Goal: Task Accomplishment & Management: Manage account settings

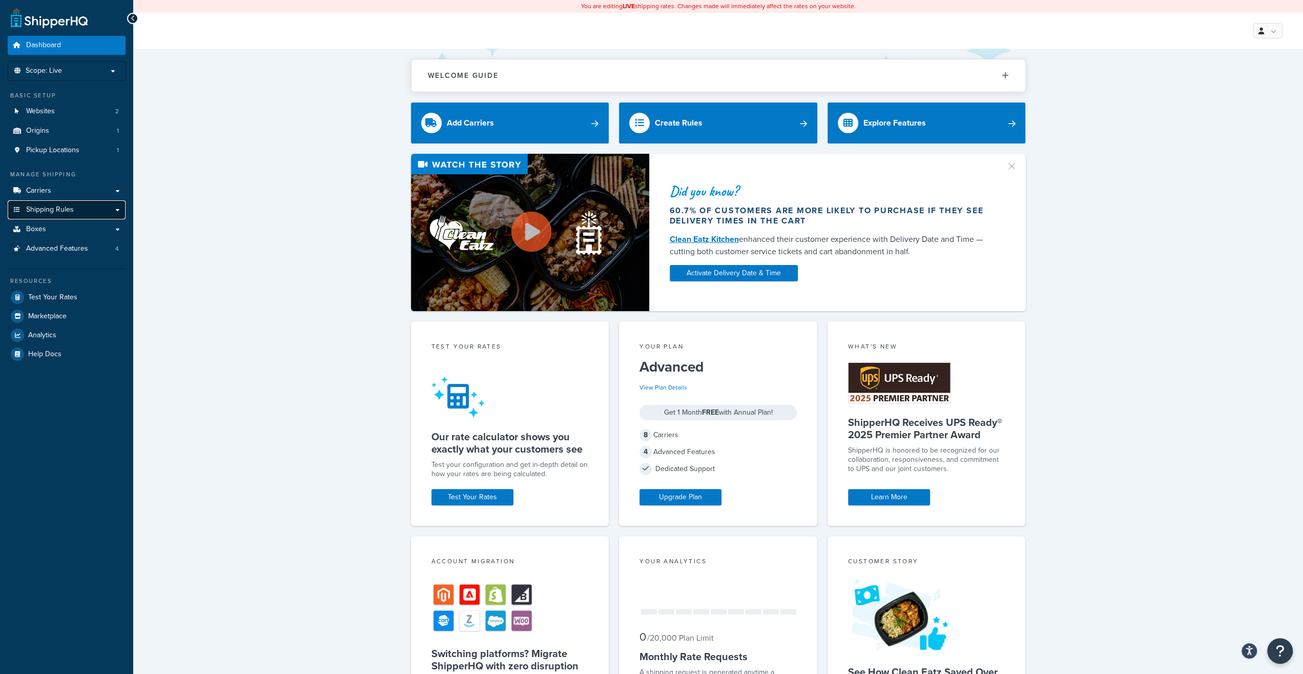
click at [69, 208] on span "Shipping Rules" at bounding box center [50, 209] width 48 height 9
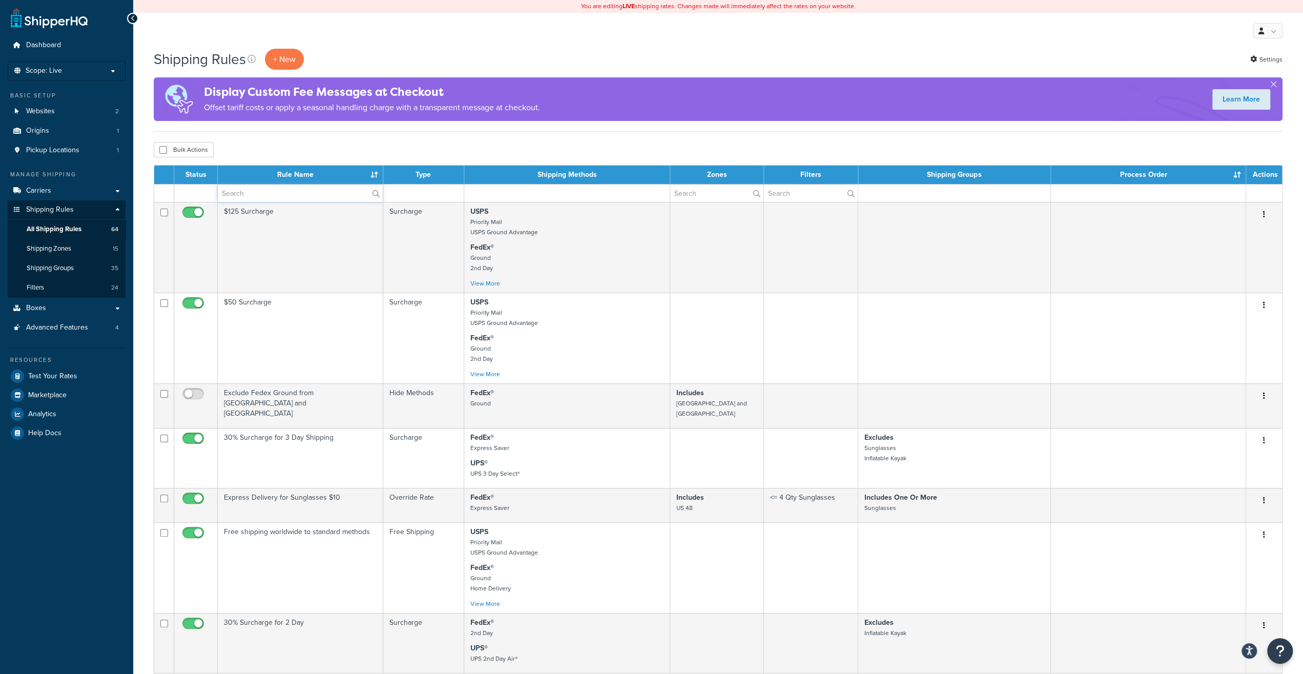
click at [238, 194] on input "text" at bounding box center [300, 192] width 165 height 17
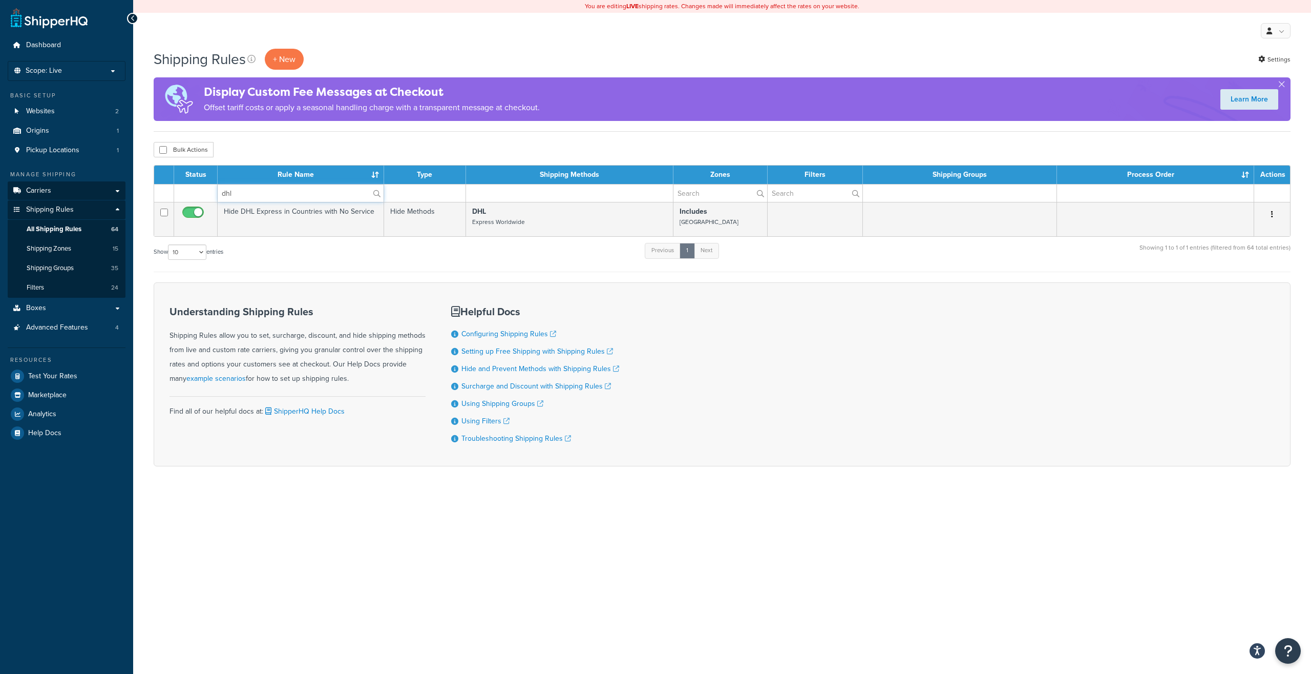
drag, startPoint x: 93, startPoint y: 185, endPoint x: 76, endPoint y: 186, distance: 16.4
click at [218, 184] on input "dhl" at bounding box center [301, 192] width 166 height 17
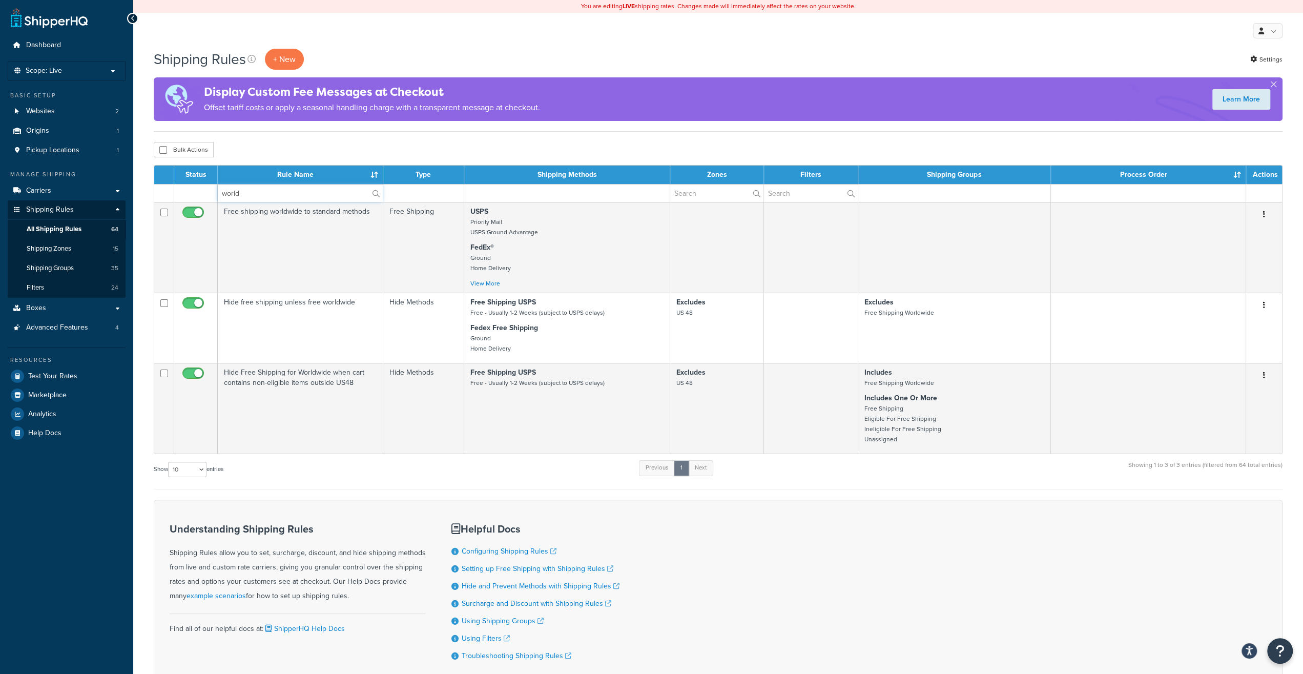
click at [238, 194] on input "world" at bounding box center [300, 192] width 165 height 17
type input "surch"
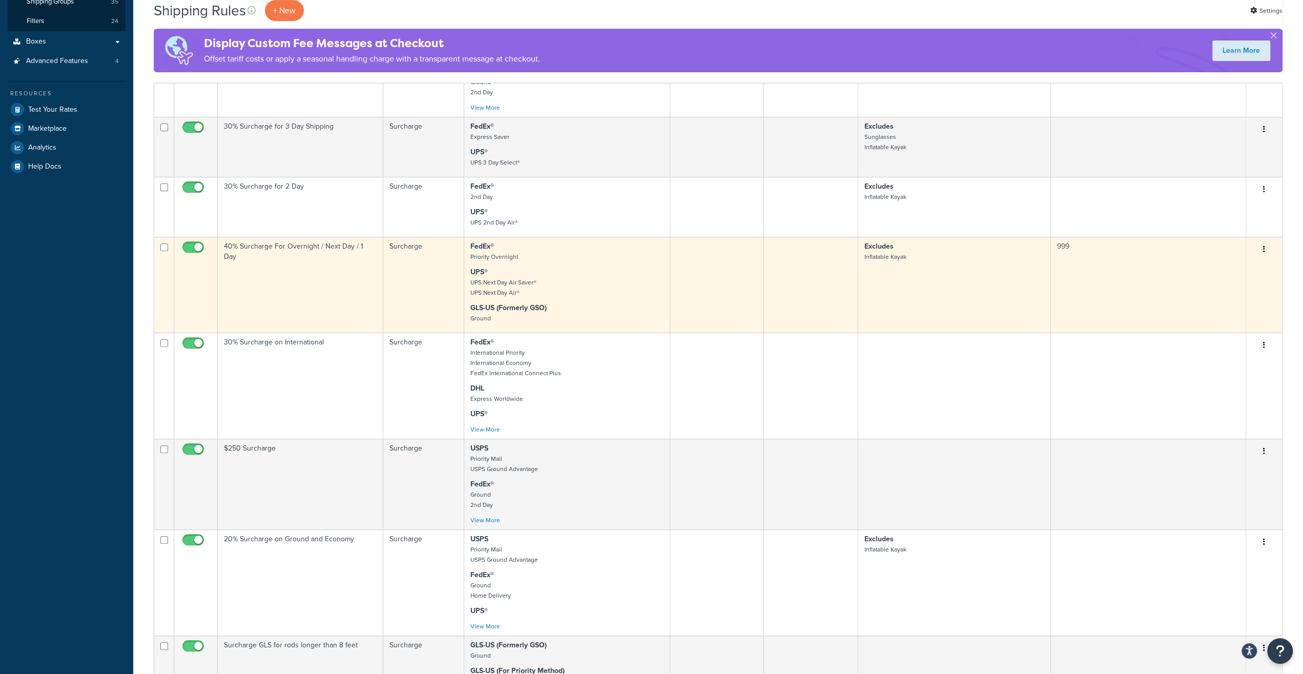
scroll to position [320, 0]
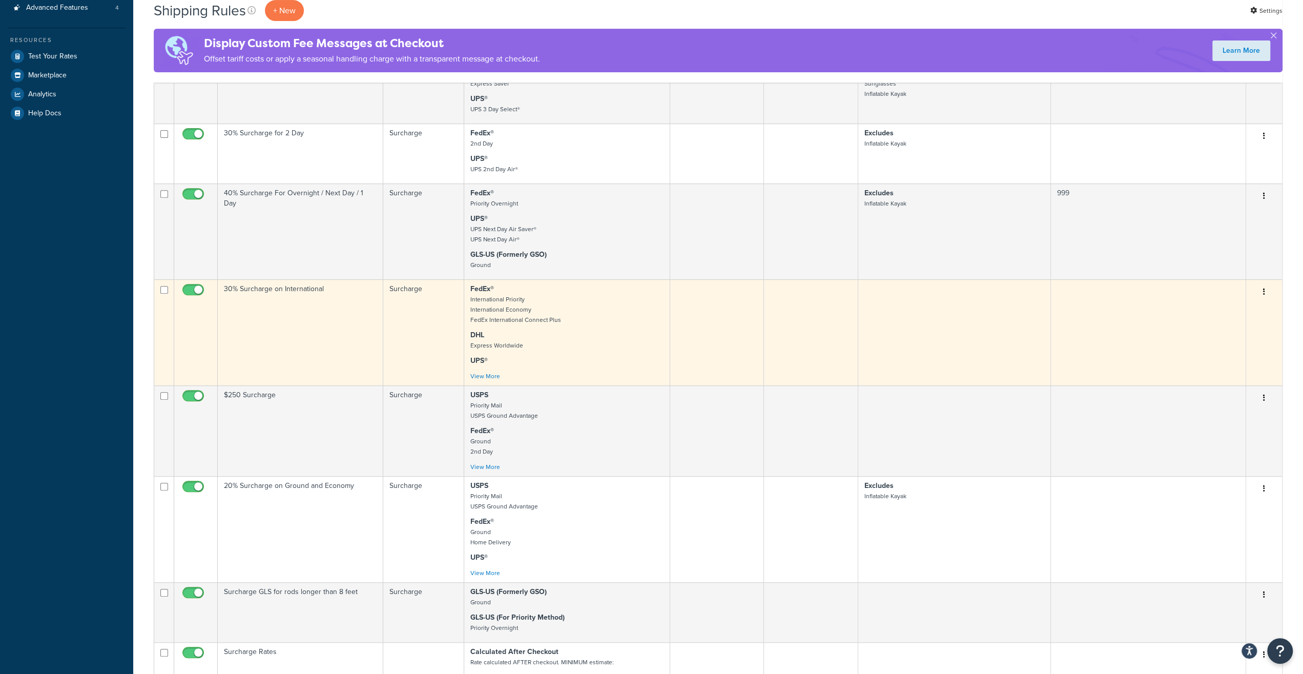
click at [276, 311] on td "30% Surcharge on International" at bounding box center [300, 332] width 165 height 106
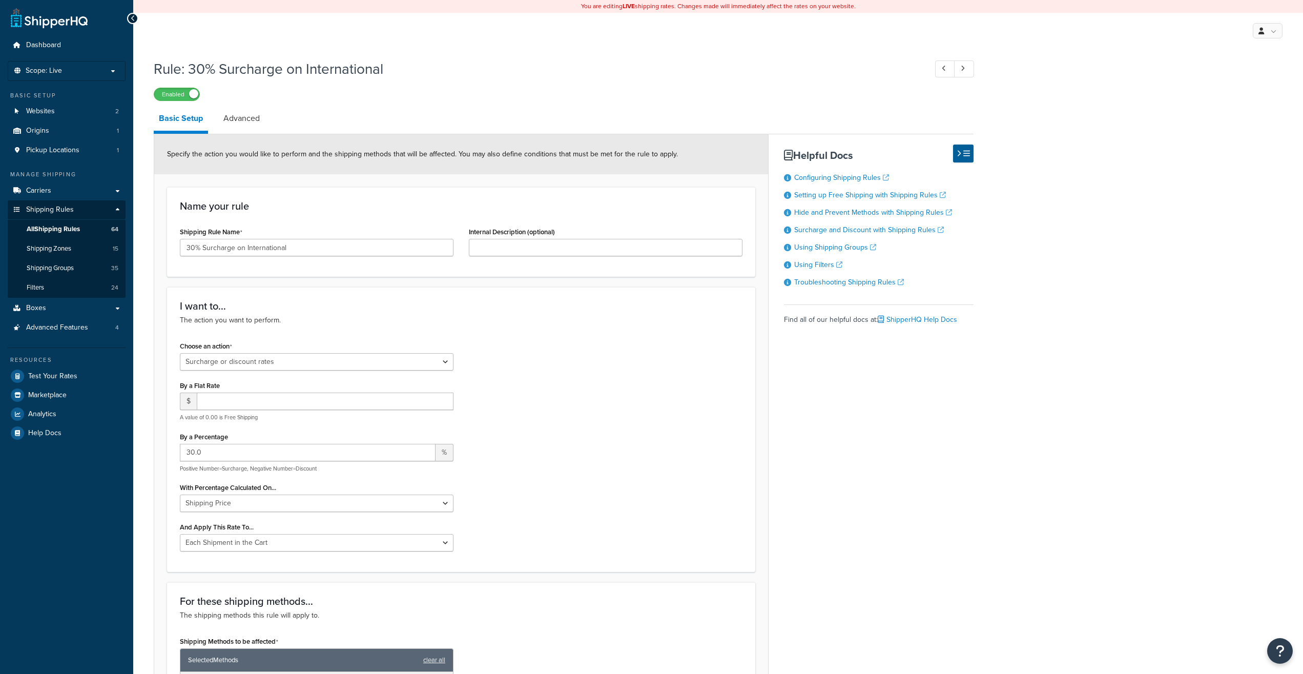
select select "SURCHARGE"
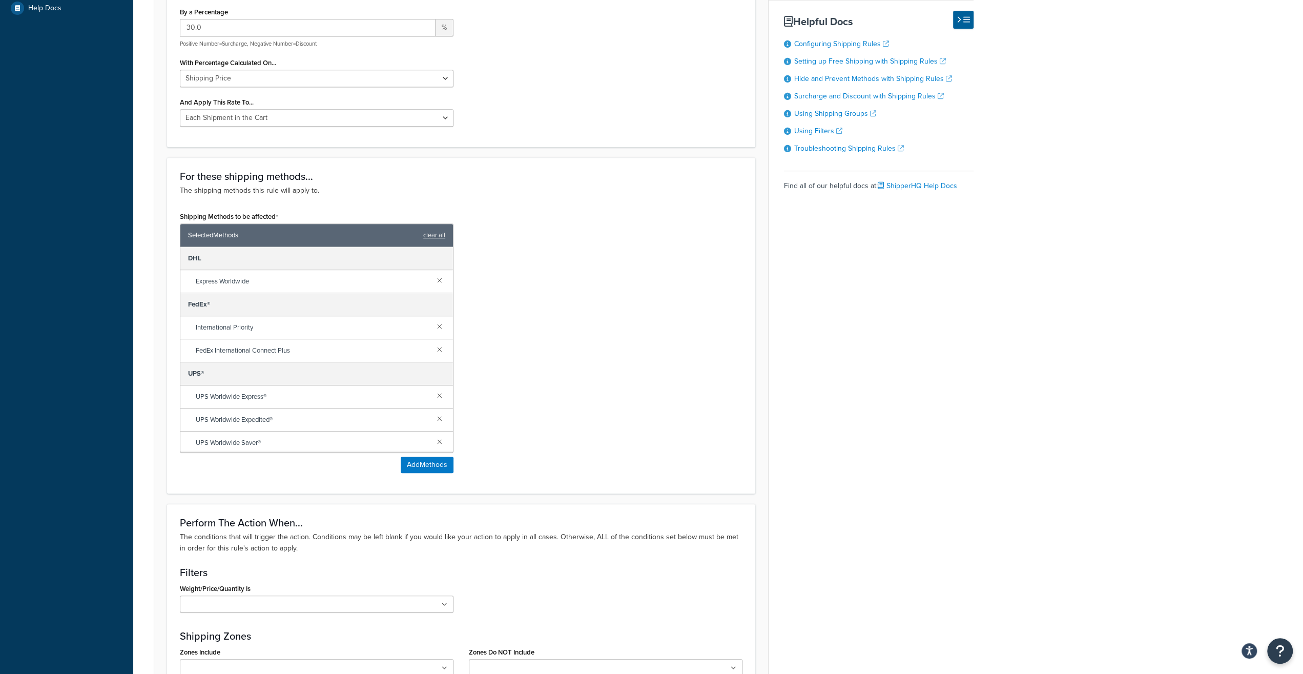
scroll to position [426, 0]
drag, startPoint x: 191, startPoint y: 284, endPoint x: 270, endPoint y: 282, distance: 79.4
click at [270, 282] on div "Express Worldwide" at bounding box center [316, 279] width 273 height 23
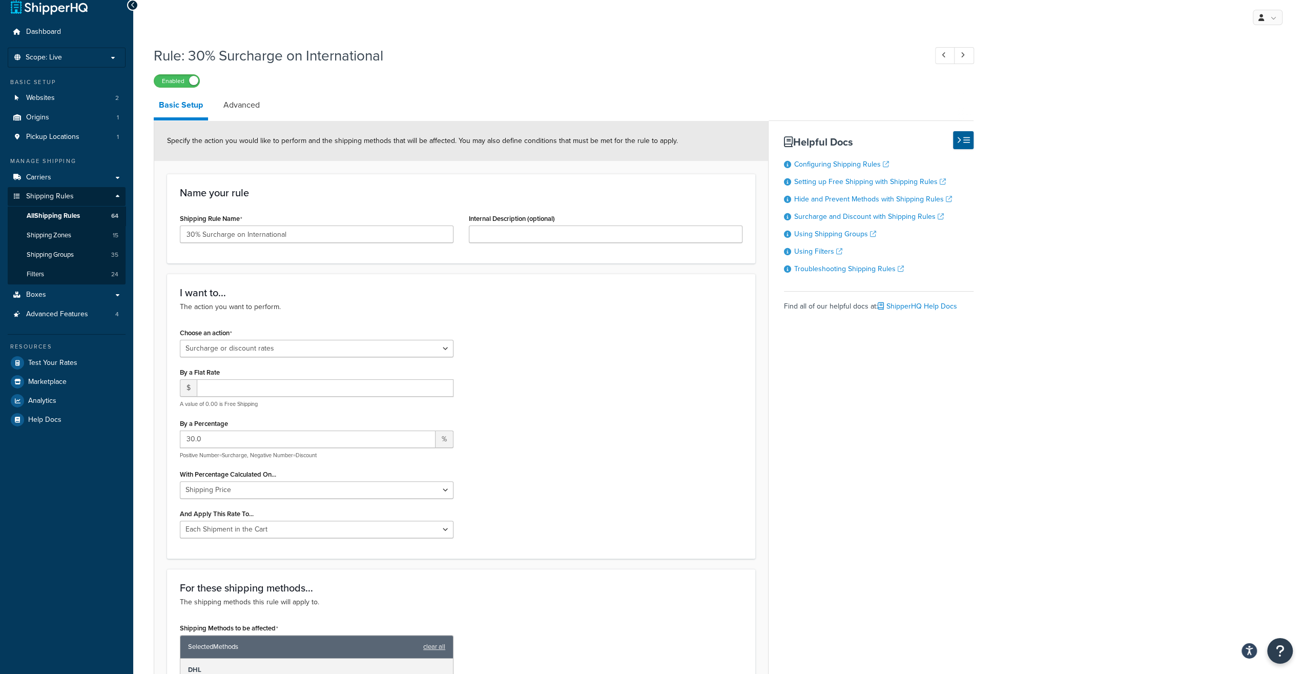
scroll to position [0, 0]
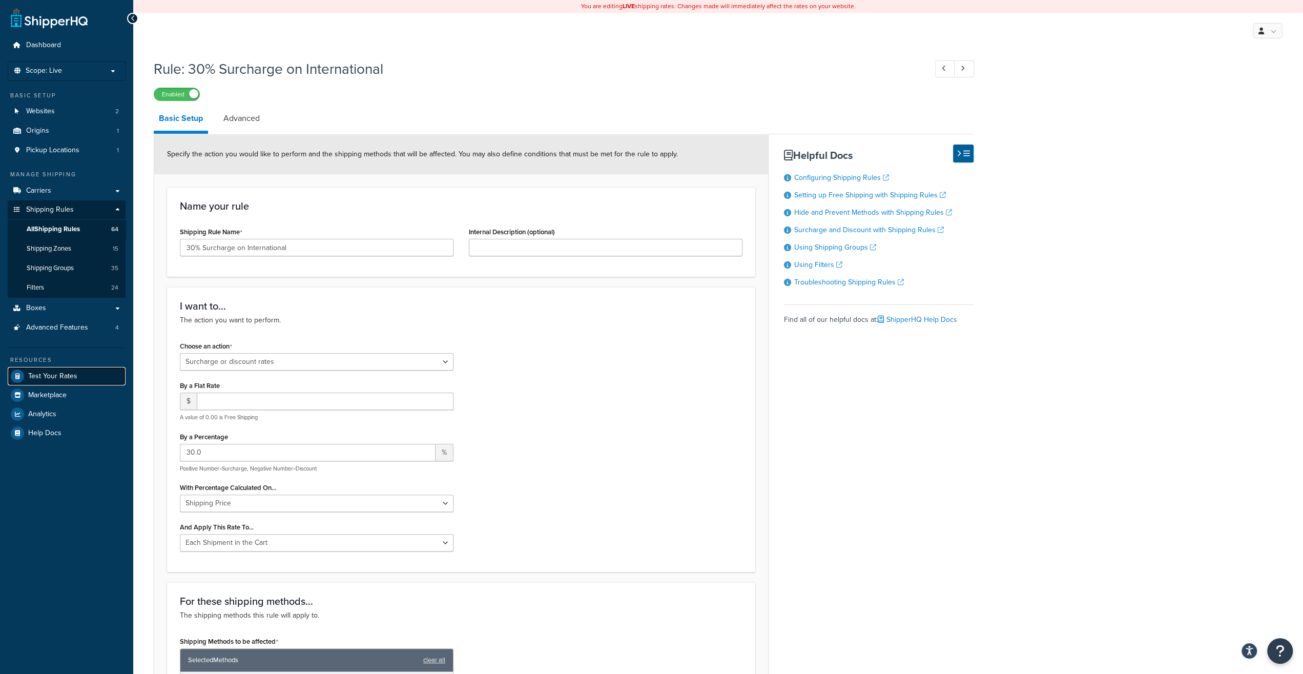
click at [59, 379] on span "Test Your Rates" at bounding box center [52, 376] width 49 height 9
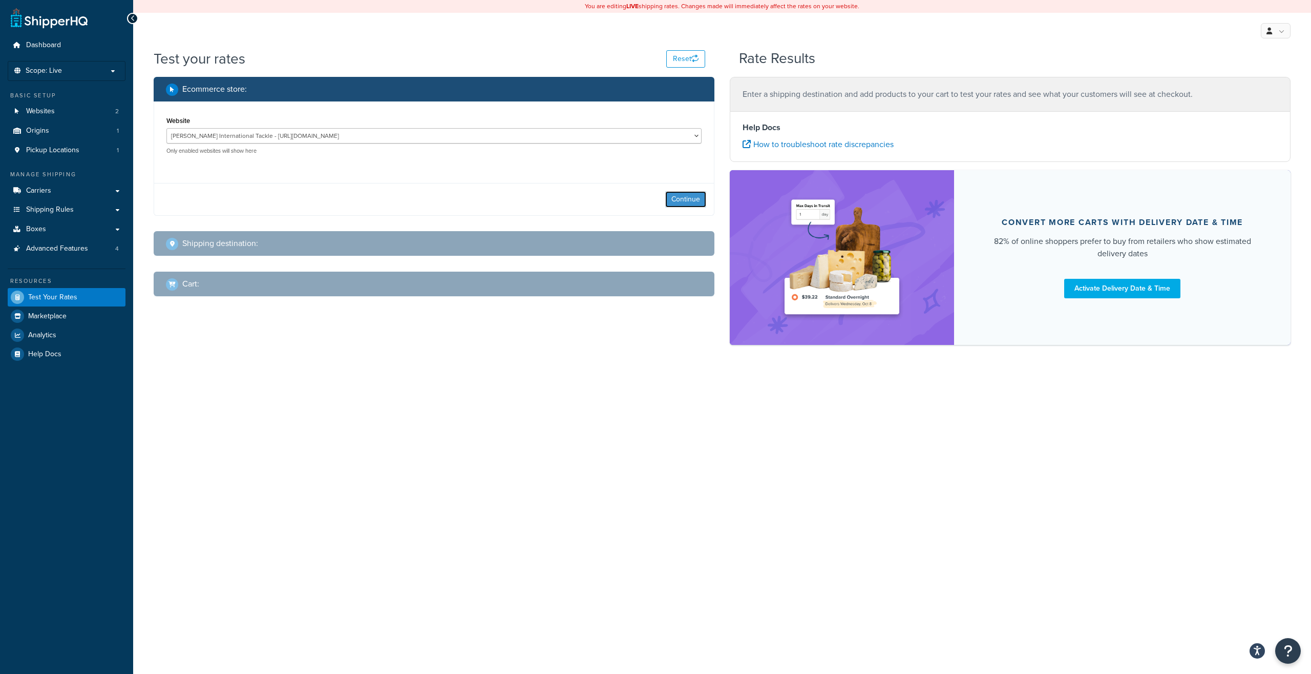
click at [679, 200] on button "Continue" at bounding box center [685, 199] width 41 height 16
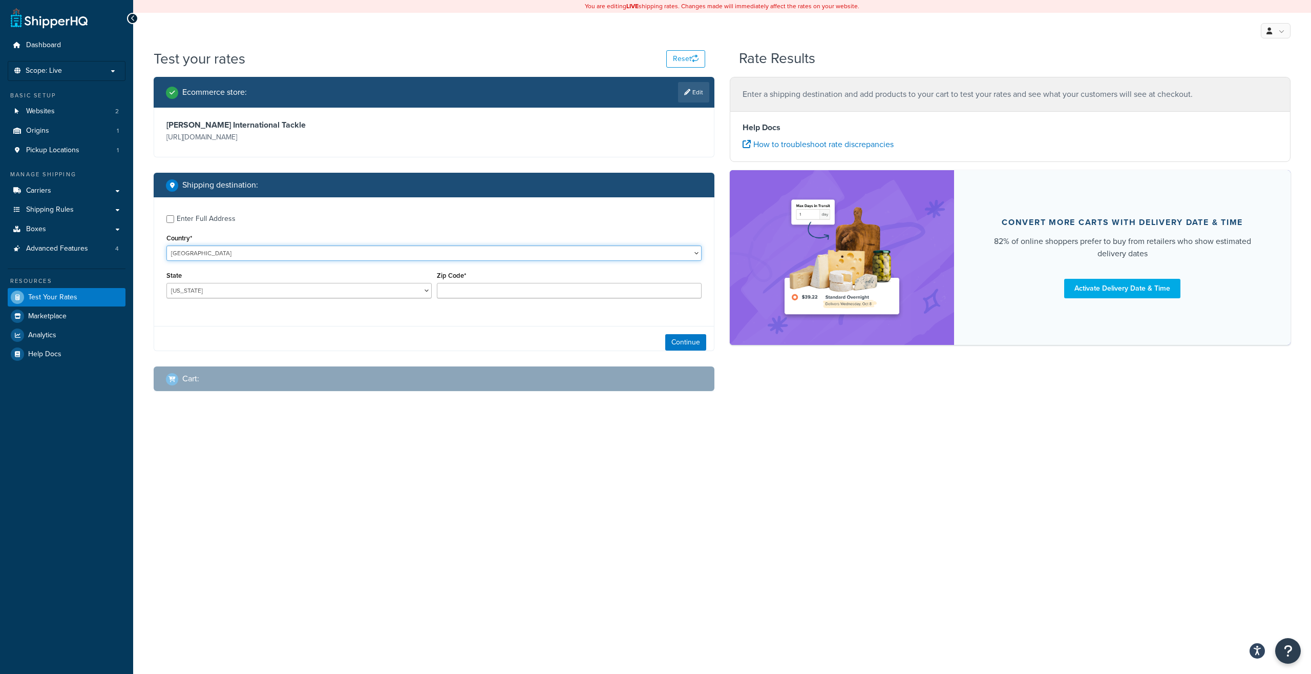
click at [166, 245] on select "United States United Kingdom Afghanistan Åland Islands Albania Algeria American…" at bounding box center [433, 252] width 535 height 15
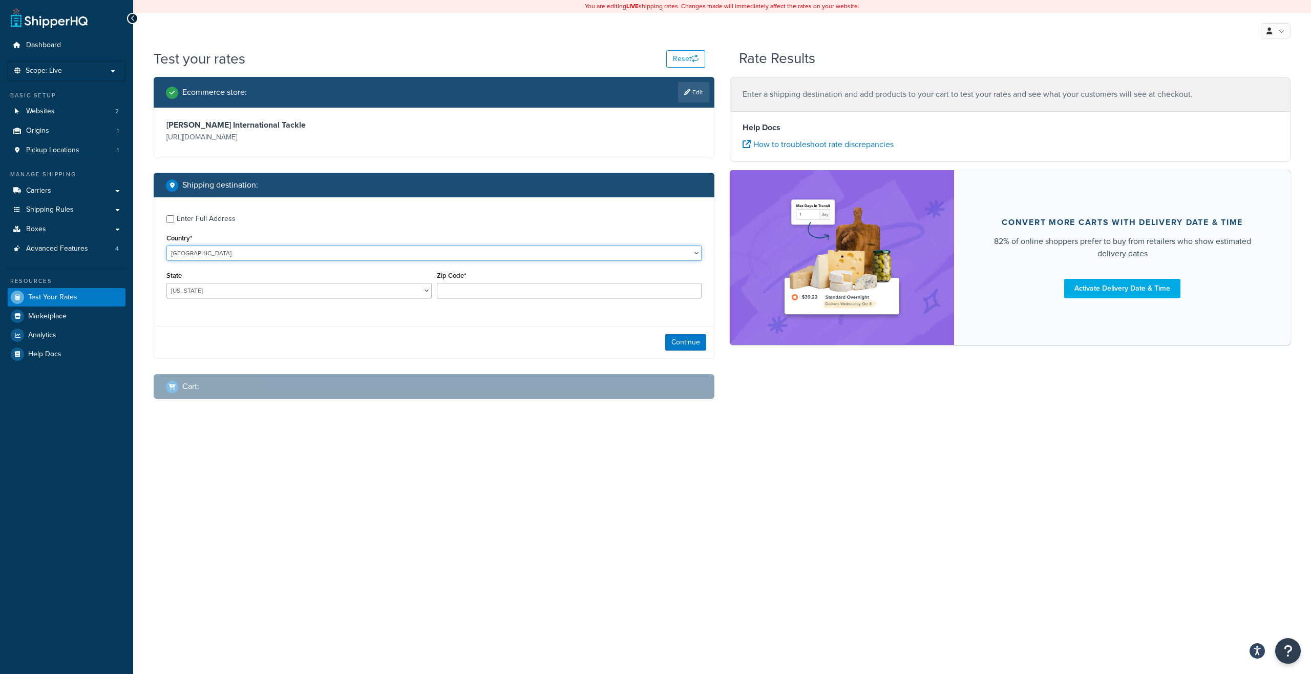
select select "CA"
click at [166, 283] on select "Alberta British Columbia Manitoba New Brunswick Newfoundland and Labrador North…" at bounding box center [298, 290] width 265 height 15
select select "ON"
click at [483, 293] on input "Zip Code*" at bounding box center [569, 290] width 265 height 15
paste input "M4W 0B6"
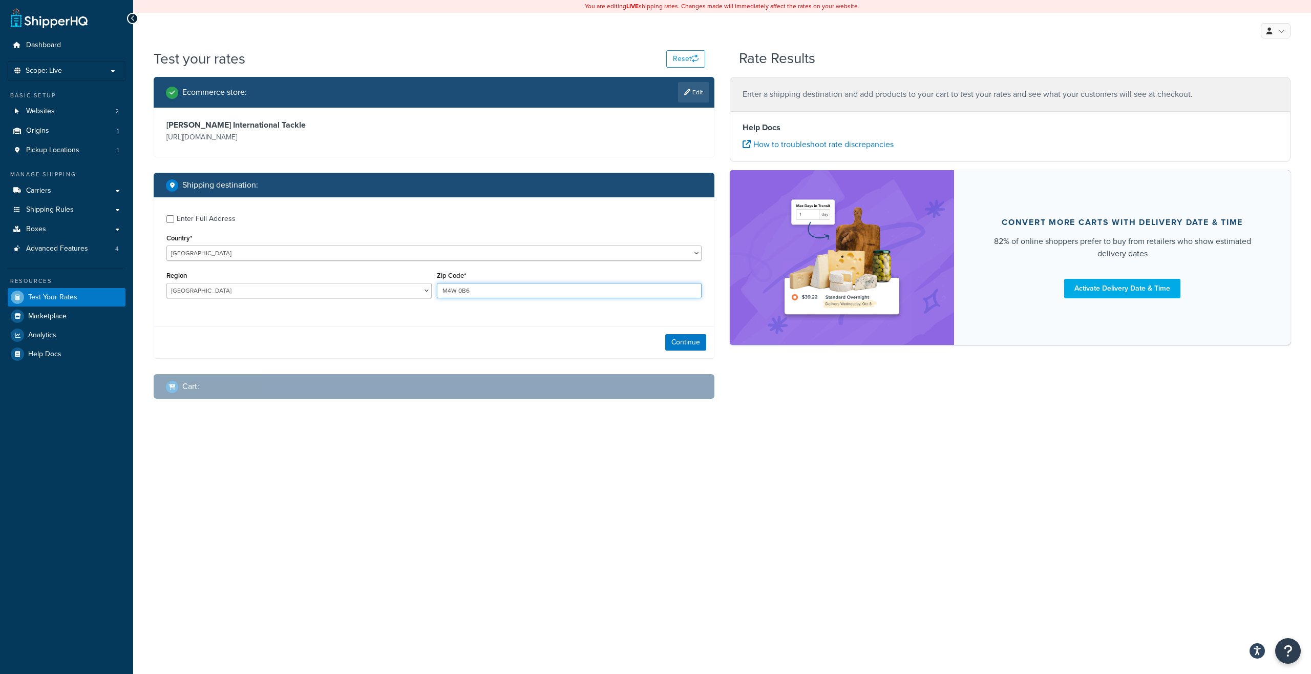
type input "M4W 0B6"
click at [503, 313] on div "Enter Full Address Country* United States United Kingdom Afghanistan Åland Isla…" at bounding box center [434, 257] width 560 height 121
click at [697, 341] on button "Continue" at bounding box center [685, 342] width 41 height 16
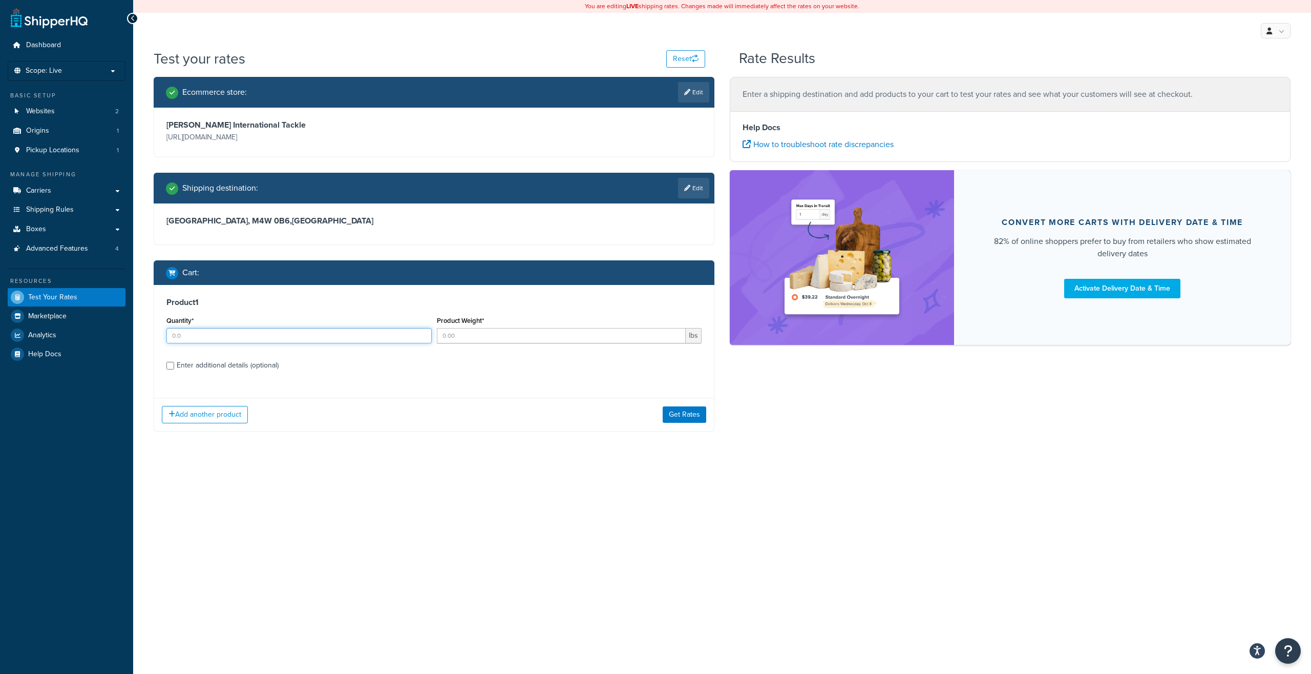
click at [333, 336] on input "Quantity*" at bounding box center [298, 335] width 265 height 15
type input "1"
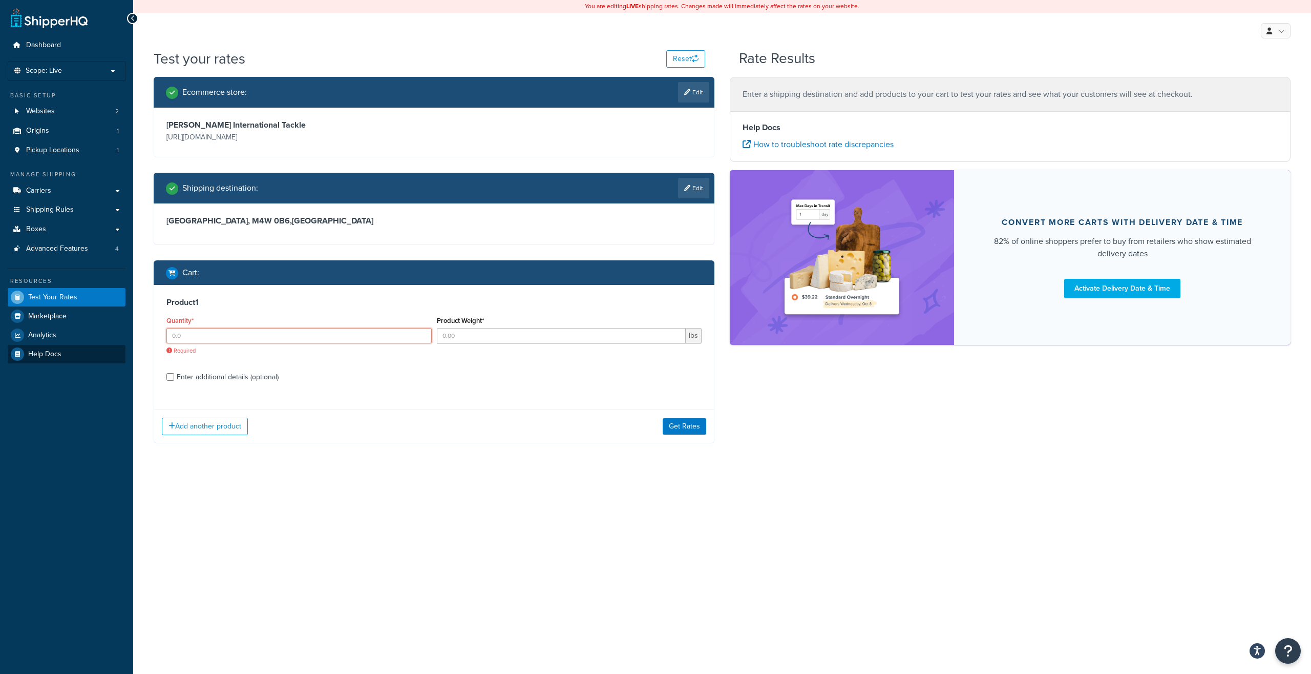
drag, startPoint x: 277, startPoint y: 340, endPoint x: 124, endPoint y: 347, distance: 152.8
click at [166, 343] on input "Quantity*" at bounding box center [298, 335] width 265 height 15
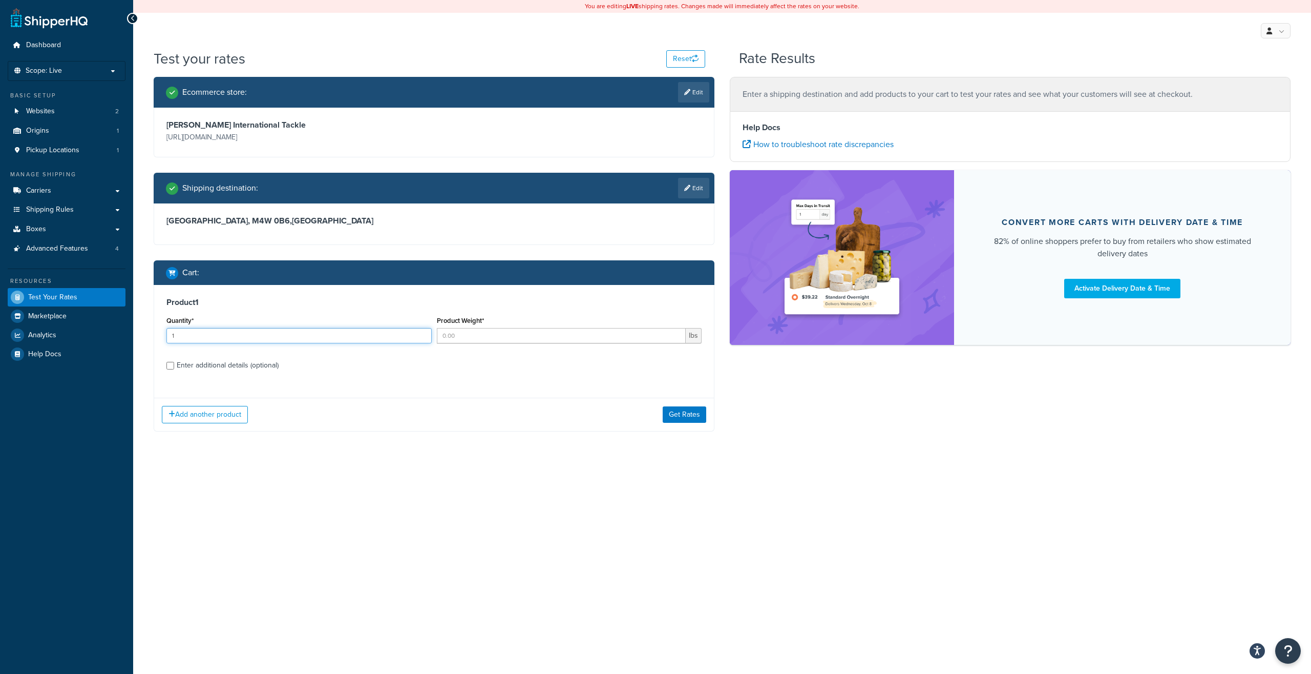
type input "1"
click at [470, 343] on input "Product Weight*" at bounding box center [561, 335] width 249 height 15
paste input "1.73"
type input "1.73"
drag, startPoint x: 439, startPoint y: 361, endPoint x: 429, endPoint y: 363, distance: 10.4
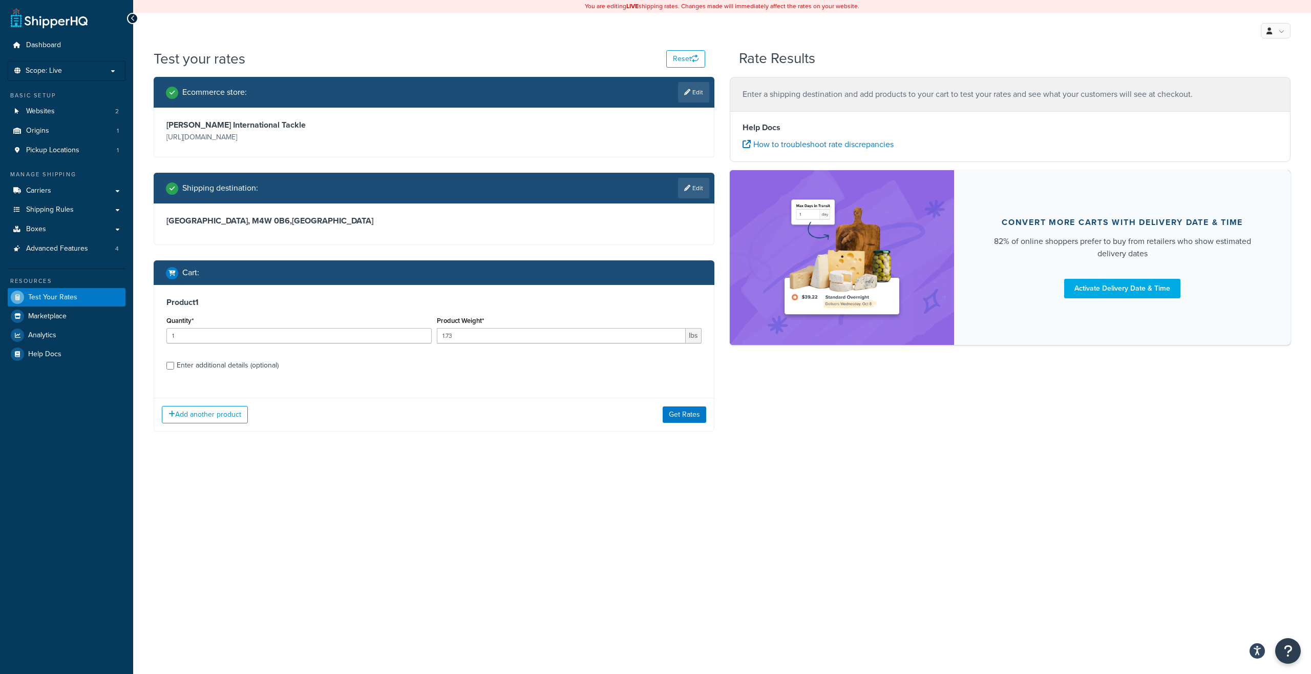
click at [437, 361] on label "Enter additional details (optional)" at bounding box center [439, 364] width 525 height 16
click at [254, 363] on div "Enter additional details (optional)" at bounding box center [228, 365] width 102 height 14
click at [174, 363] on input "Enter additional details (optional)" at bounding box center [170, 366] width 8 height 8
checkbox input "true"
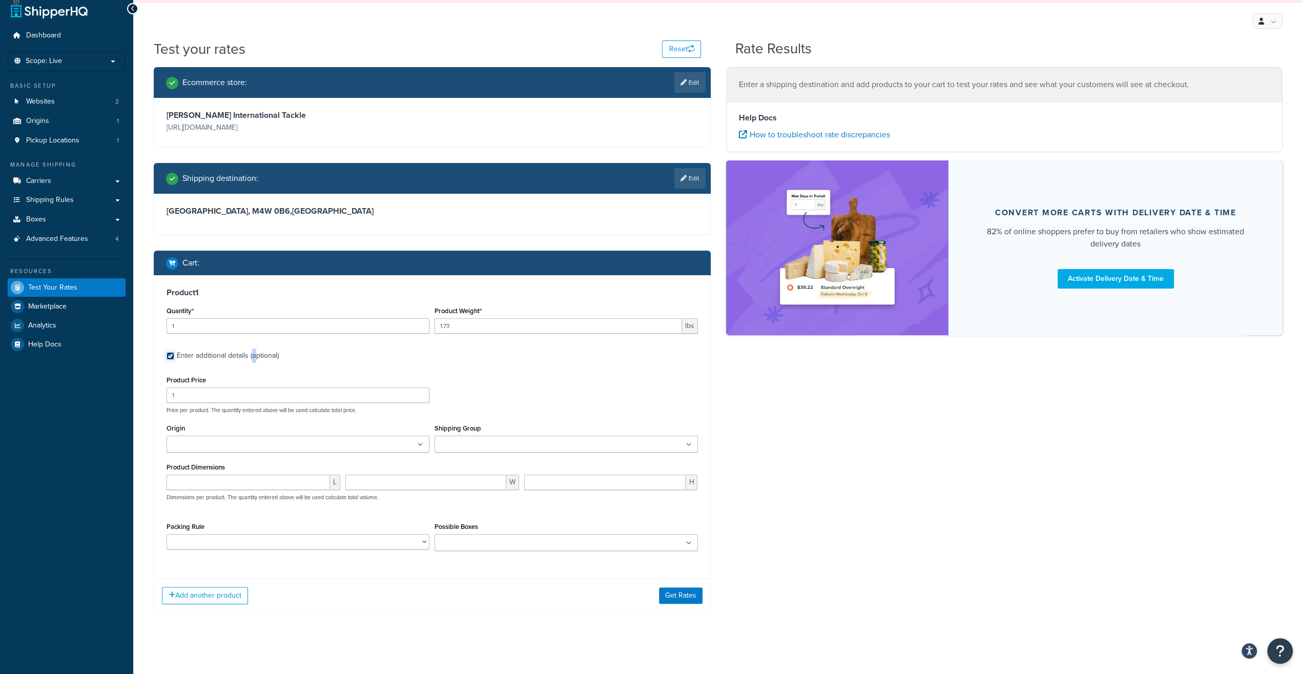
scroll to position [14, 0]
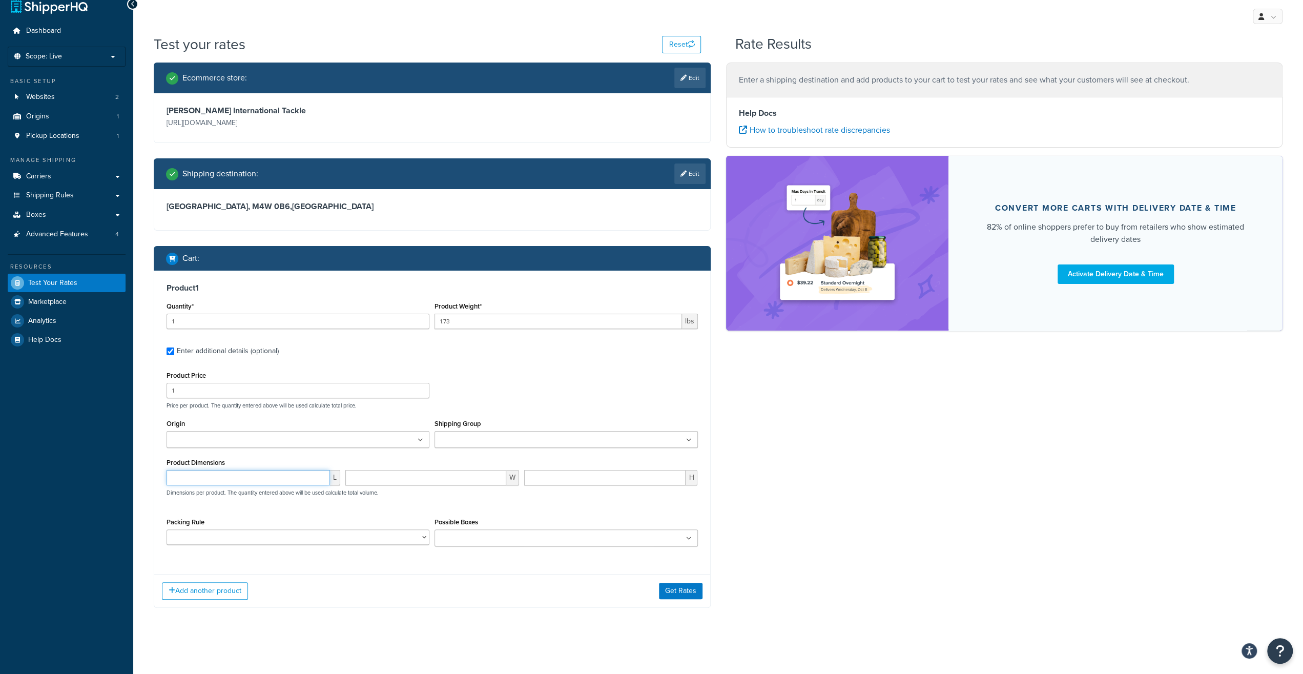
click at [197, 476] on input "number" at bounding box center [247, 477] width 163 height 15
type input "9.5"
type input "5.25"
type input "5"
type input "4.5"
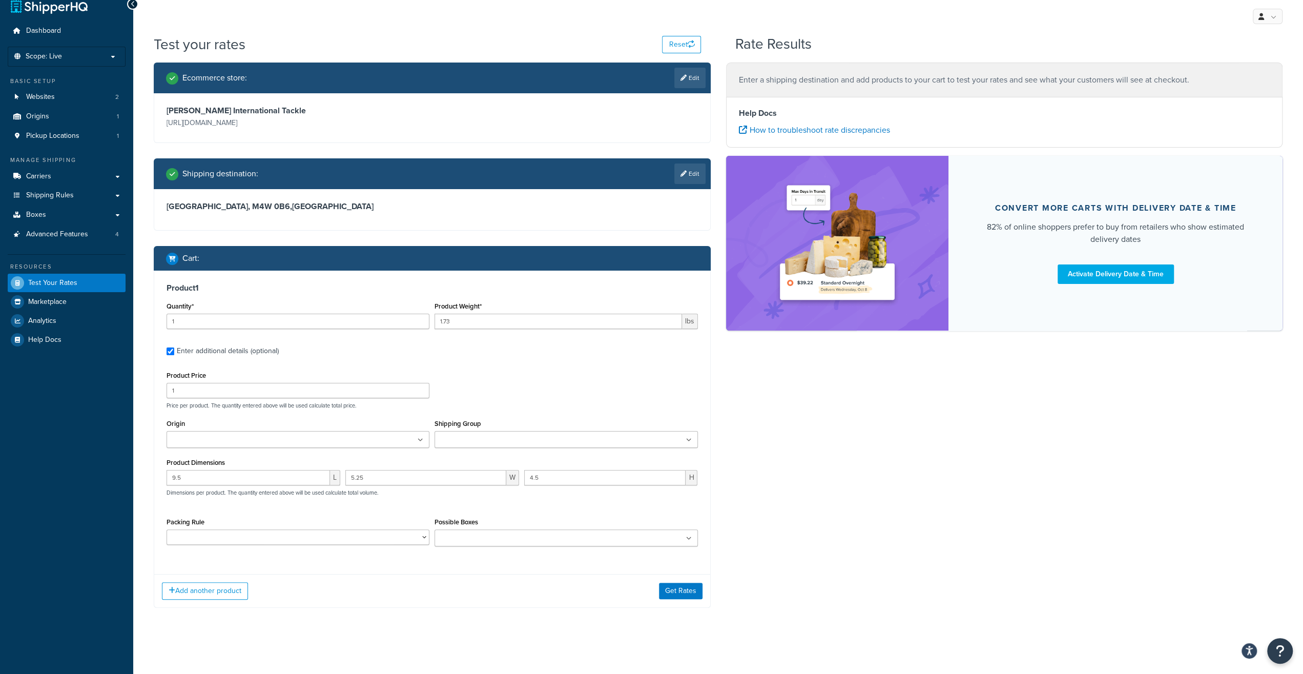
click at [495, 527] on div "Possible Boxes 10 x 8 White Pouch 10x10x10 Brown Box 12x12x12 Brown Box 12x8x6 …" at bounding box center [565, 530] width 263 height 31
drag, startPoint x: 490, startPoint y: 412, endPoint x: 488, endPoint y: 440, distance: 27.7
click at [489, 416] on div "Product Price 1 Price per product. The quantity entered above will be used calc…" at bounding box center [431, 460] width 531 height 185
click at [485, 442] on input "Shipping Group" at bounding box center [482, 439] width 91 height 11
type input "elig"
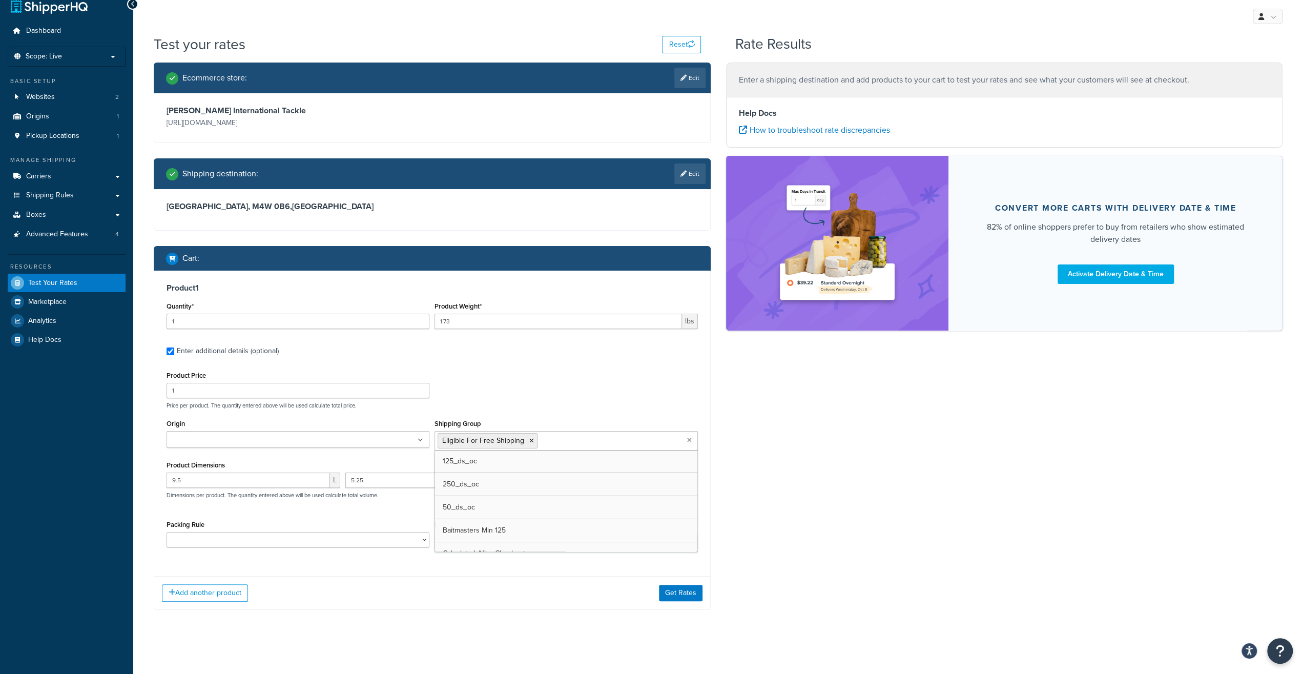
click at [772, 524] on div "Ecommerce store : Edit Melton International Tackle https://www.meltontackle.com…" at bounding box center [718, 343] width 1144 height 562
click at [688, 597] on button "Get Rates" at bounding box center [681, 593] width 44 height 16
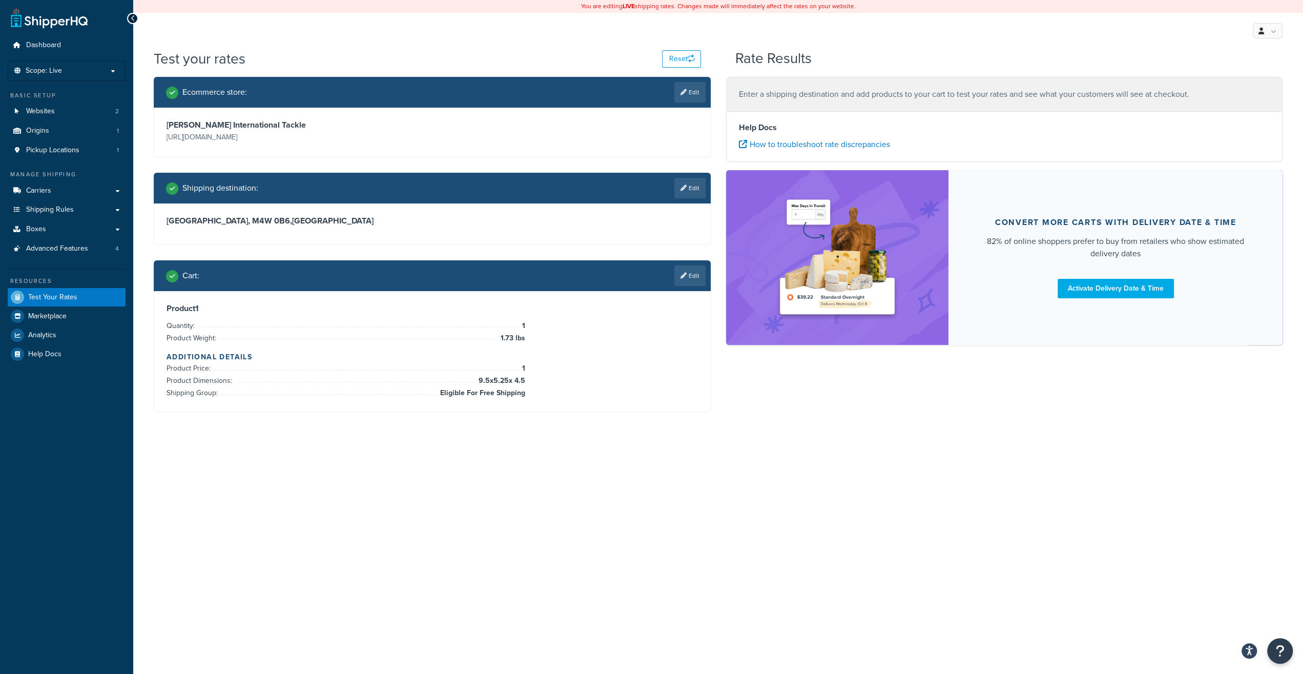
scroll to position [0, 0]
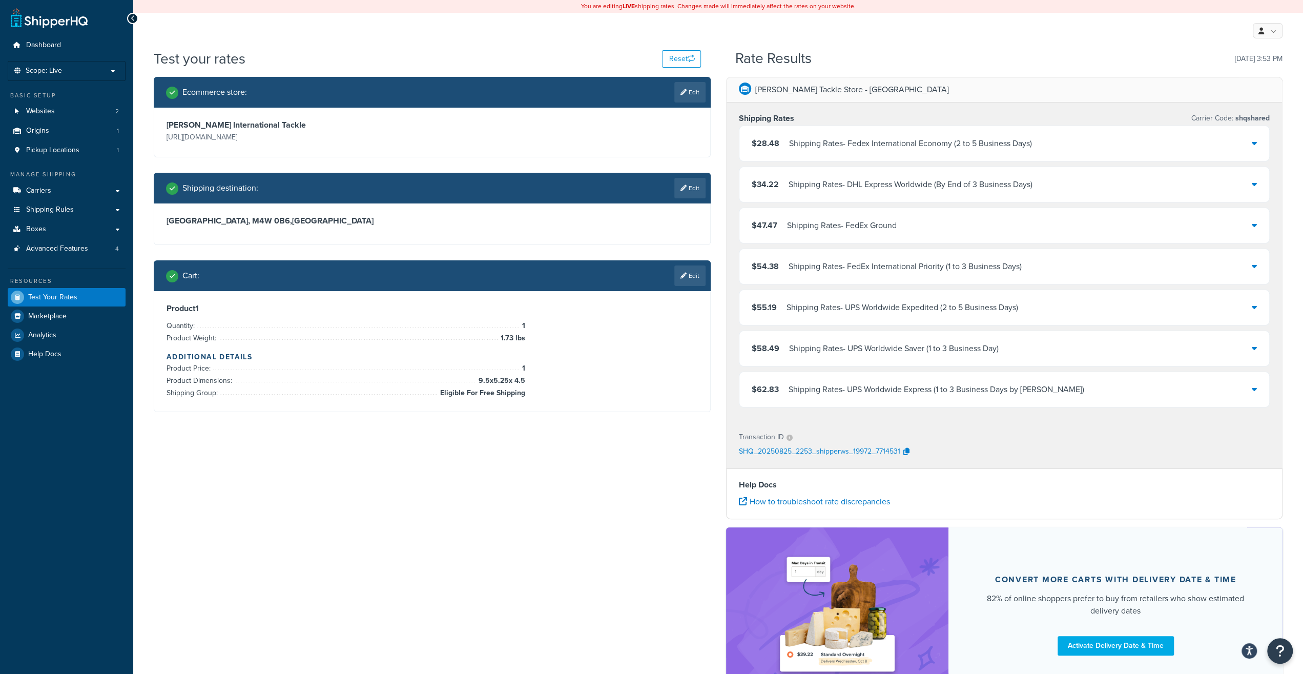
click at [853, 170] on div "$34.22 Shipping Rates - DHL Express Worldwide (By End of 3 Business Days)" at bounding box center [1004, 184] width 530 height 35
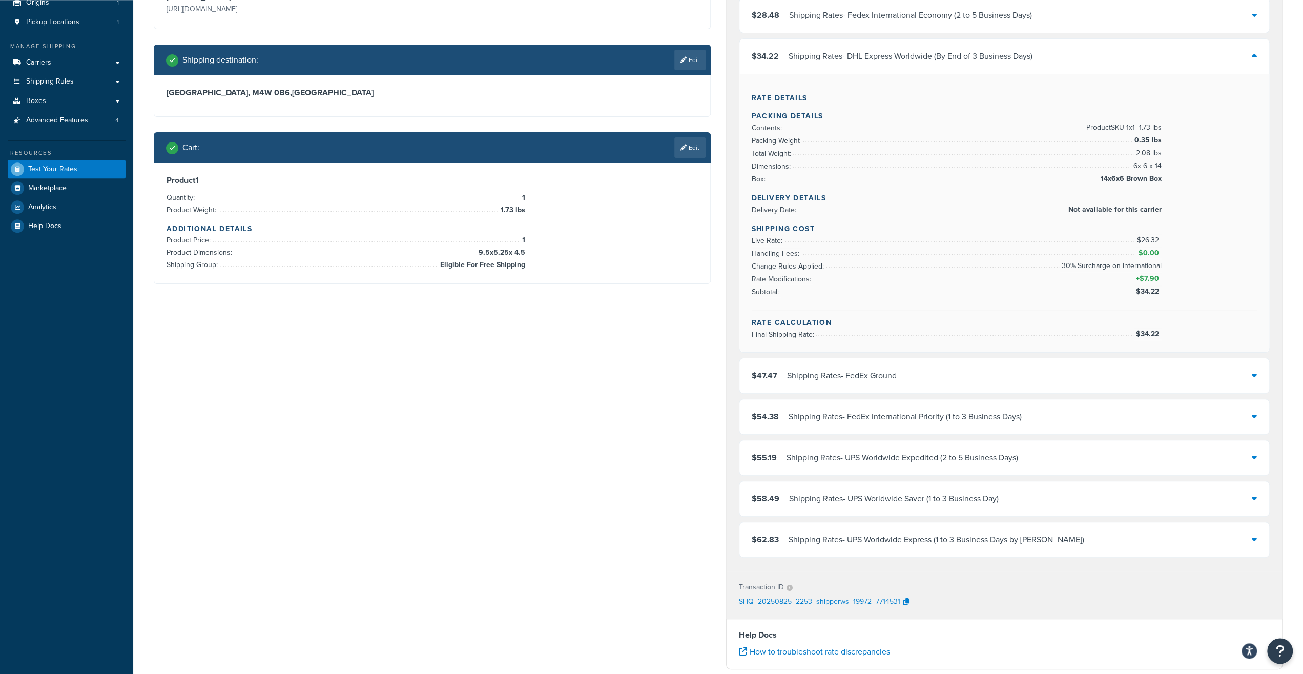
scroll to position [107, 0]
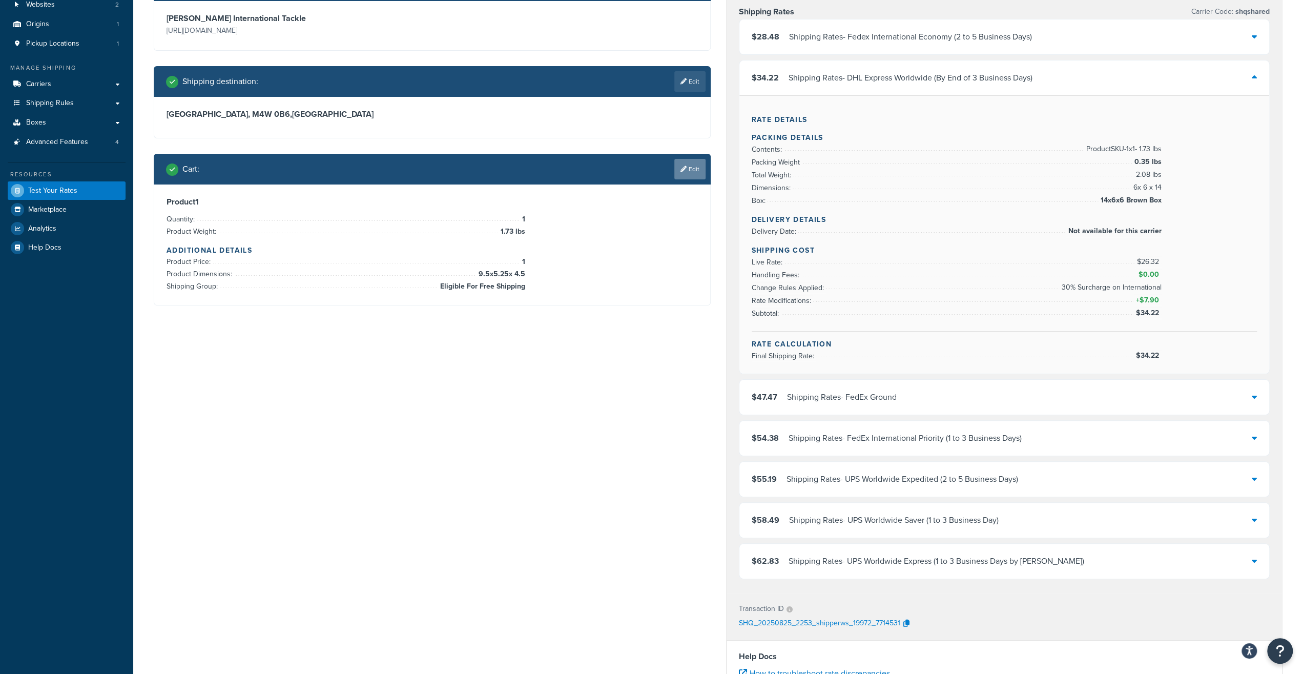
click at [694, 170] on link "Edit" at bounding box center [689, 169] width 31 height 20
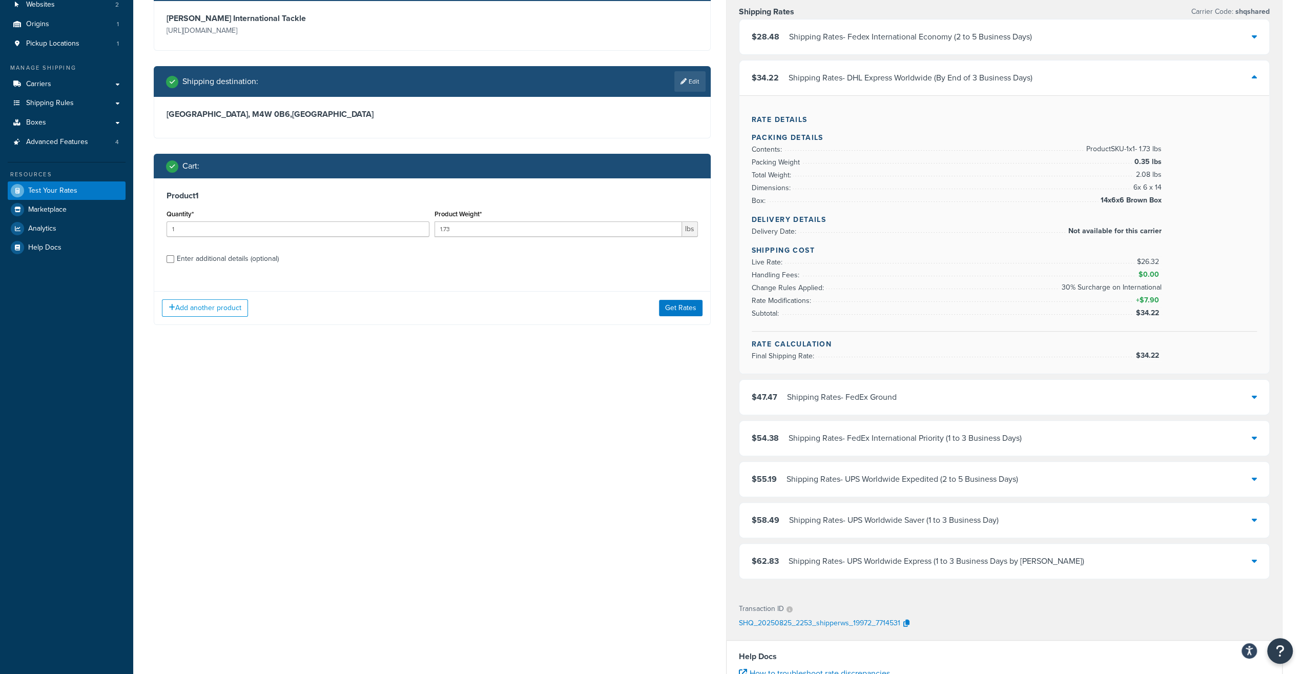
click at [205, 266] on div "Enter additional details (optional)" at bounding box center [228, 259] width 102 height 14
click at [174, 263] on input "Enter additional details (optional)" at bounding box center [170, 259] width 8 height 8
checkbox input "true"
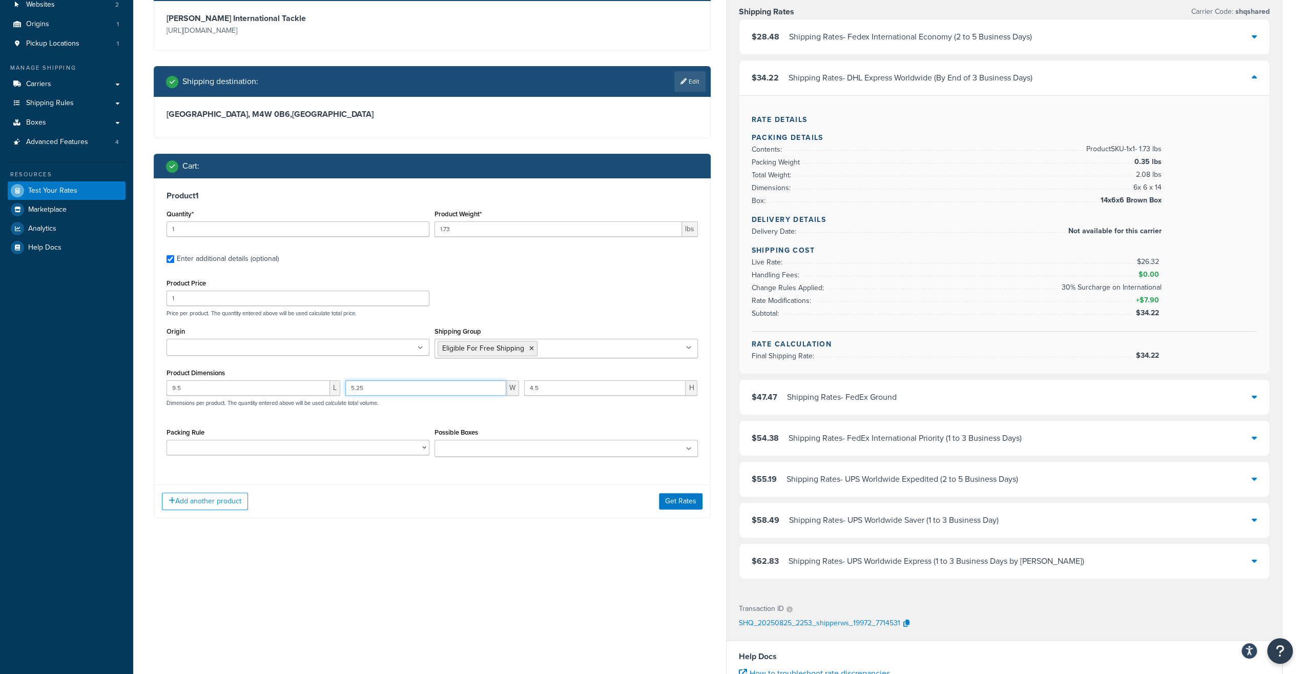
drag, startPoint x: 364, startPoint y: 387, endPoint x: 307, endPoint y: 386, distance: 57.4
click at [345, 386] on input "5.25" at bounding box center [425, 387] width 161 height 15
type input "6"
type input "7"
click at [679, 502] on button "Get Rates" at bounding box center [681, 501] width 44 height 16
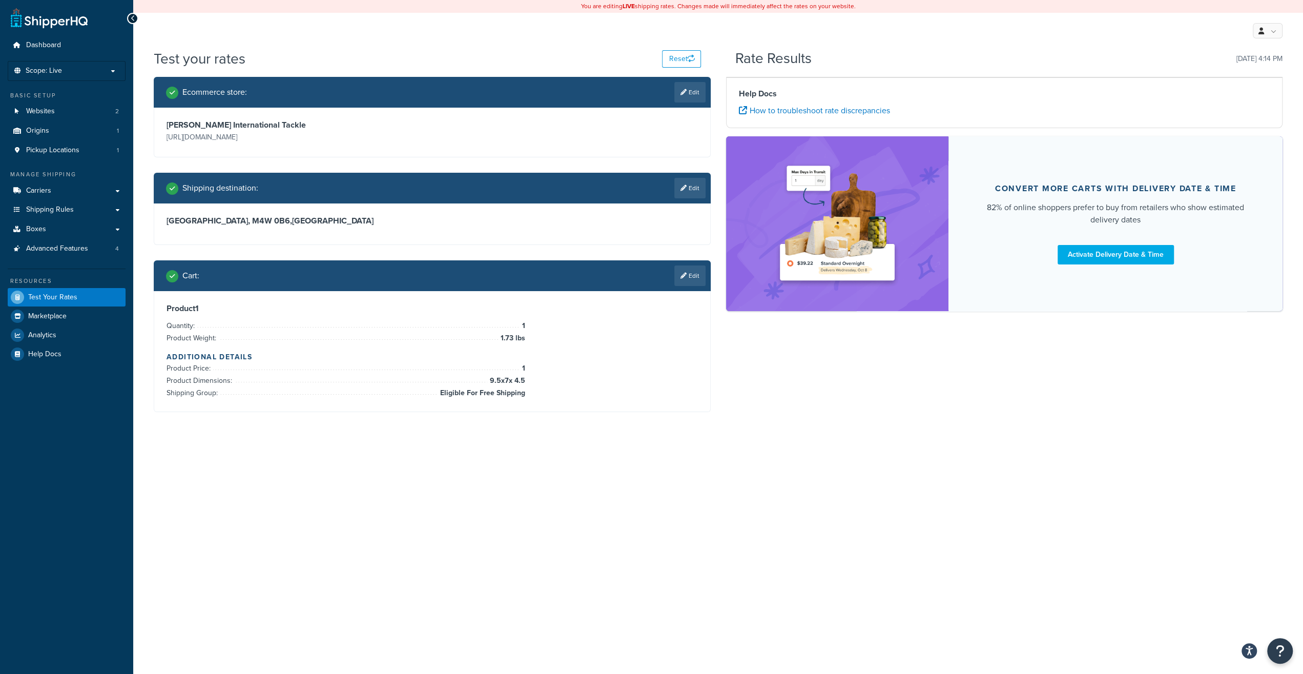
scroll to position [0, 0]
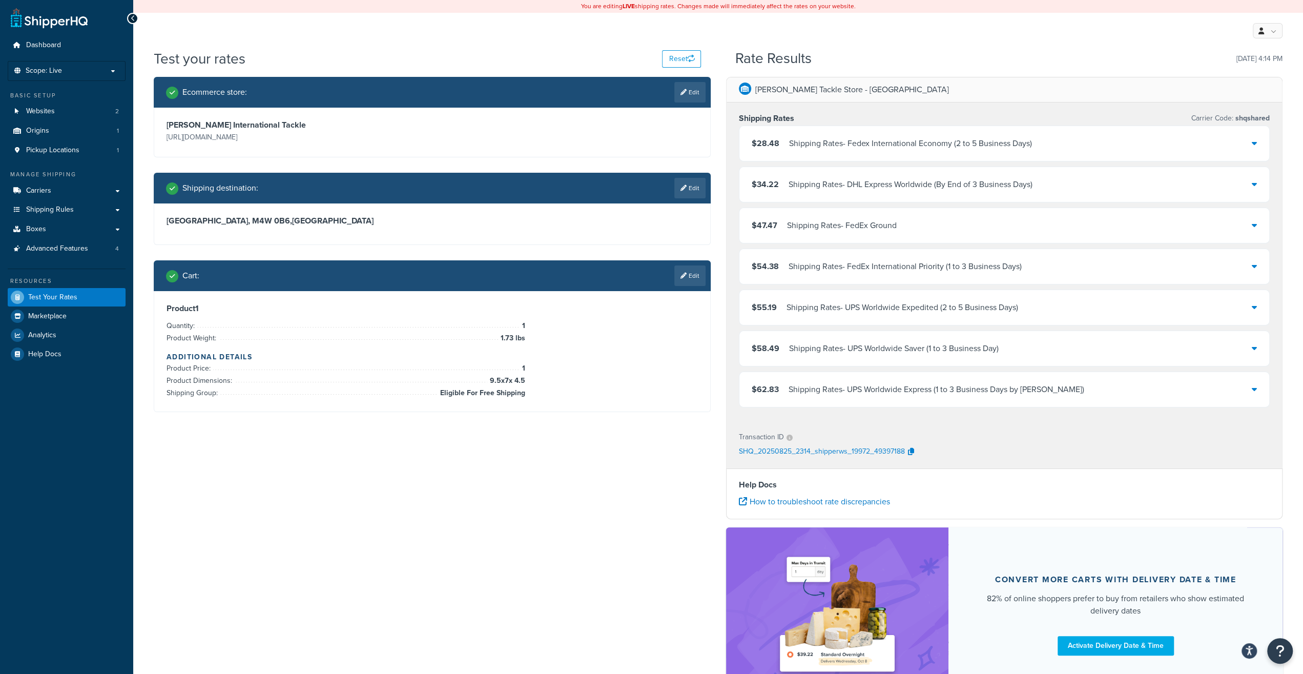
click at [828, 187] on div "Shipping Rates - DHL Express Worldwide (By End of 3 Business Days)" at bounding box center [910, 184] width 244 height 14
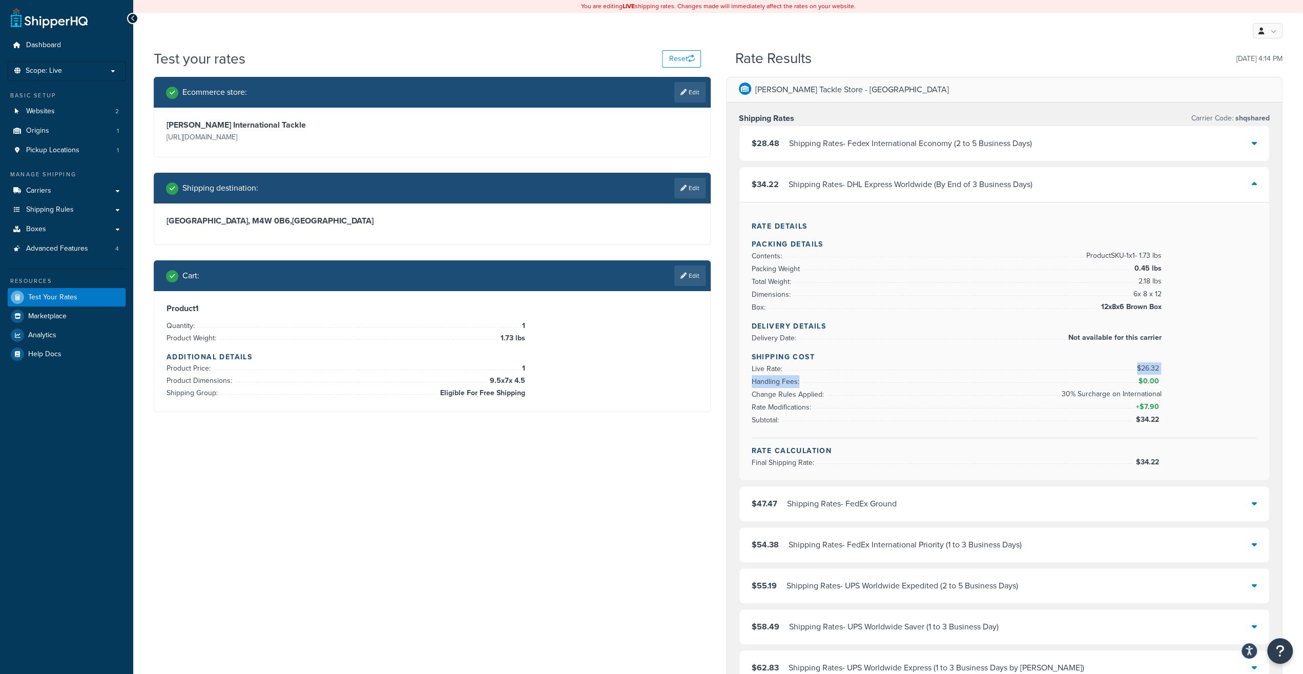
drag, startPoint x: 1124, startPoint y: 363, endPoint x: 1210, endPoint y: 373, distance: 86.7
click at [1161, 373] on ul "Live Rate: $26.32 Handling Fees: $0.00 Change Rules Applied: 30% Surcharge on I…" at bounding box center [956, 394] width 410 height 64
click at [1206, 371] on div "Shipping Cost Live Rate: $26.32 Handling Fees: $0.00 Change Rules Applied: 30% …" at bounding box center [1004, 394] width 506 height 87
drag, startPoint x: 1146, startPoint y: 368, endPoint x: 1162, endPoint y: 368, distance: 15.9
click at [1161, 368] on li "Live Rate: $26.32" at bounding box center [956, 368] width 410 height 13
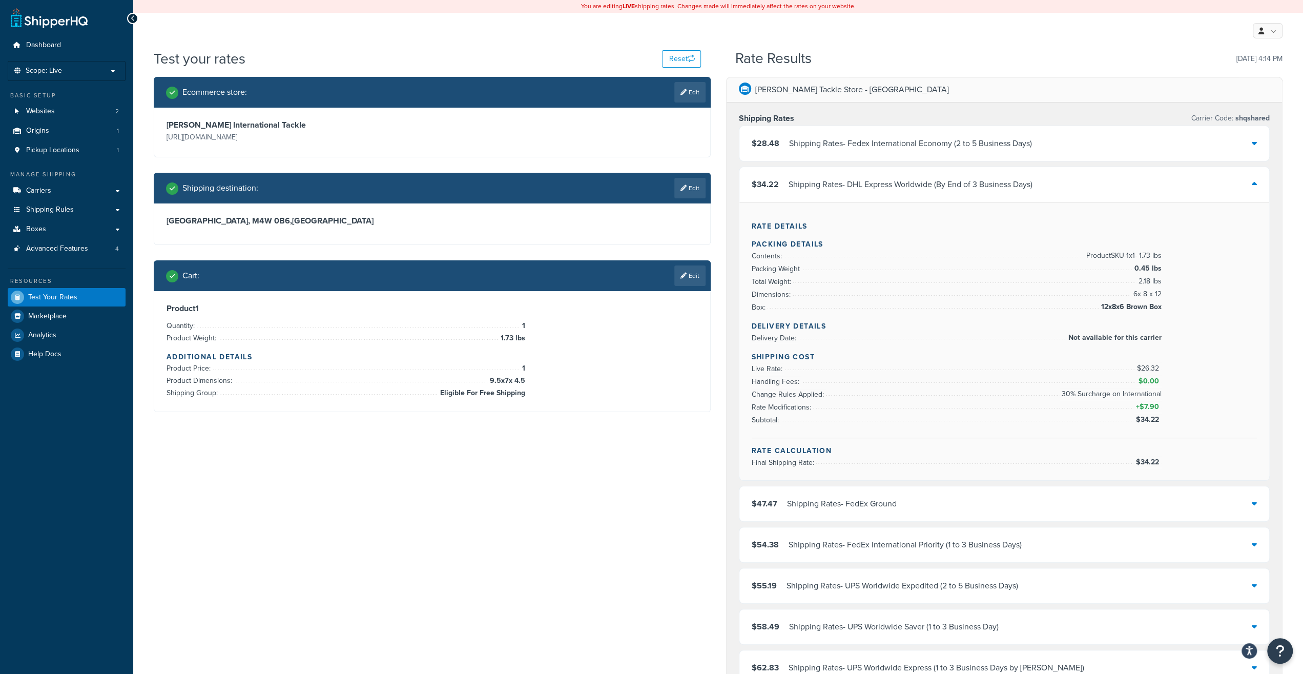
drag, startPoint x: 984, startPoint y: 356, endPoint x: 841, endPoint y: 363, distance: 143.6
click at [984, 356] on h4 "Shipping Cost" at bounding box center [1004, 356] width 506 height 11
drag, startPoint x: 752, startPoint y: 367, endPoint x: 1160, endPoint y: 366, distance: 407.2
click at [1160, 366] on li "Live Rate: $26.32" at bounding box center [956, 368] width 410 height 13
click at [1132, 366] on li "Live Rate: $26.32" at bounding box center [956, 368] width 410 height 13
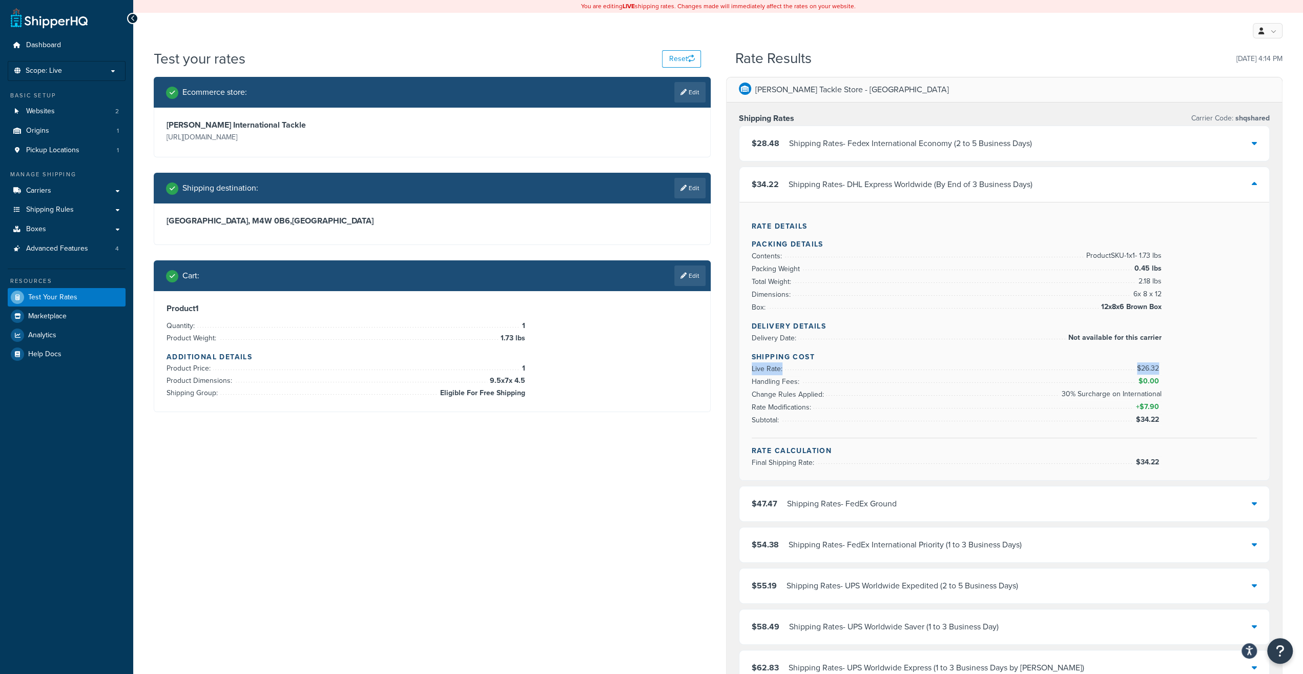
drag, startPoint x: 1131, startPoint y: 368, endPoint x: 1161, endPoint y: 365, distance: 30.3
click at [1161, 365] on div "Shipping Cost Live Rate: $26.32 Handling Fees: $0.00 Change Rules Applied: 30% …" at bounding box center [1004, 394] width 506 height 87
drag, startPoint x: 1166, startPoint y: 362, endPoint x: 1128, endPoint y: 362, distance: 37.9
click at [1128, 362] on div "Shipping Cost Live Rate: $26.32 Handling Fees: $0.00 Change Rules Applied: 30% …" at bounding box center [1004, 394] width 506 height 87
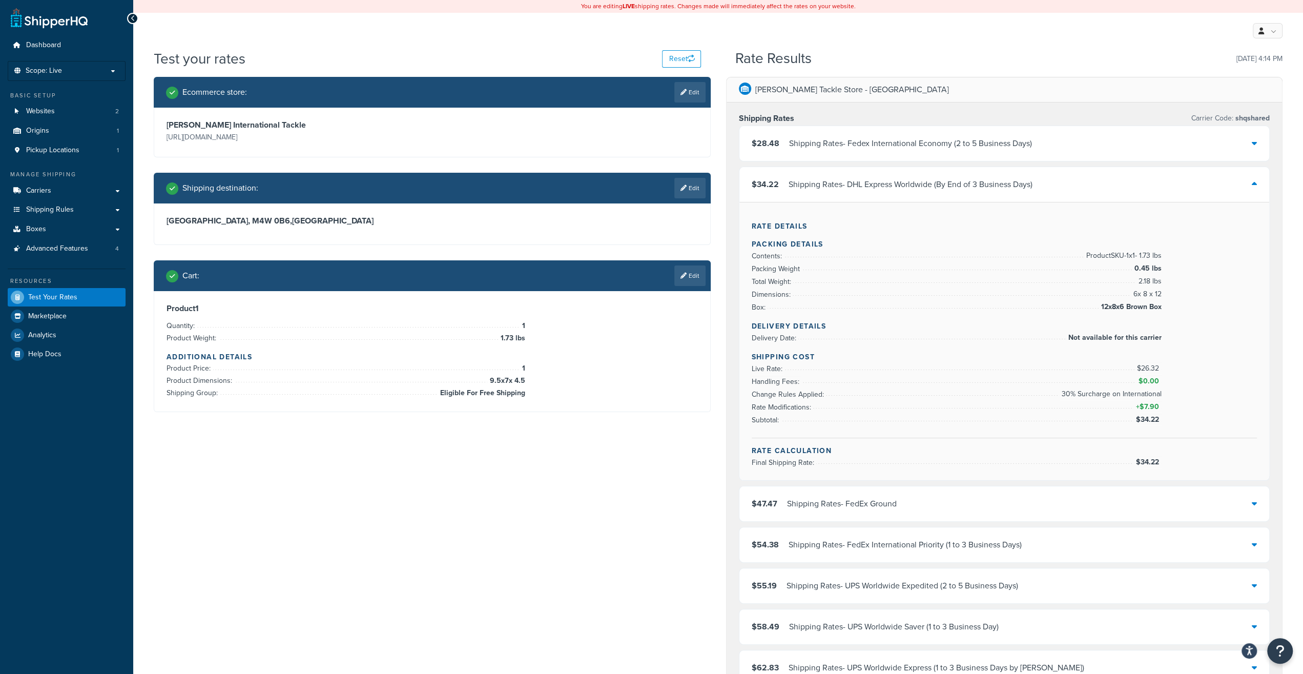
click at [1139, 401] on span "+ $7.90" at bounding box center [1147, 407] width 28 height 12
drag, startPoint x: 1137, startPoint y: 405, endPoint x: 1163, endPoint y: 403, distance: 26.7
click at [1161, 403] on li "Rate Modifications: + $7.90" at bounding box center [956, 407] width 410 height 13
click at [1164, 420] on div "Shipping Cost Live Rate: $26.32 Handling Fees: $0.00 Change Rules Applied: 30% …" at bounding box center [1004, 394] width 506 height 87
drag, startPoint x: 1170, startPoint y: 415, endPoint x: 1119, endPoint y: 417, distance: 51.2
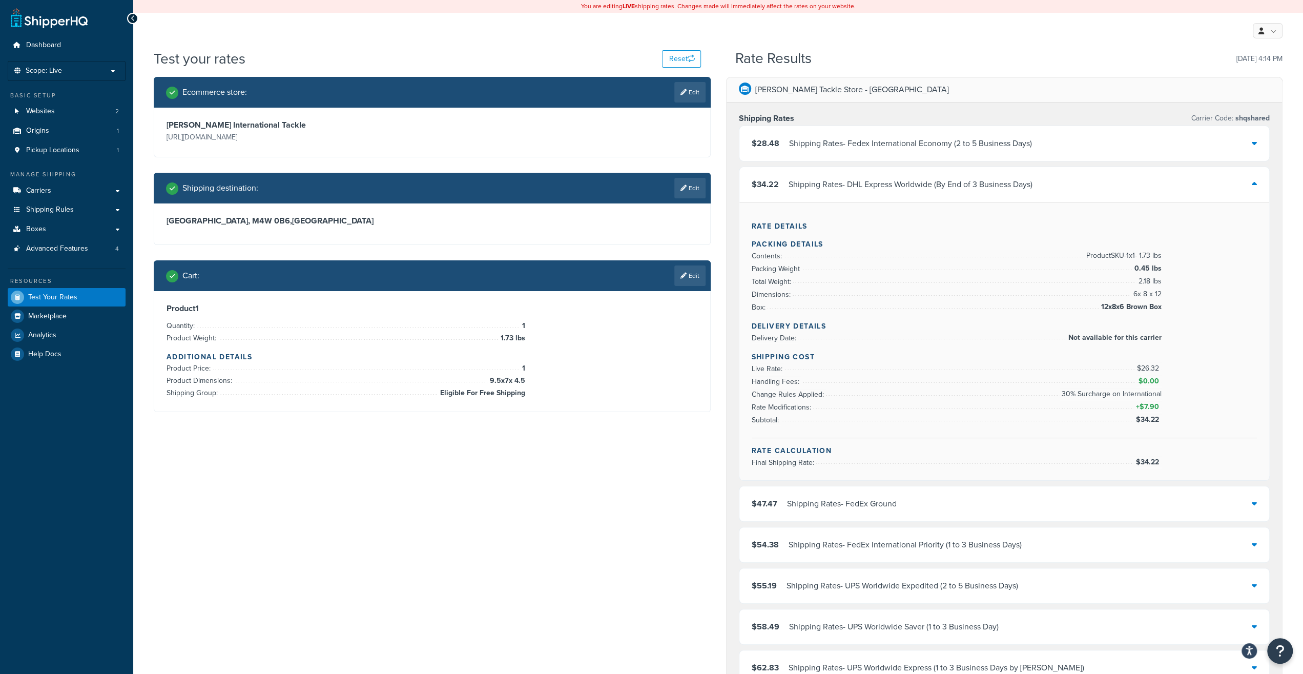
click at [1119, 417] on div "Shipping Cost Live Rate: $26.32 Handling Fees: $0.00 Change Rules Applied: 30% …" at bounding box center [1004, 394] width 506 height 87
click at [1124, 420] on li "Subtotal: $34.22" at bounding box center [956, 419] width 410 height 13
drag, startPoint x: 1139, startPoint y: 417, endPoint x: 1167, endPoint y: 417, distance: 28.2
click at [1161, 417] on li "Subtotal: $34.22" at bounding box center [956, 419] width 410 height 13
click at [1167, 417] on div "Shipping Cost Live Rate: $26.32 Handling Fees: $0.00 Change Rules Applied: 30% …" at bounding box center [1004, 394] width 506 height 87
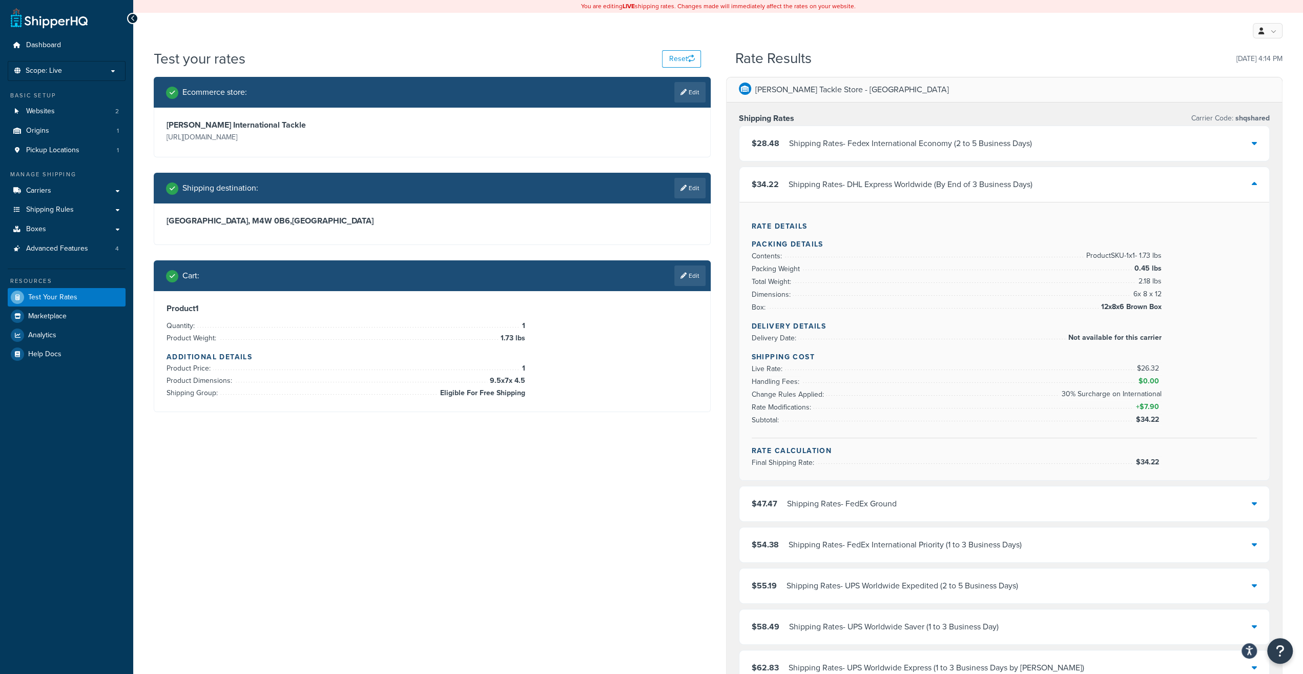
click at [1143, 405] on span "$7.90" at bounding box center [1150, 406] width 22 height 11
click at [1141, 367] on span "$26.32" at bounding box center [1149, 368] width 25 height 11
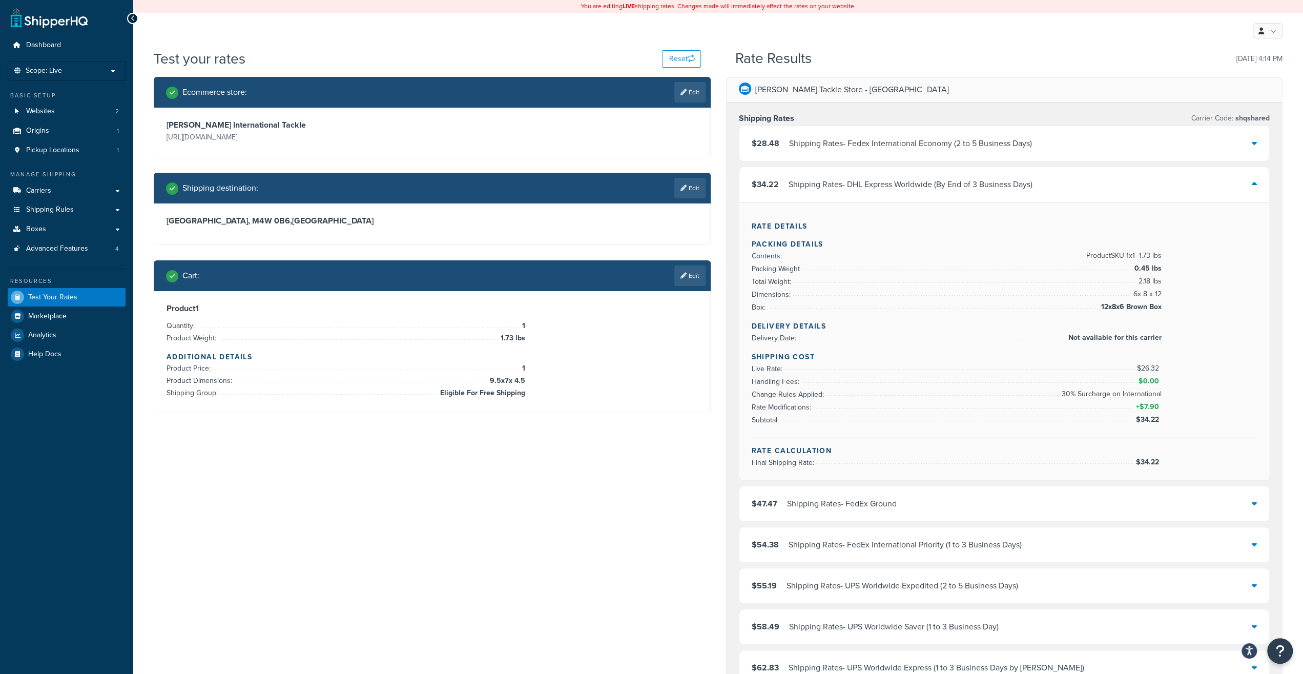
click at [1141, 367] on span "$26.32" at bounding box center [1149, 368] width 25 height 11
click at [1165, 360] on h4 "Shipping Cost" at bounding box center [1004, 356] width 506 height 11
click at [46, 194] on span "Carriers" at bounding box center [38, 190] width 25 height 9
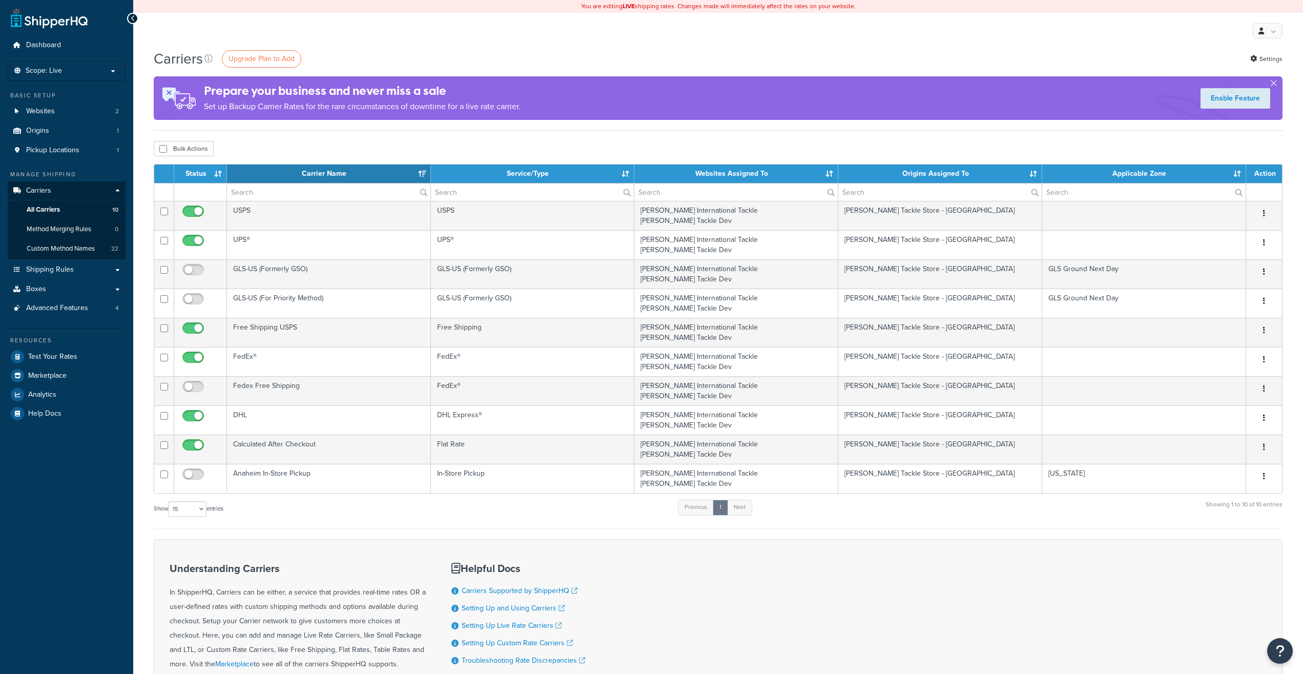
select select "15"
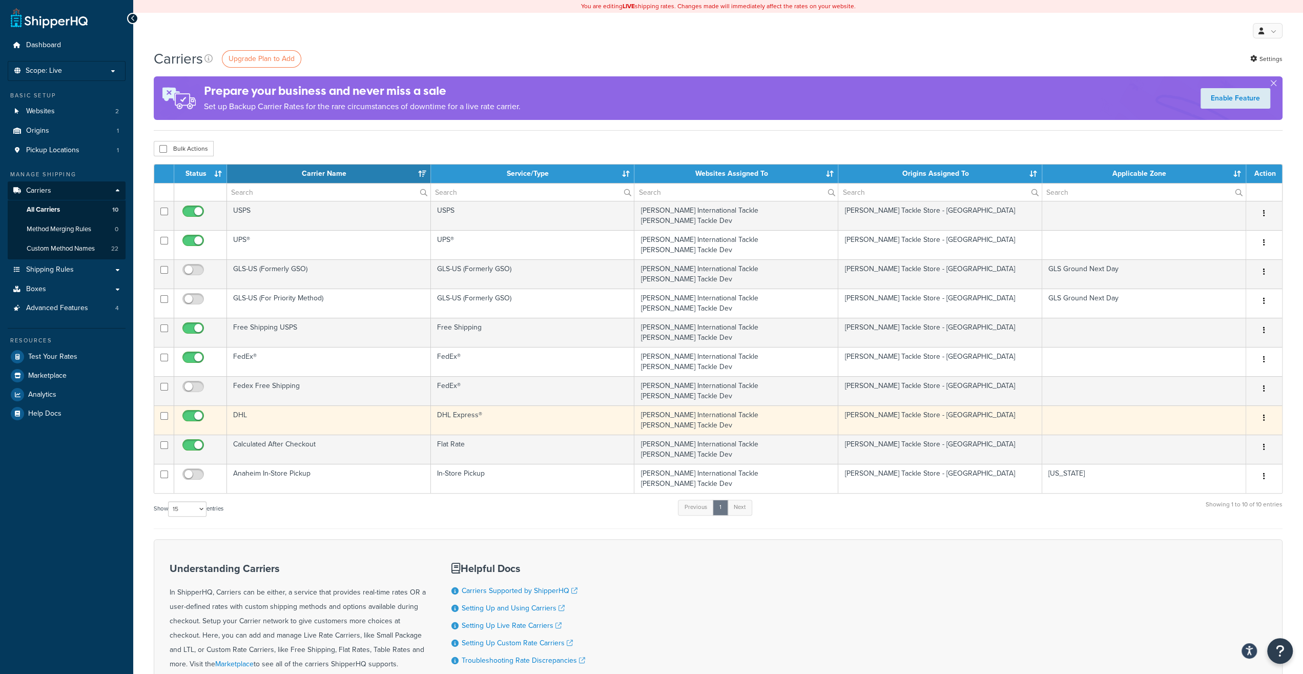
click at [304, 422] on td "DHL" at bounding box center [329, 419] width 204 height 29
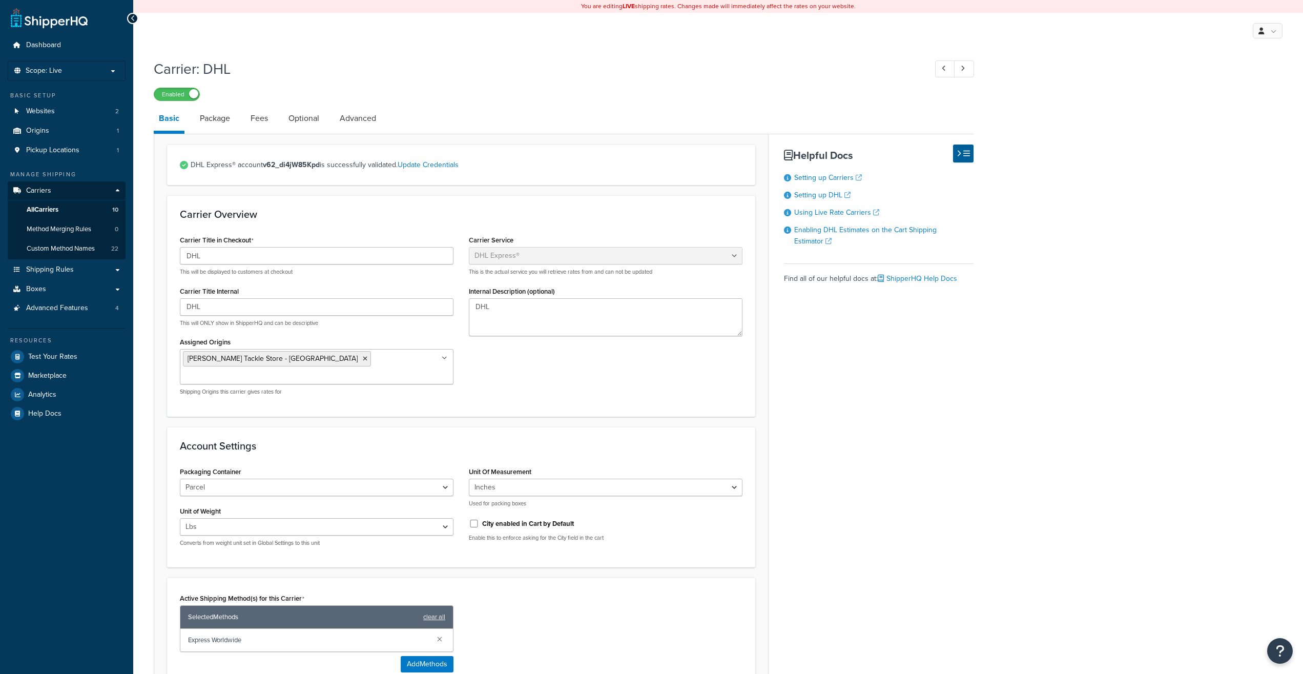
select select "dhl"
click at [455, 166] on link "Update Credentials" at bounding box center [428, 164] width 61 height 11
select select "US"
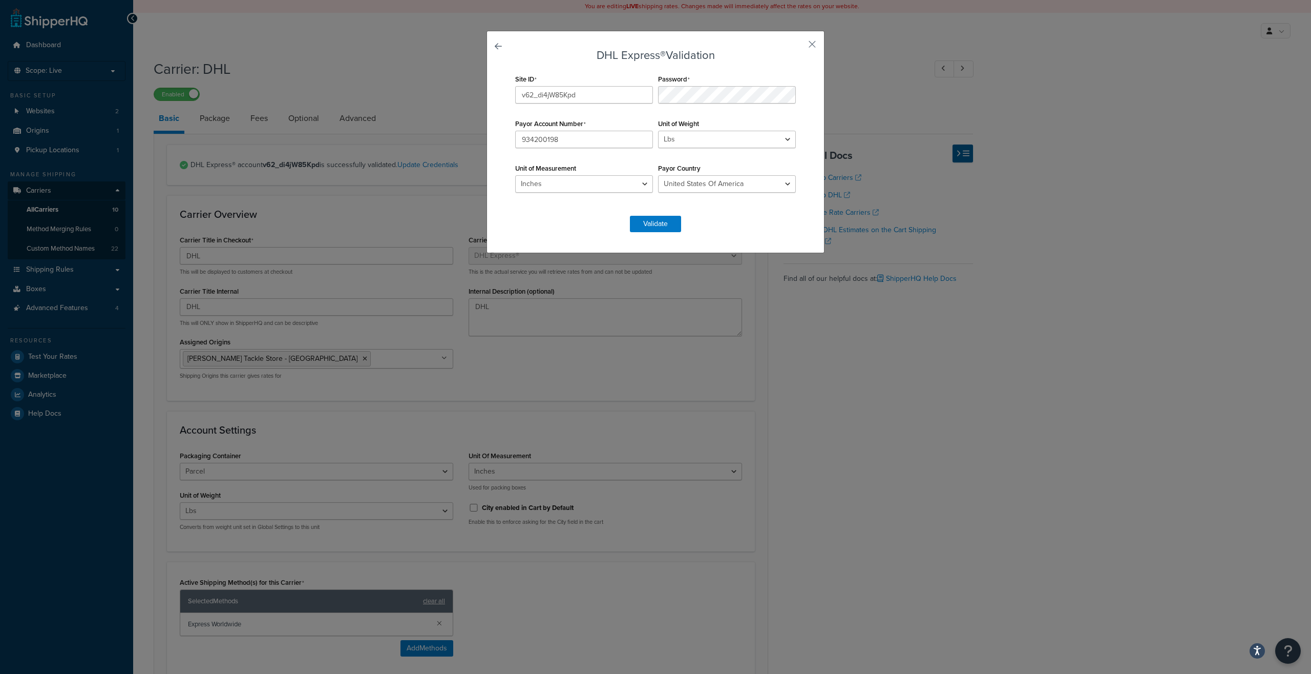
click at [812, 38] on div "DHL Express® Validation Site ID v62_di4jW85Kpd Password Payor Account Number 93…" at bounding box center [656, 142] width 338 height 222
click at [799, 47] on button "button" at bounding box center [797, 48] width 3 height 3
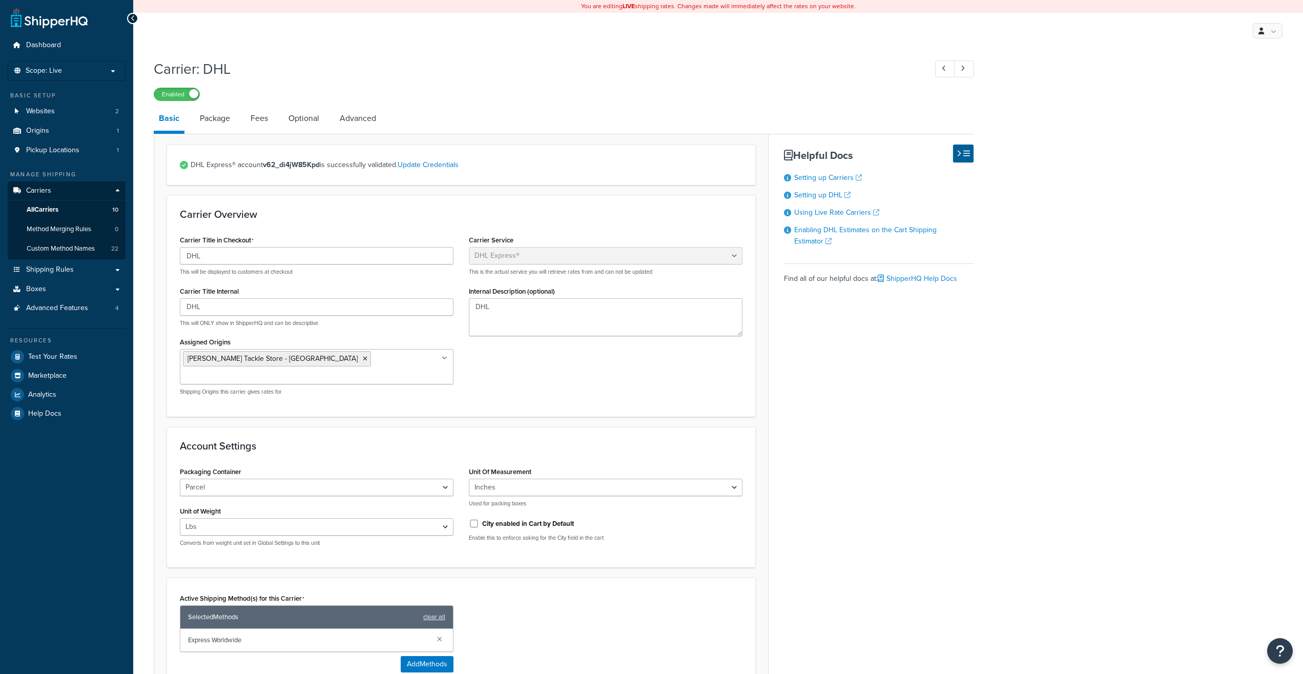
select select "dhl"
click at [56, 266] on span "Shipping Rules" at bounding box center [50, 269] width 48 height 9
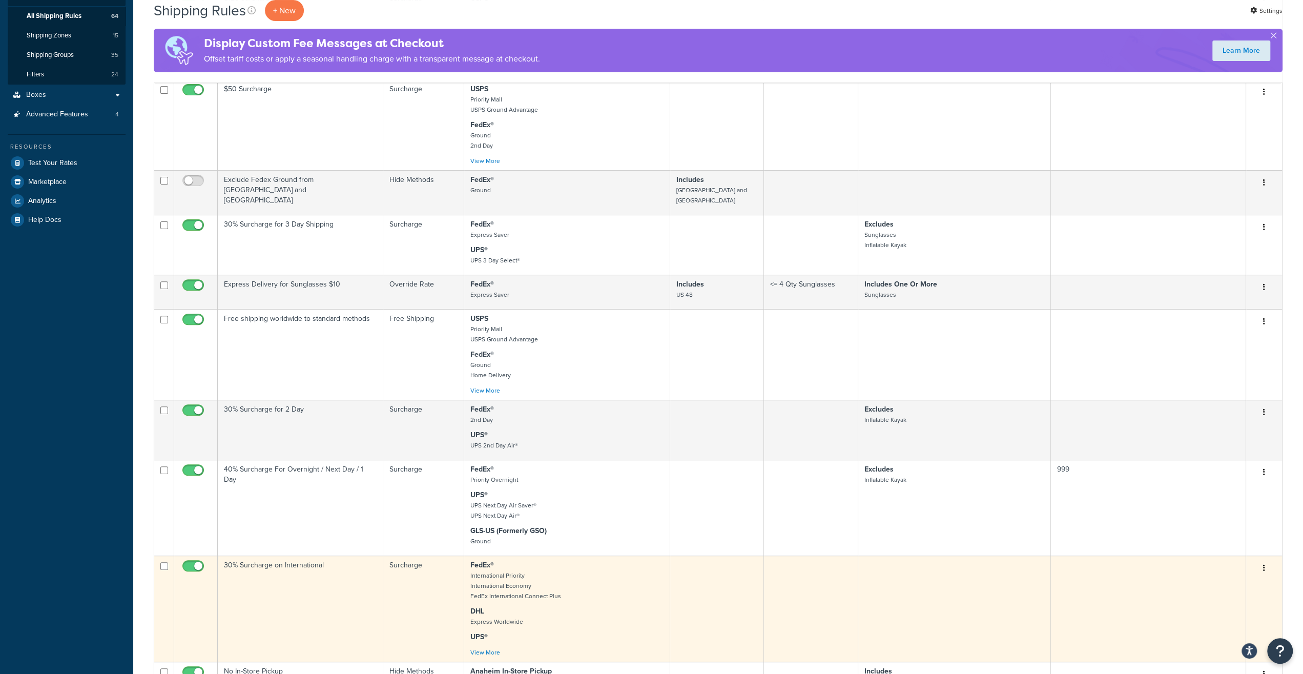
scroll to position [373, 0]
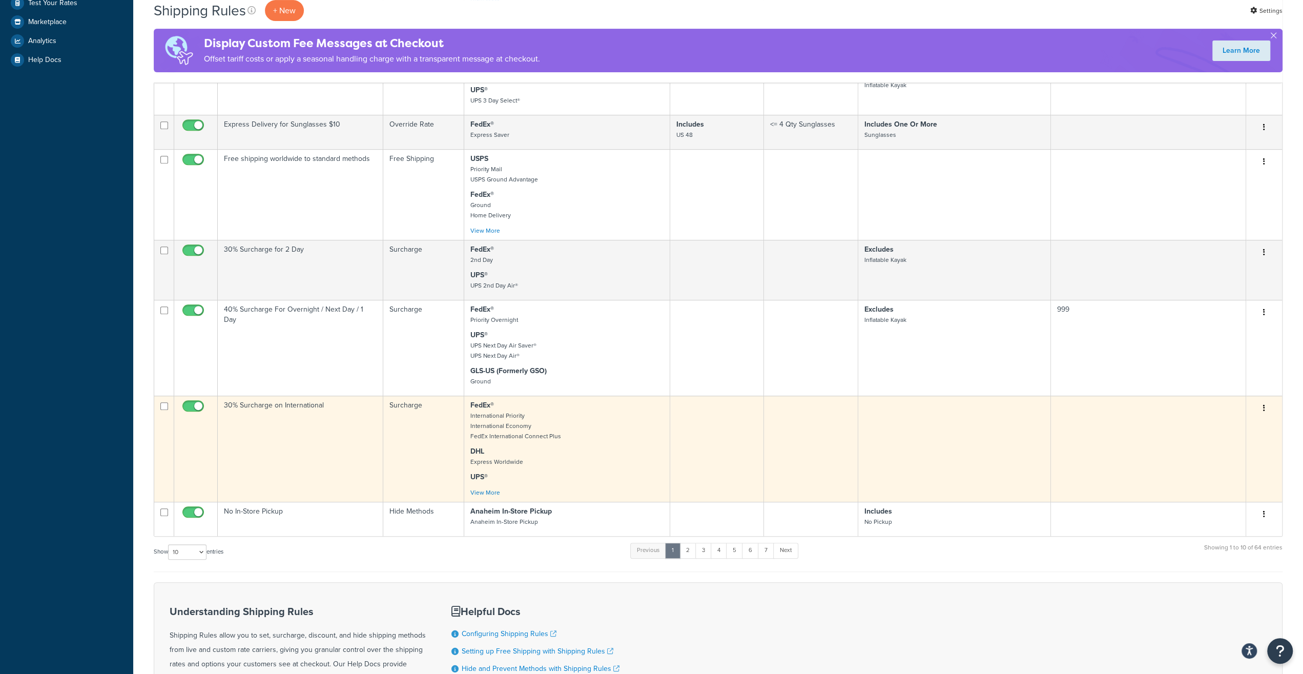
click at [299, 419] on td "30% Surcharge on International" at bounding box center [300, 448] width 165 height 106
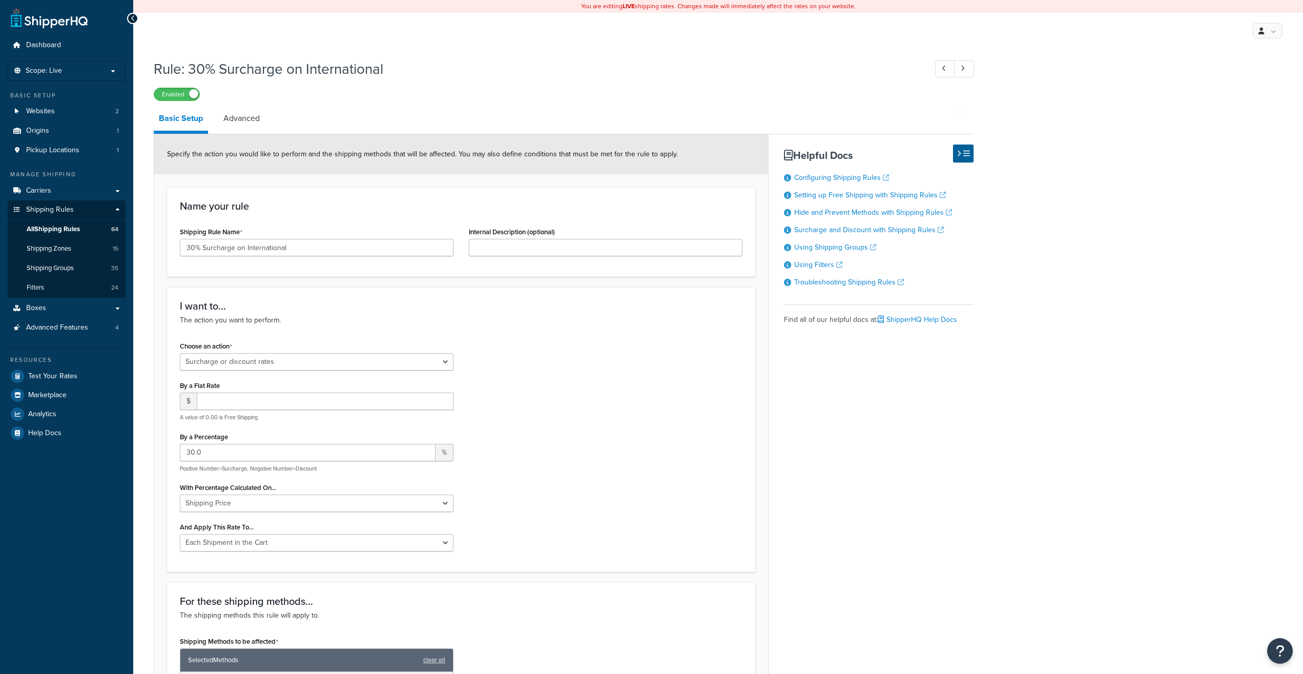
select select "SURCHARGE"
drag, startPoint x: 302, startPoint y: 252, endPoint x: 301, endPoint y: 246, distance: 5.1
click at [298, 250] on input "30% Surcharge on International" at bounding box center [317, 247] width 274 height 17
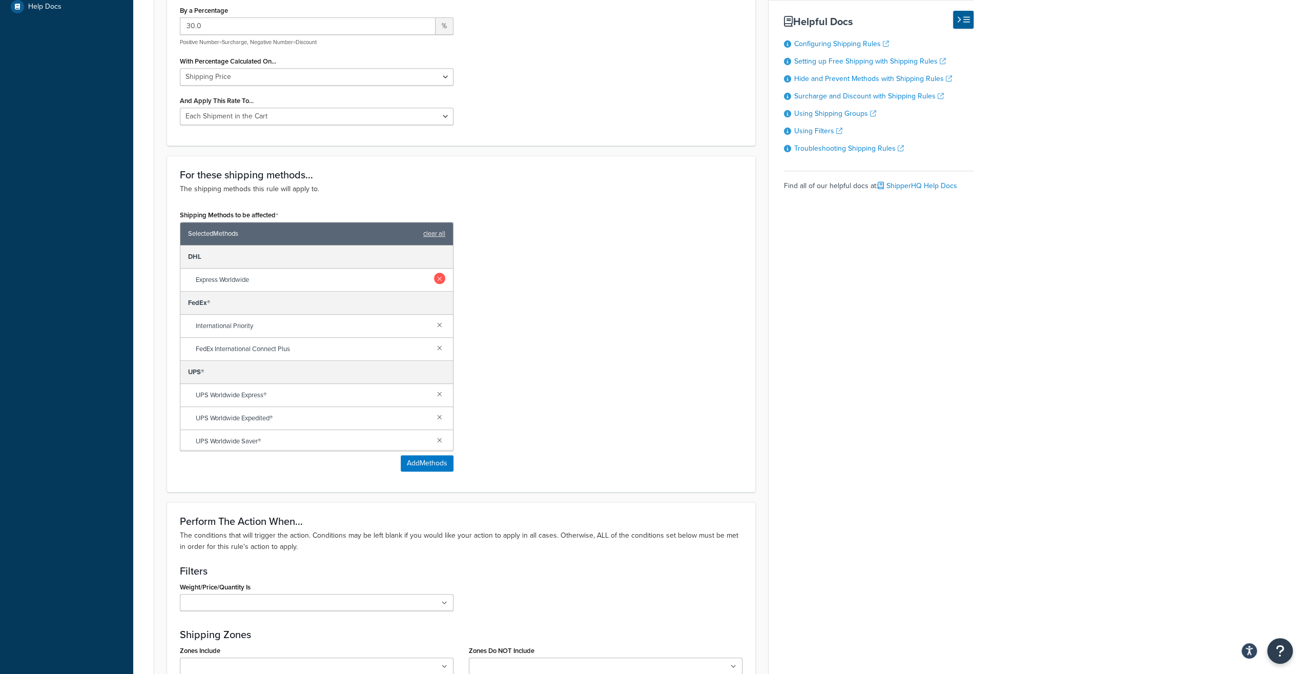
type input "30% Surcharge on International (Except DHL)"
click at [434, 278] on link at bounding box center [439, 278] width 11 height 11
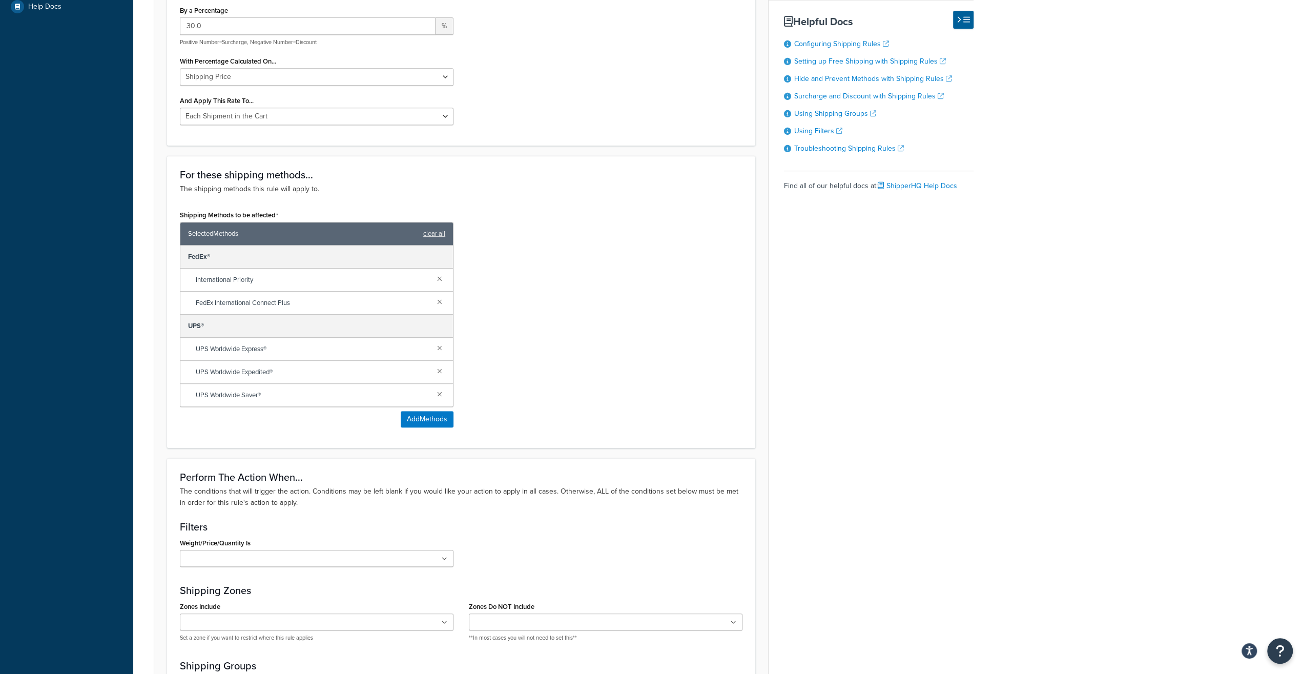
scroll to position [641, 0]
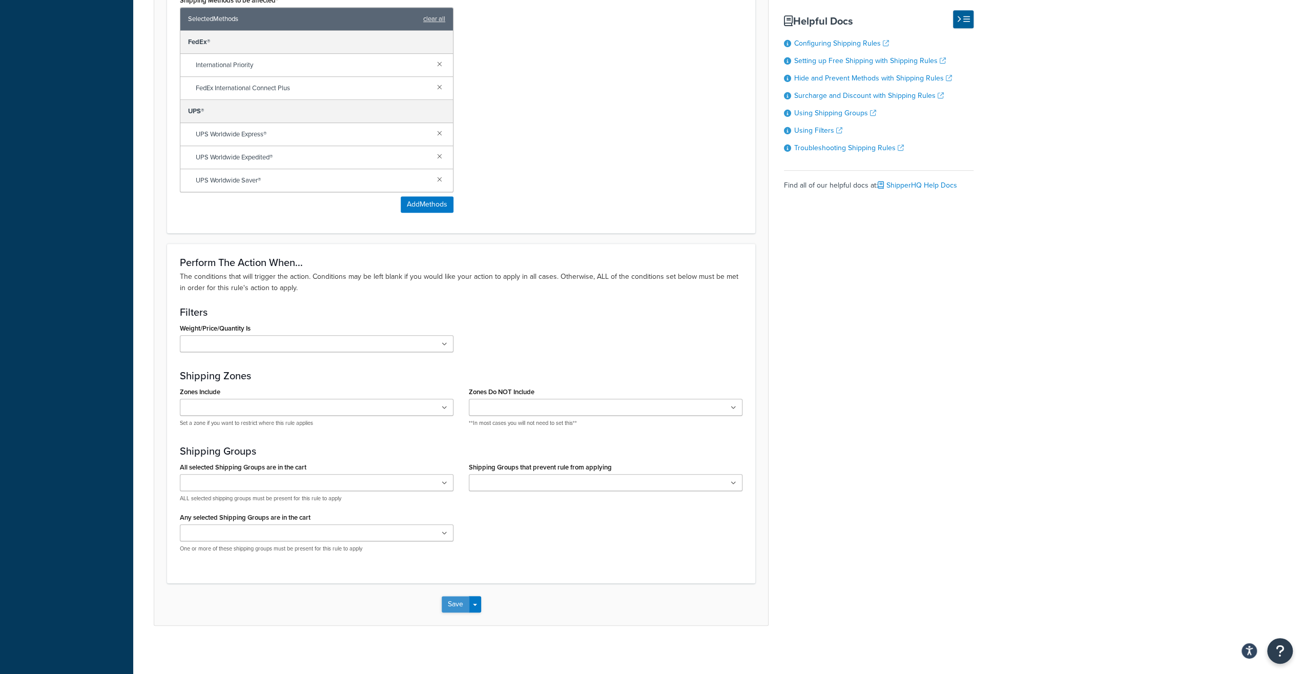
click at [457, 600] on button "Save" at bounding box center [456, 604] width 28 height 16
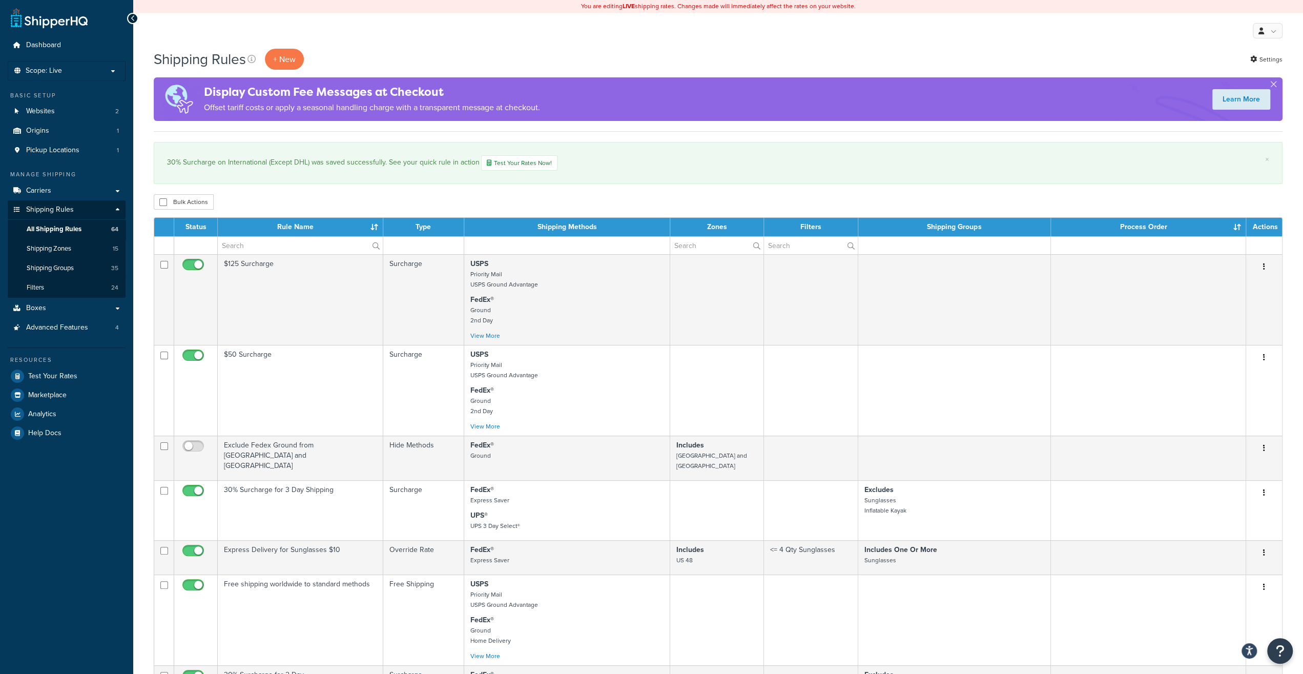
click at [1278, 83] on div "Display Custom Fee Messages at Checkout Offset tariff costs or apply a seasonal…" at bounding box center [718, 99] width 1128 height 44
click at [1273, 85] on button "button" at bounding box center [1273, 86] width 3 height 3
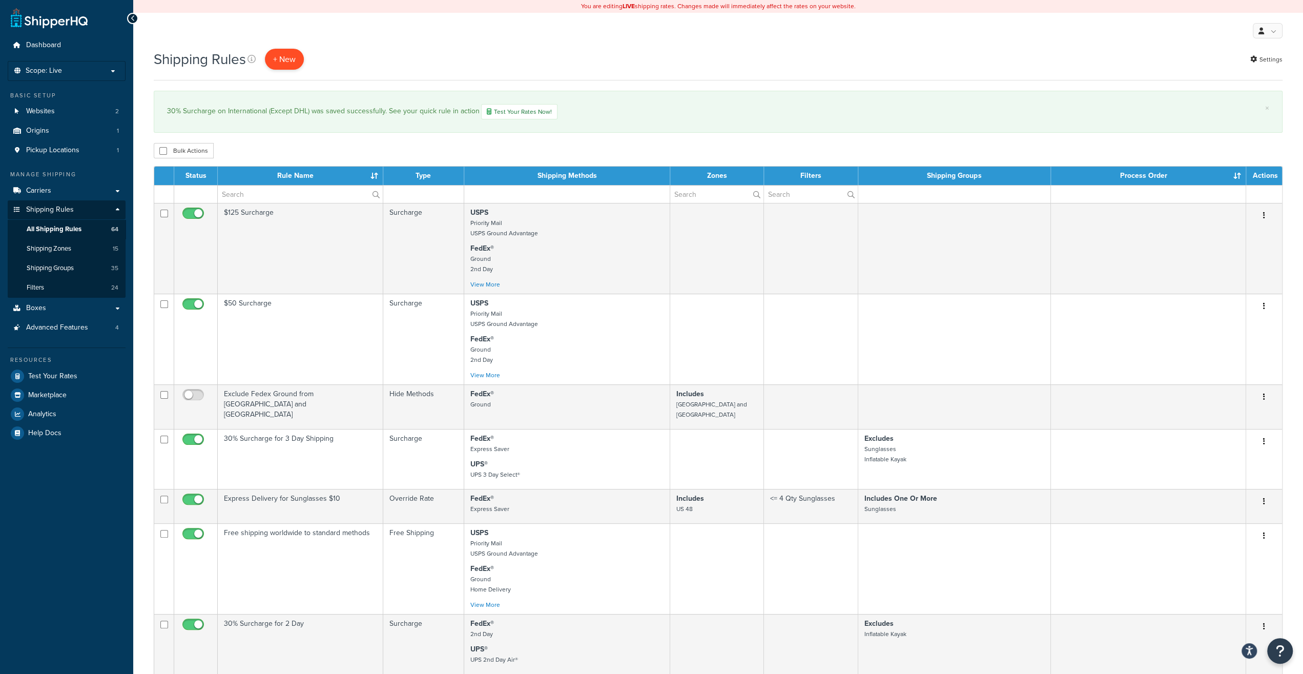
click at [286, 52] on p "+ New" at bounding box center [284, 59] width 39 height 21
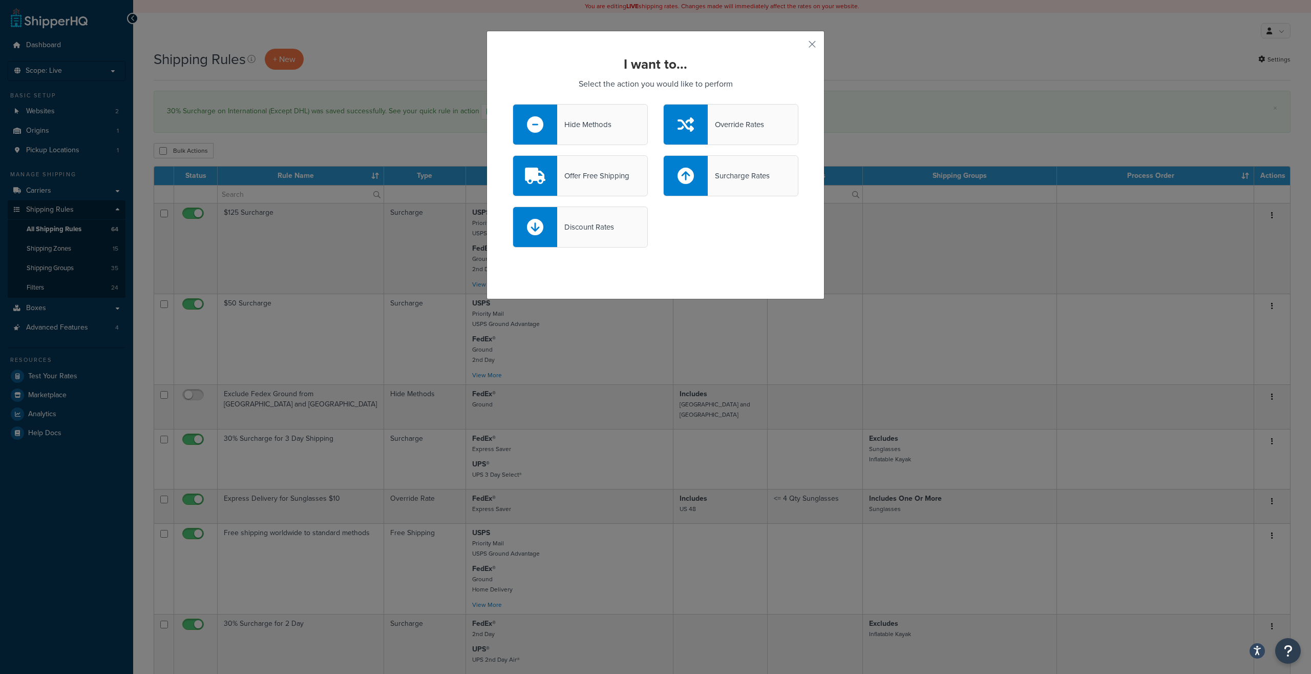
click at [715, 172] on div "Surcharge Rates" at bounding box center [739, 176] width 62 height 14
click at [0, 0] on input "Surcharge Rates" at bounding box center [0, 0] width 0 height 0
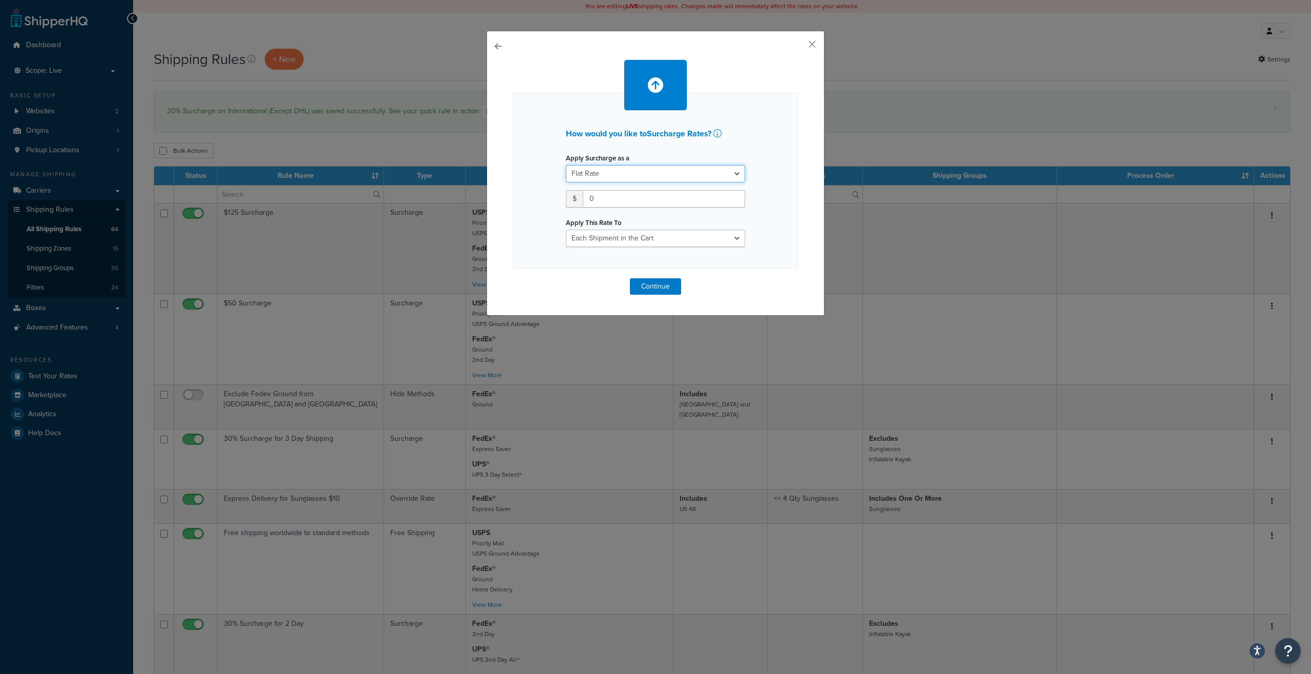
click at [566, 165] on select "Flat Rate Percentage Flat Rate & Percentage" at bounding box center [655, 173] width 179 height 17
select select "PERCENTAGE"
click option "Percentage" at bounding box center [0, 0] width 0 height 0
click at [589, 202] on input "number" at bounding box center [598, 198] width 64 height 17
type input "40"
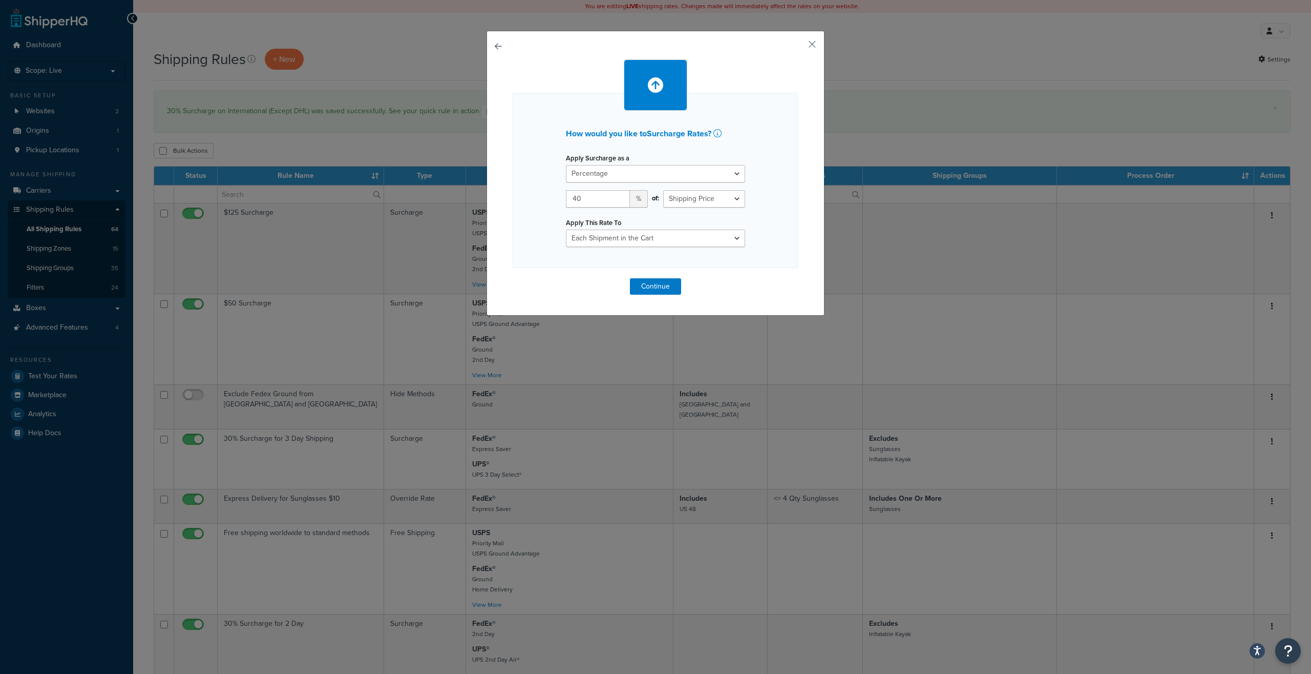
click at [602, 247] on div "How would you like to Surcharge Rates ? Apply Surcharge as a Flat Rate Percenta…" at bounding box center [656, 180] width 286 height 175
click at [566, 229] on select "Each Shipment in the Cart Each Shipping Group in the Cart Each Item within a Sh…" at bounding box center [655, 237] width 179 height 17
click option "Each Shipment in the Cart" at bounding box center [0, 0] width 0 height 0
click at [655, 286] on button "Continue" at bounding box center [655, 286] width 51 height 16
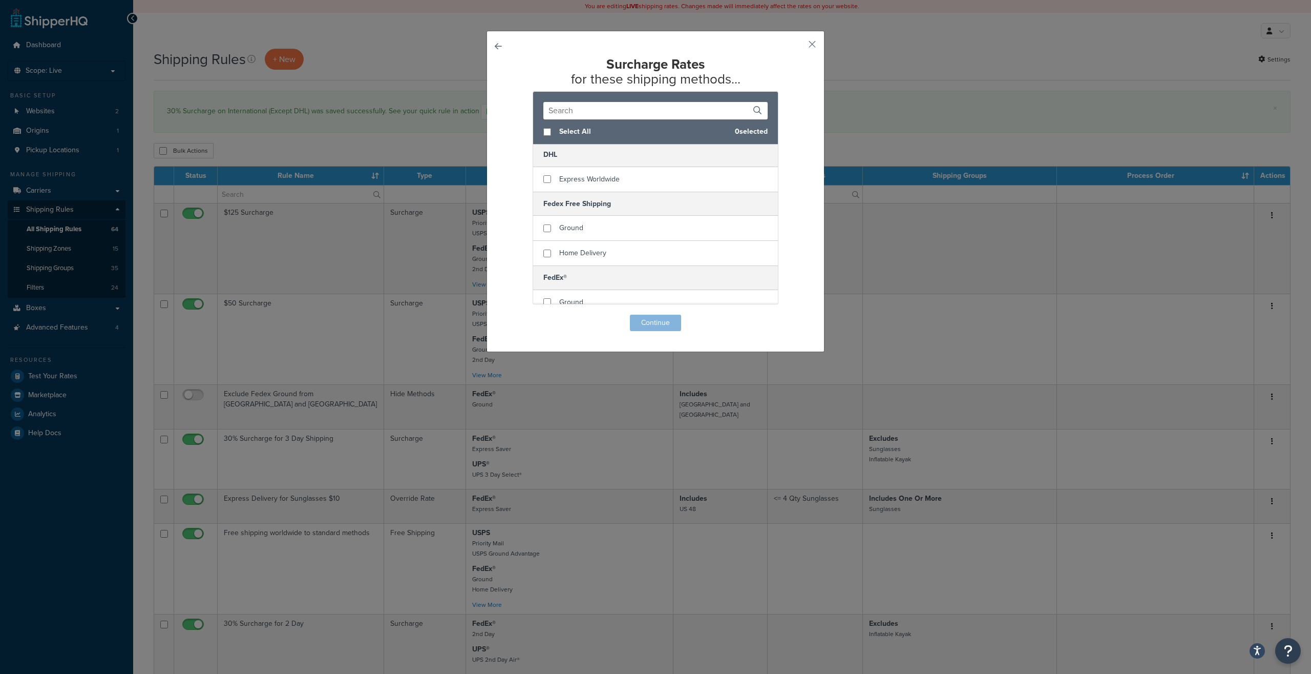
scroll to position [123, 0]
checkbox input "true"
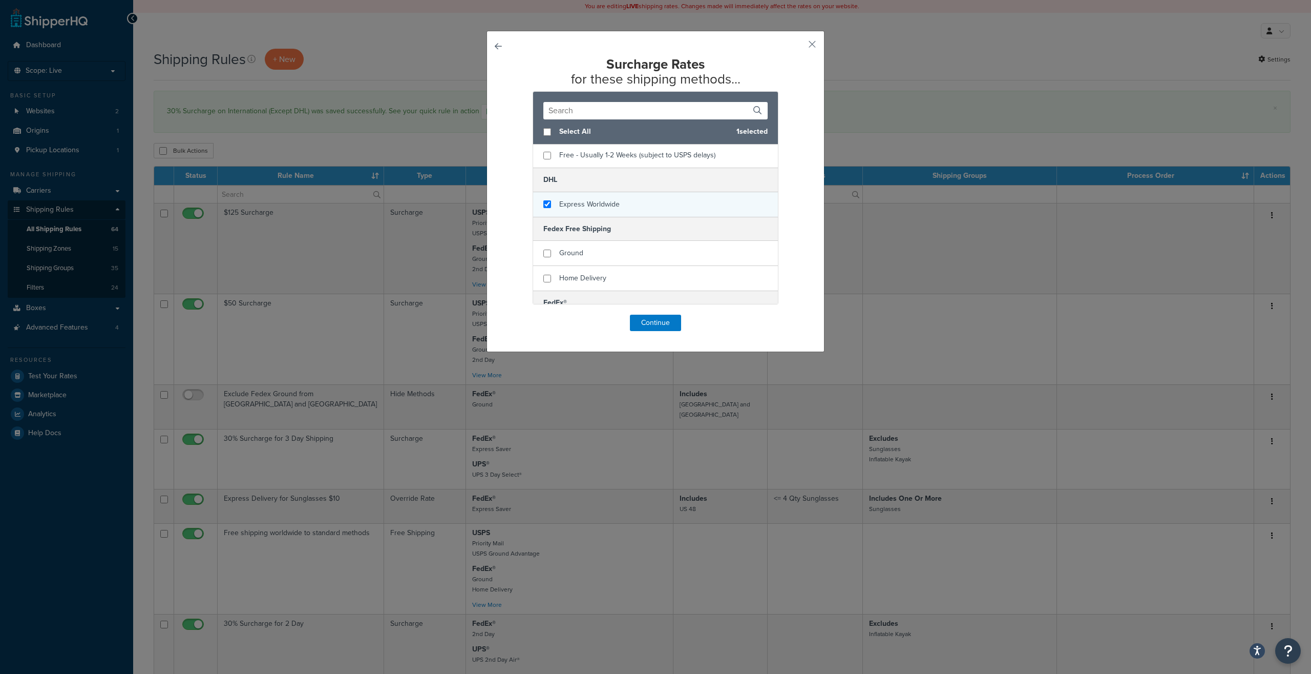
click at [560, 203] on span "Express Worldwide" at bounding box center [589, 204] width 60 height 11
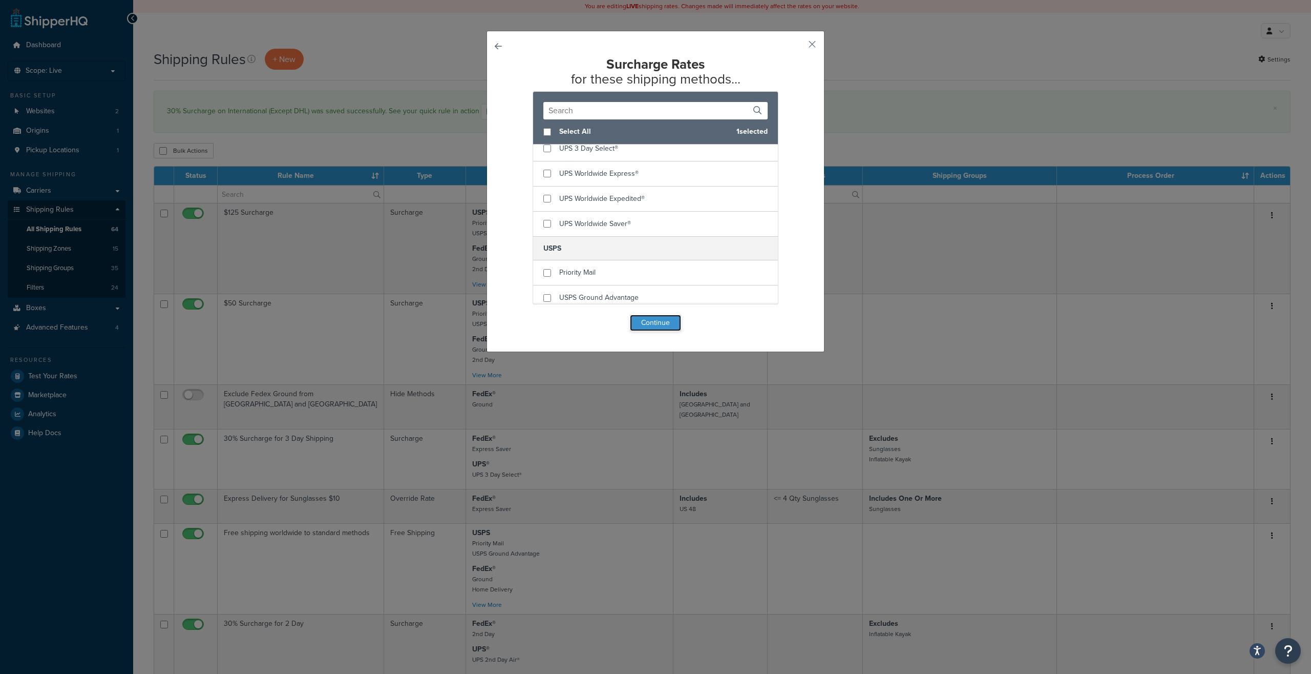
click at [637, 316] on button "Continue" at bounding box center [655, 323] width 51 height 16
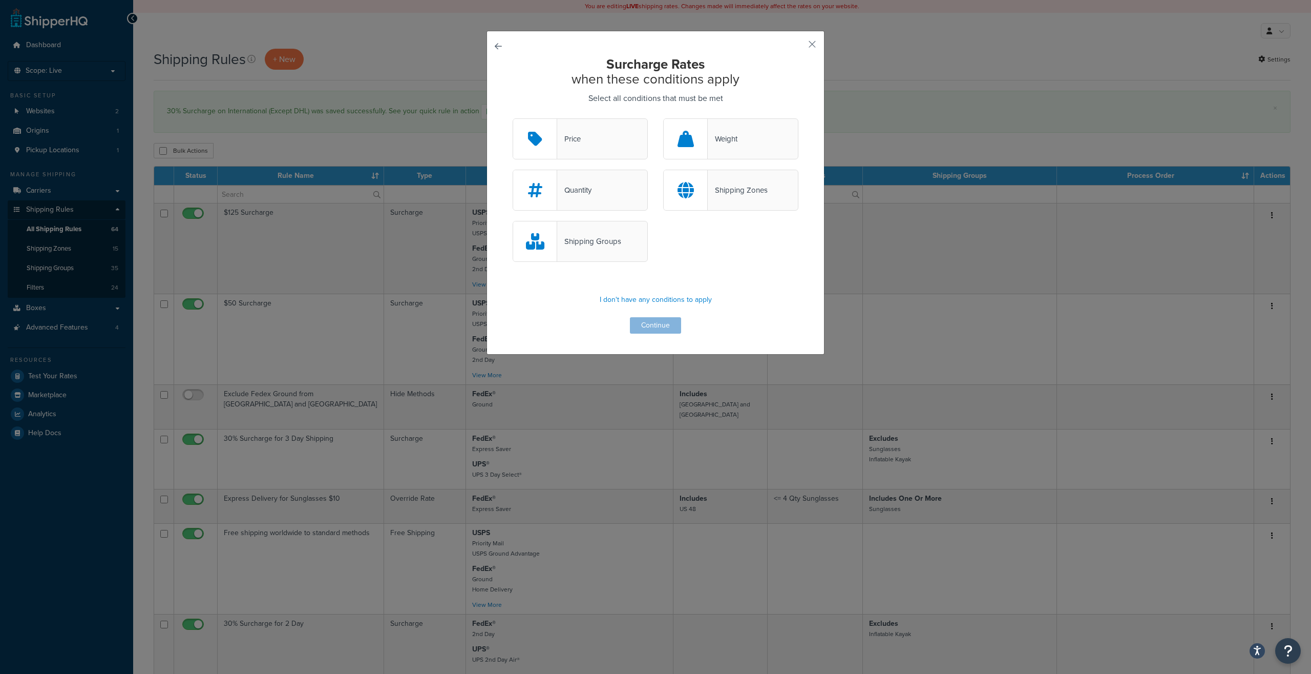
click at [712, 204] on div "Shipping Zones" at bounding box center [730, 190] width 135 height 41
click at [0, 0] on input "Shipping Zones" at bounding box center [0, 0] width 0 height 0
click at [636, 322] on button "Continue" at bounding box center [655, 325] width 51 height 16
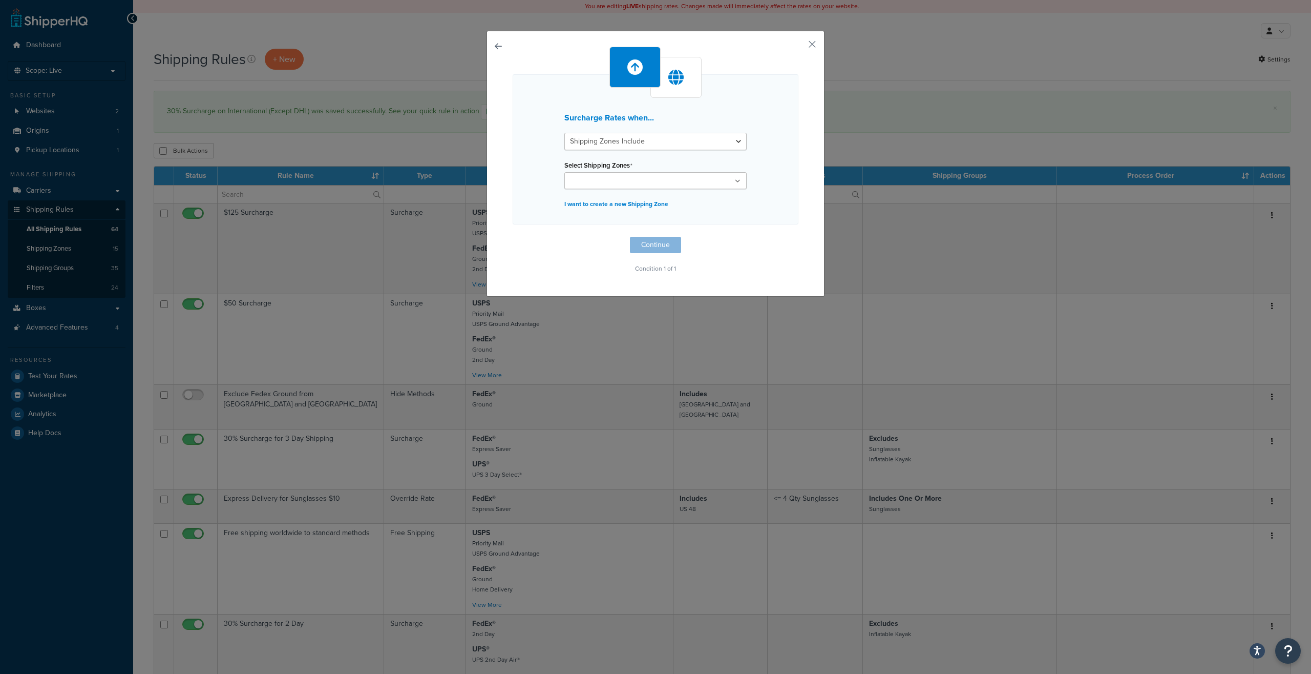
click at [614, 182] on input "Select Shipping Zones" at bounding box center [613, 181] width 91 height 11
click at [564, 133] on select "Shipping Zones Include Shipping Zones Do Not Include" at bounding box center [655, 141] width 182 height 17
click at [639, 140] on select "Shipping Zones Include Shipping Zones Do Not Include" at bounding box center [655, 141] width 182 height 17
click at [564, 133] on select "Shipping Zones Include Shipping Zones Do Not Include" at bounding box center [655, 141] width 182 height 17
click at [635, 144] on select "Shipping Zones Include Shipping Zones Do Not Include" at bounding box center [655, 141] width 182 height 17
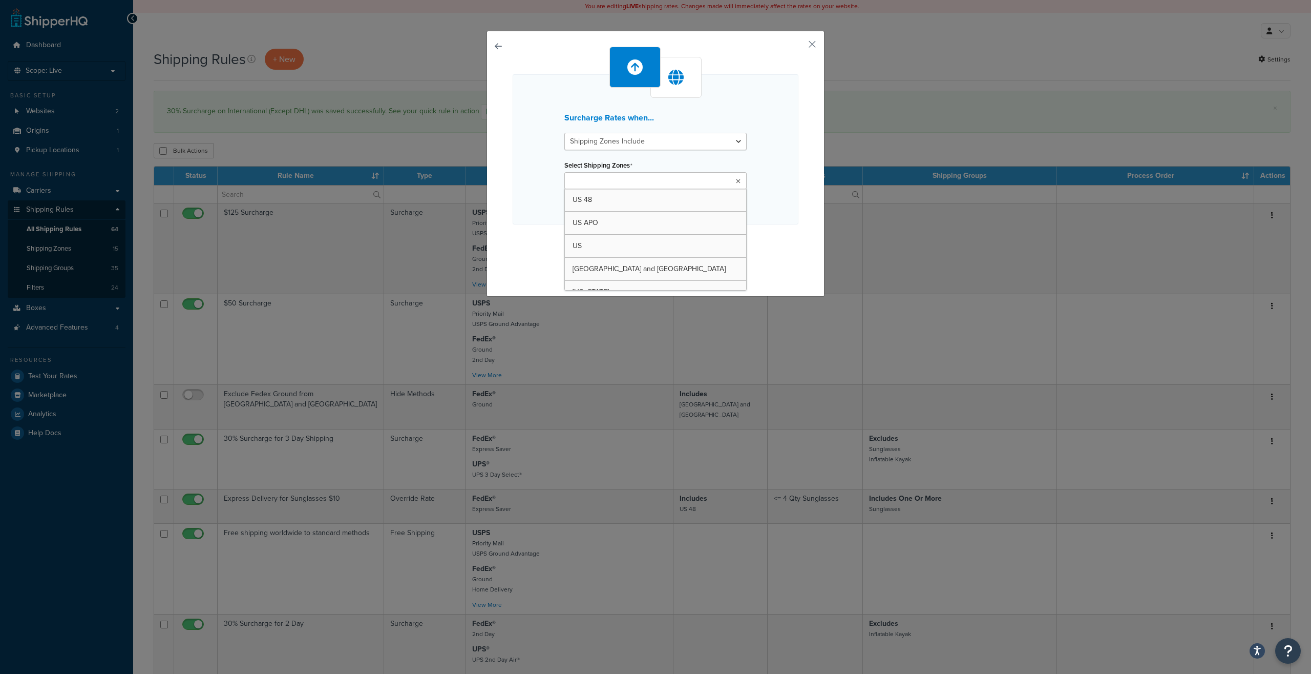
click at [603, 186] on input "Select Shipping Zones" at bounding box center [613, 181] width 91 height 11
click at [531, 206] on div "Surcharge Rates when... Shipping Zones Include Shipping Zones Do Not Include Se…" at bounding box center [656, 149] width 286 height 150
click at [564, 133] on select "Shipping Zones Include Shipping Zones Do Not Include" at bounding box center [655, 141] width 182 height 17
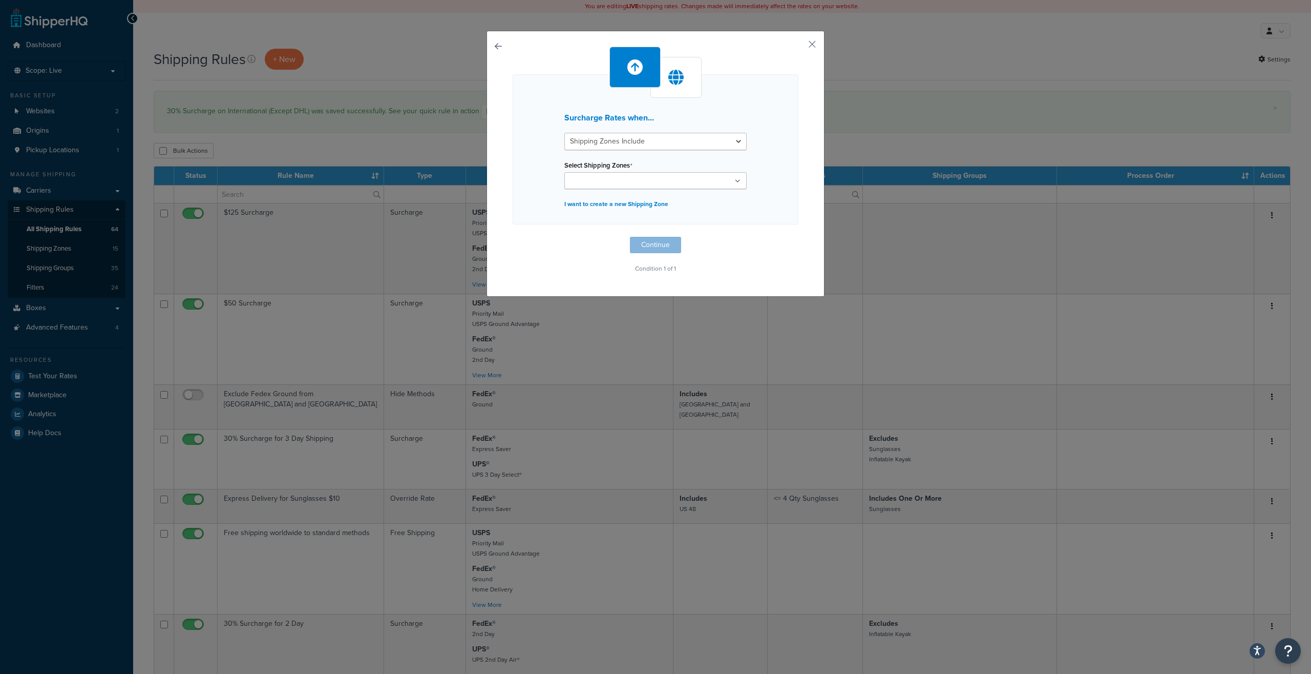
drag, startPoint x: 609, startPoint y: 142, endPoint x: 495, endPoint y: 48, distance: 147.7
click at [499, 45] on div "Surcharge Rates when... Shipping Zones Include Shipping Zones Do Not Include Se…" at bounding box center [656, 164] width 338 height 266
click at [513, 237] on button "button" at bounding box center [513, 237] width 0 height 0
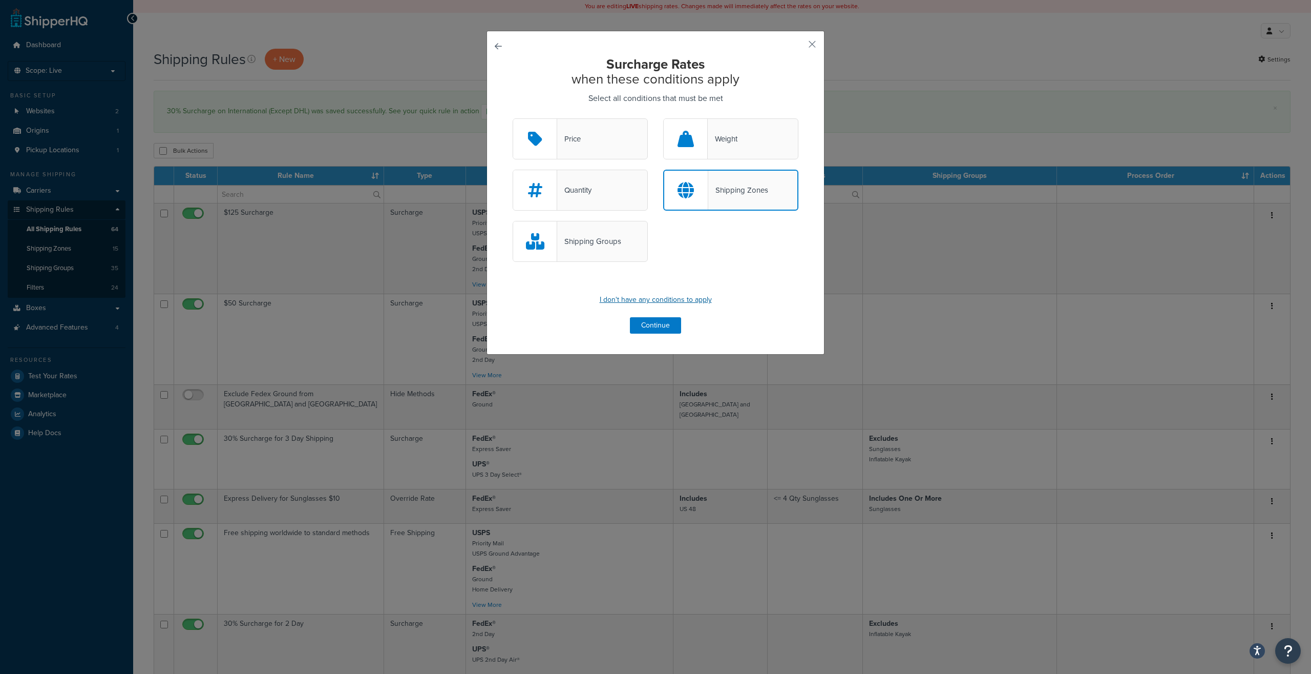
click at [626, 299] on p "I don't have any conditions to apply" at bounding box center [656, 299] width 286 height 14
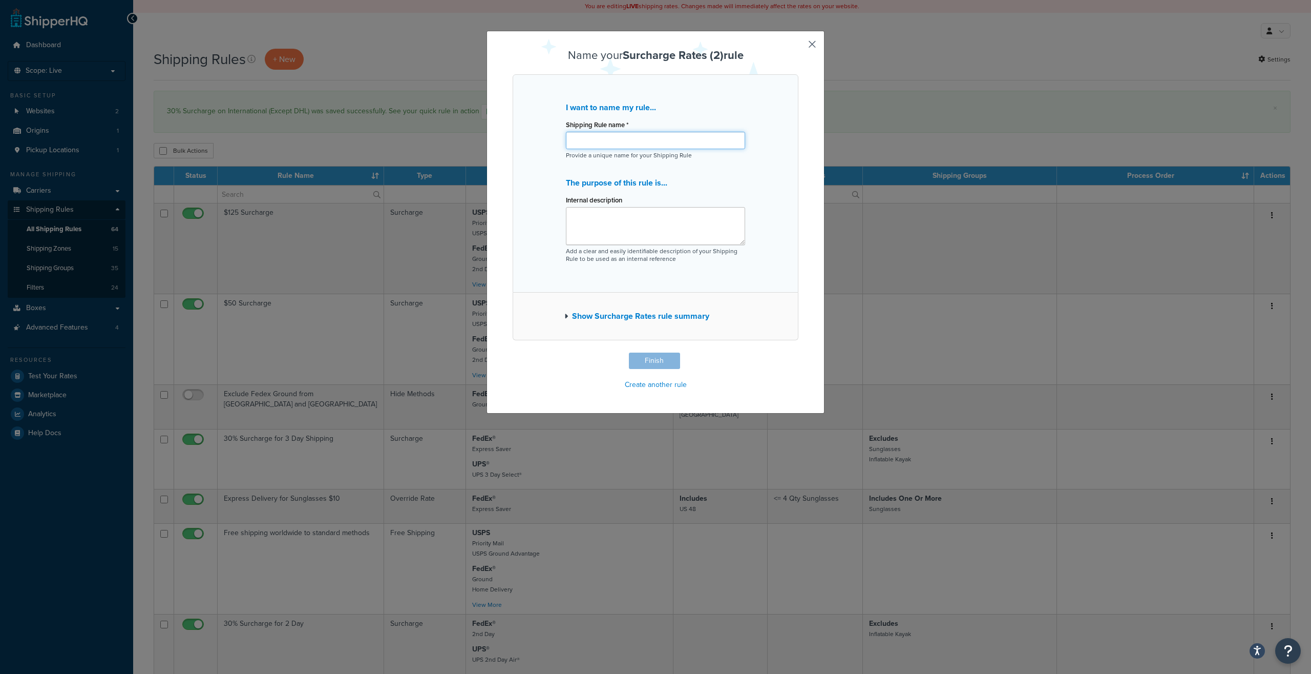
click at [633, 140] on input "Shipping Rule name *" at bounding box center [655, 140] width 179 height 17
type input "Surcharge DHL International"
drag, startPoint x: 652, startPoint y: 247, endPoint x: 661, endPoint y: 280, distance: 33.9
click at [653, 247] on p "Add a clear and easily identifiable description of your Shipping Rule to be use…" at bounding box center [655, 254] width 179 height 15
click at [647, 357] on button "Finish" at bounding box center [654, 360] width 51 height 16
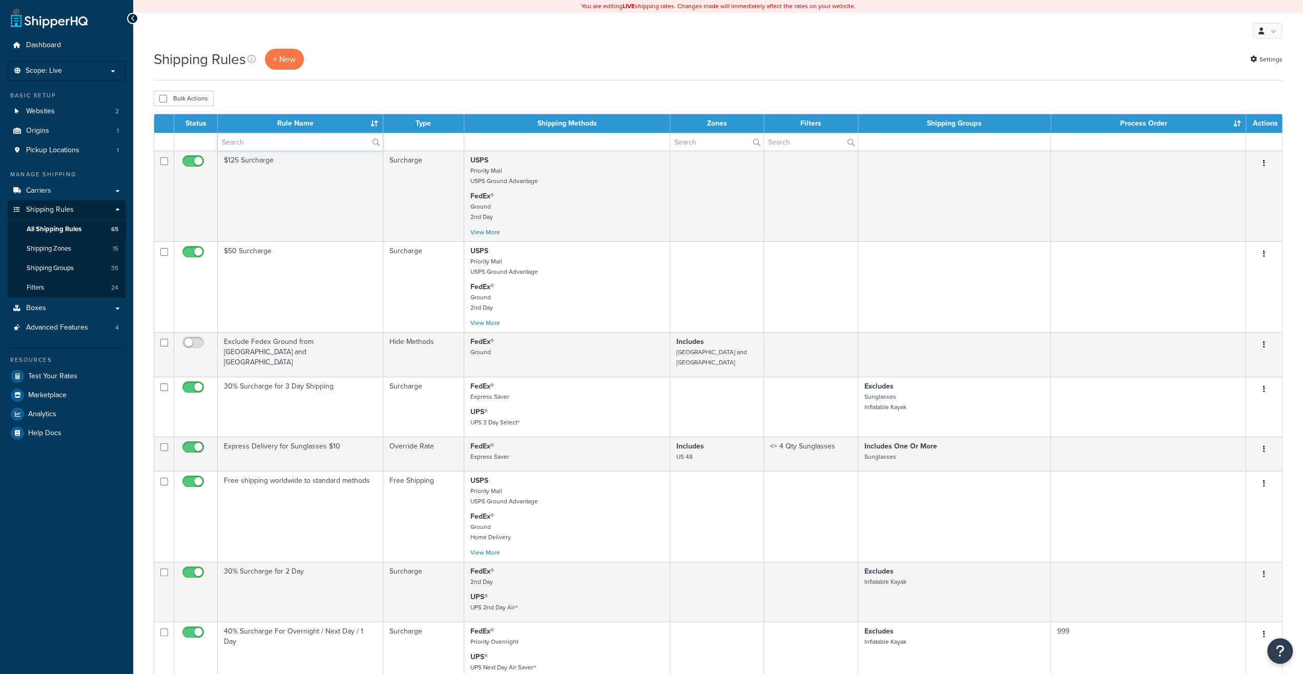
click at [256, 146] on input "text" at bounding box center [300, 141] width 165 height 17
type input "surcharge"
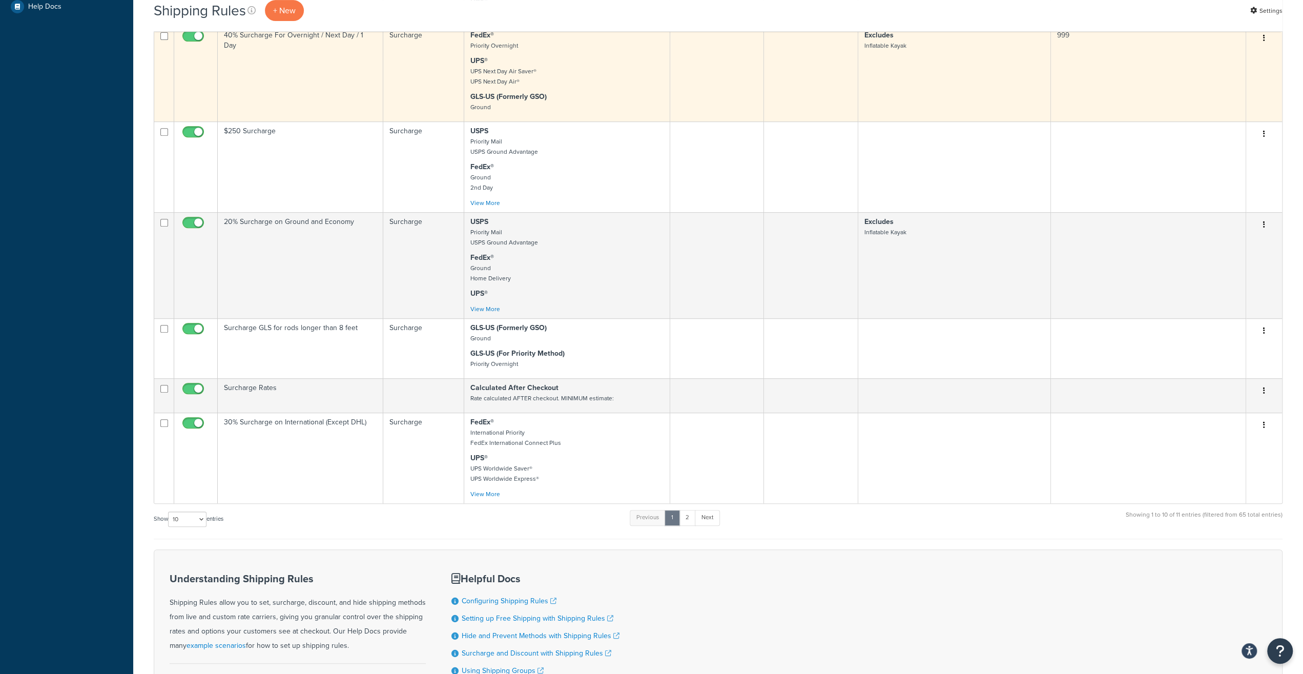
scroll to position [551, 0]
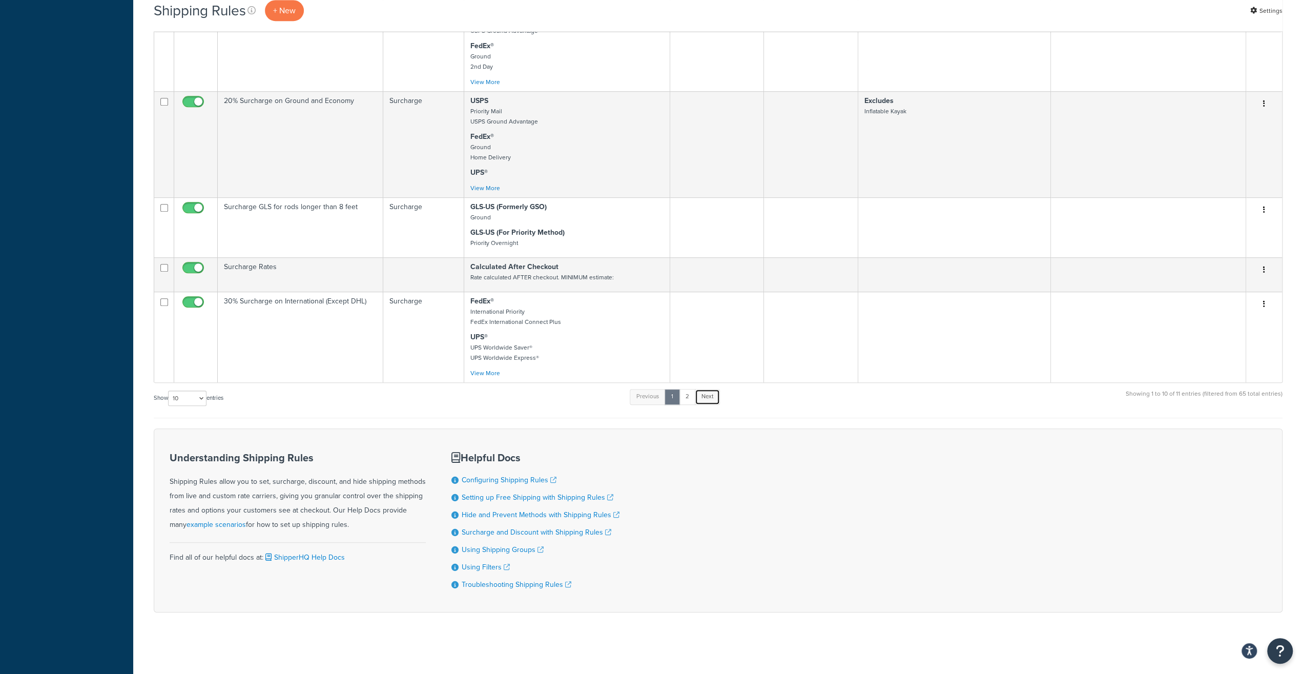
click at [703, 390] on link "Next" at bounding box center [707, 396] width 25 height 15
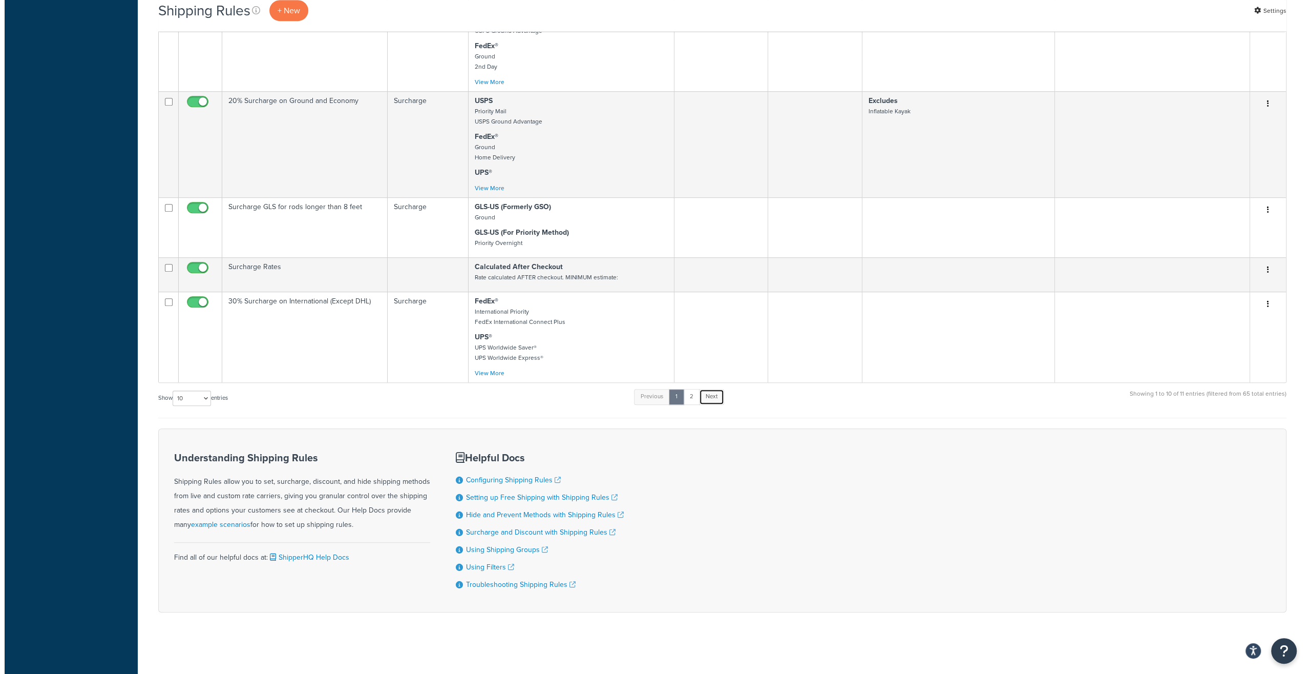
scroll to position [0, 0]
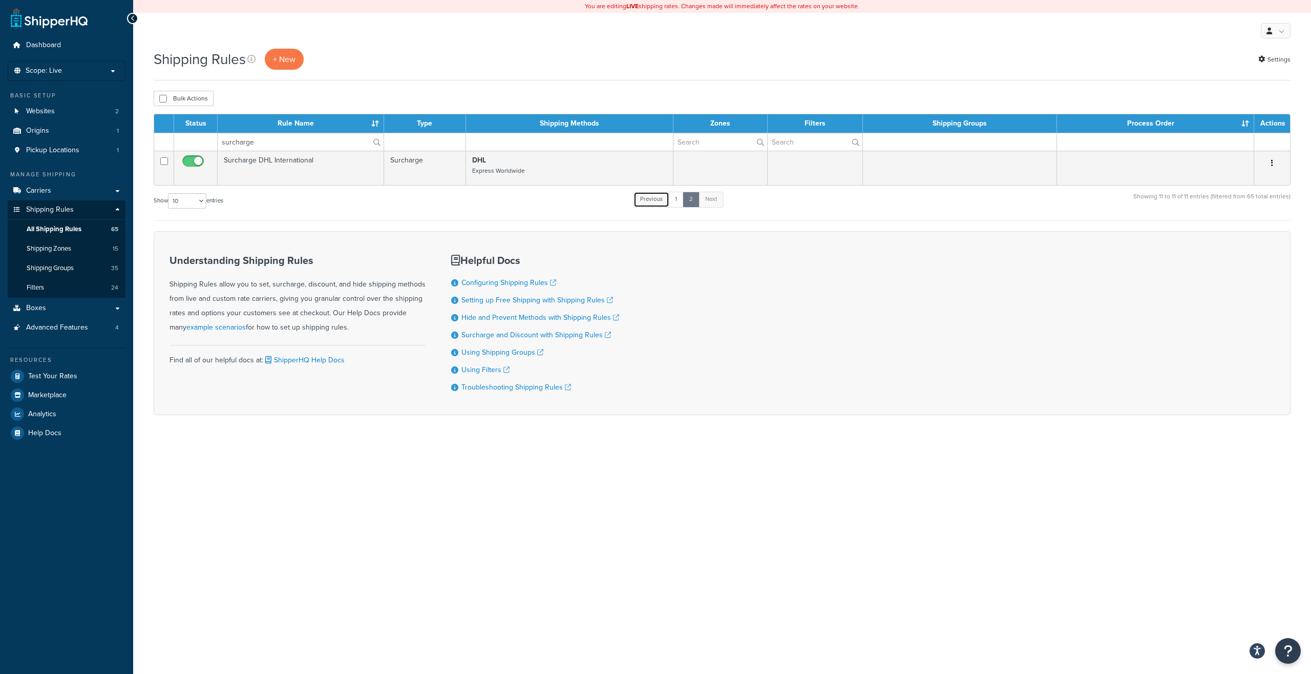
click at [643, 206] on link "Previous" at bounding box center [652, 199] width 36 height 15
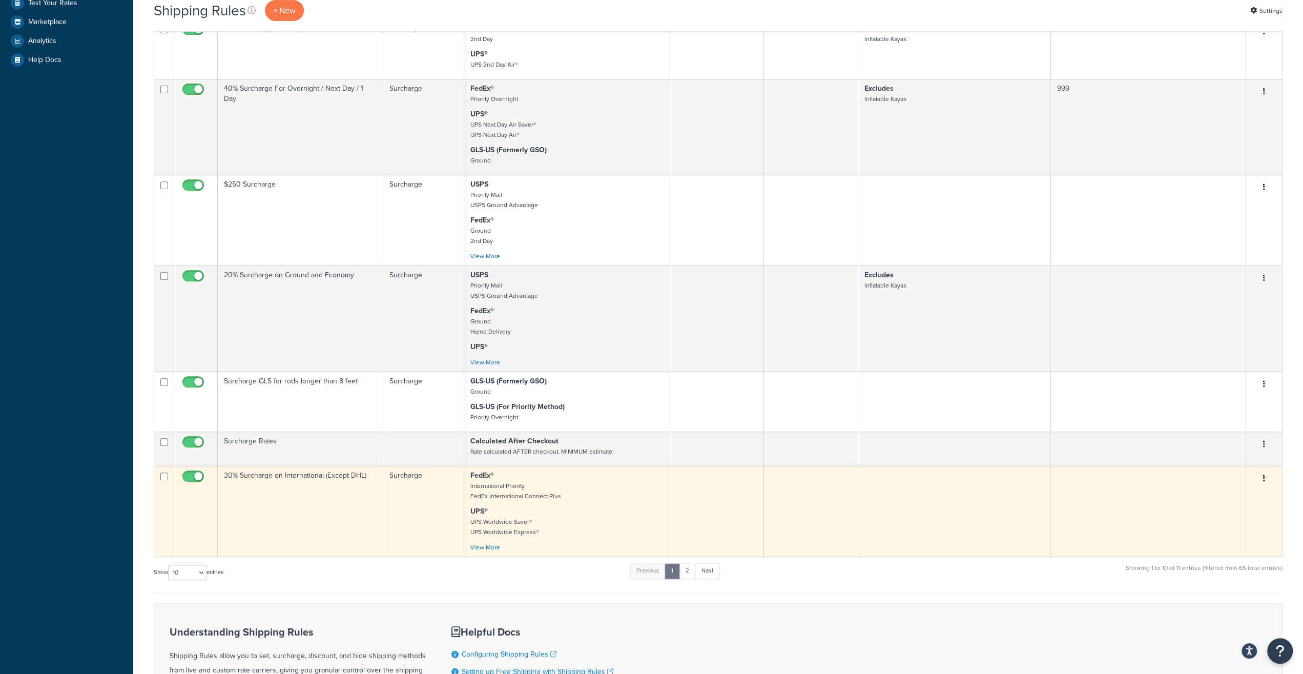
scroll to position [551, 0]
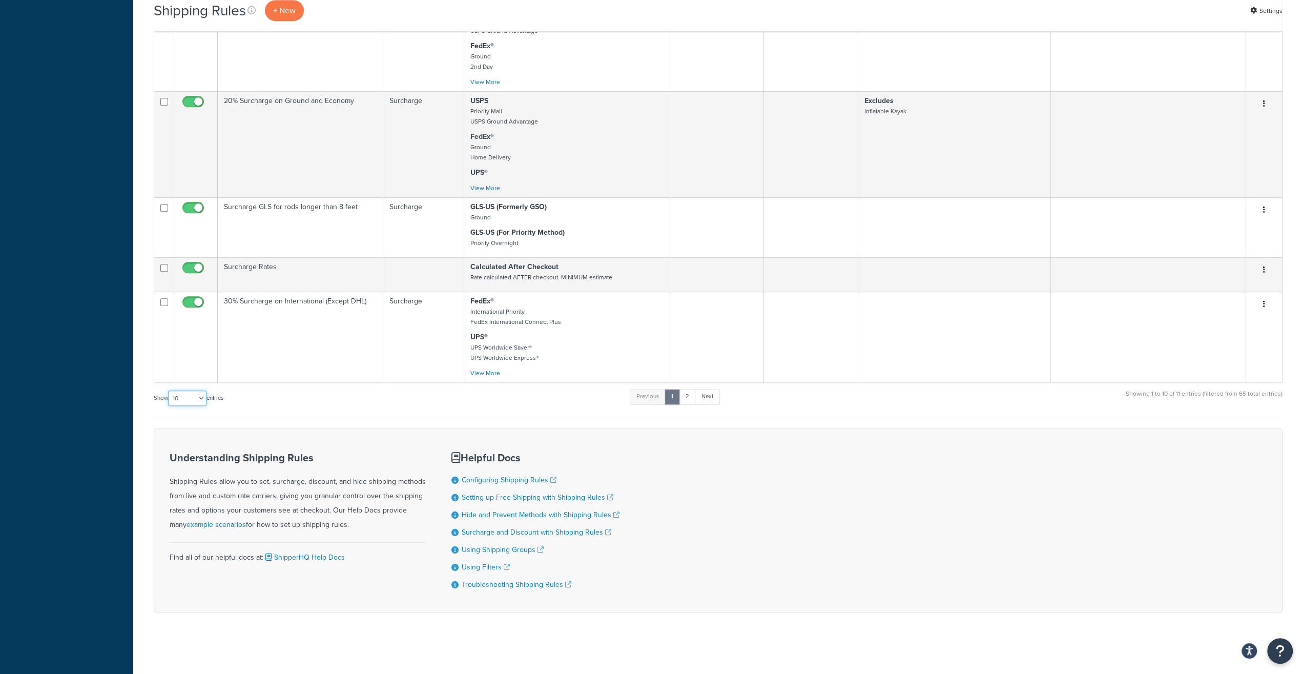
click at [168, 390] on select "10 15 25 50 100 1000" at bounding box center [187, 397] width 38 height 15
select select "25"
click option "25" at bounding box center [0, 0] width 0 height 0
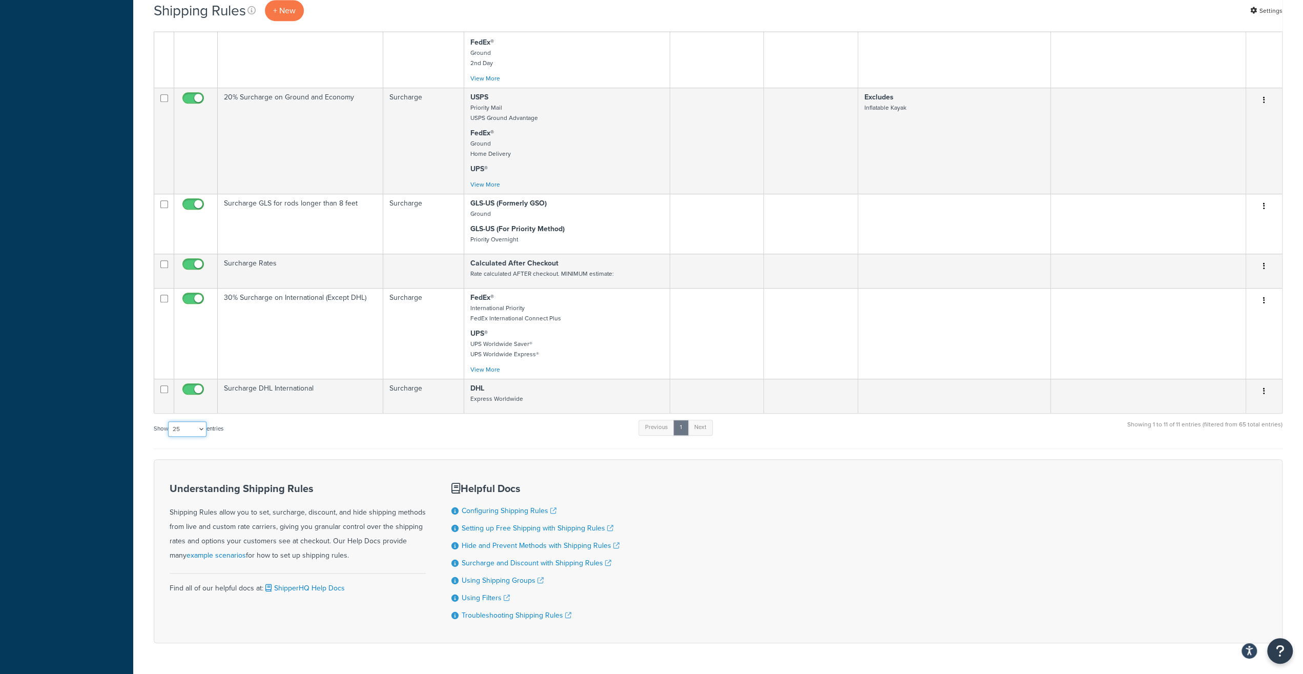
scroll to position [585, 0]
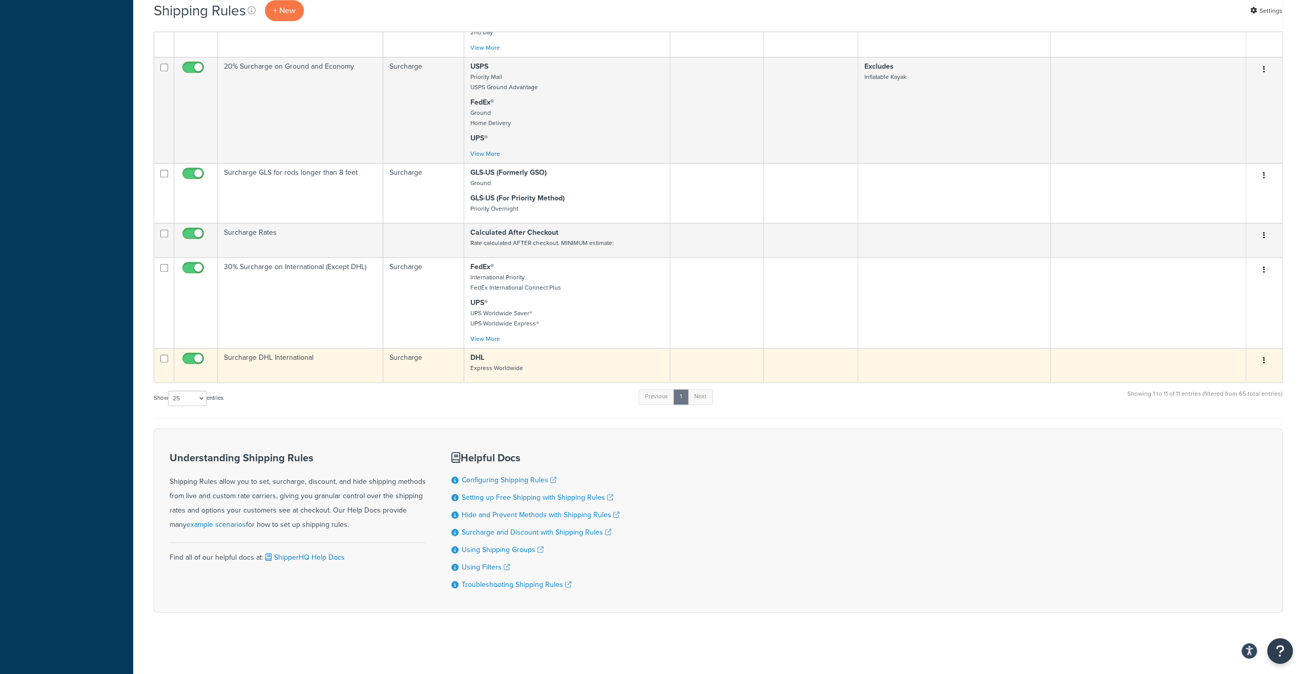
click at [480, 367] on small "Express Worldwide" at bounding box center [496, 367] width 53 height 9
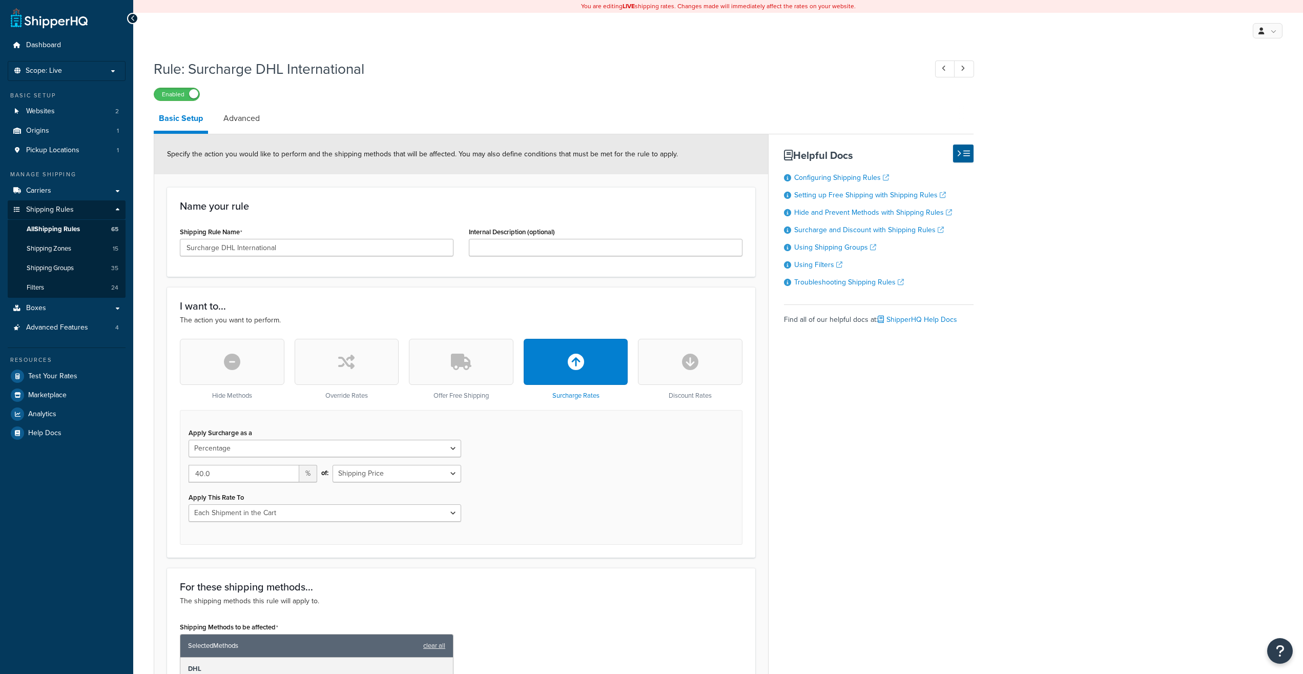
select select "PERCENTAGE"
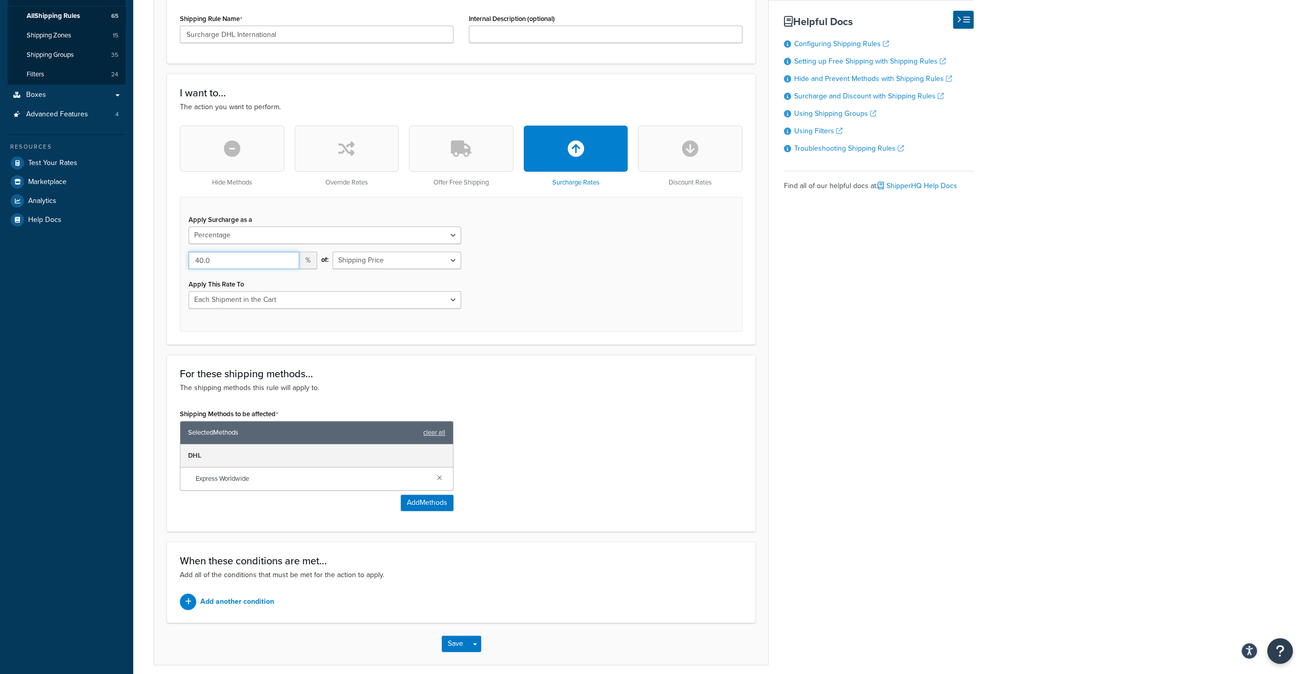
drag, startPoint x: 240, startPoint y: 264, endPoint x: 117, endPoint y: 264, distance: 122.9
click at [189, 264] on input "40.0" at bounding box center [244, 260] width 111 height 17
type input "50"
click at [624, 252] on div "Apply Surcharge as a Flat Rate Percentage Flat Rate & Percentage 50 % of: Shipp…" at bounding box center [461, 264] width 562 height 135
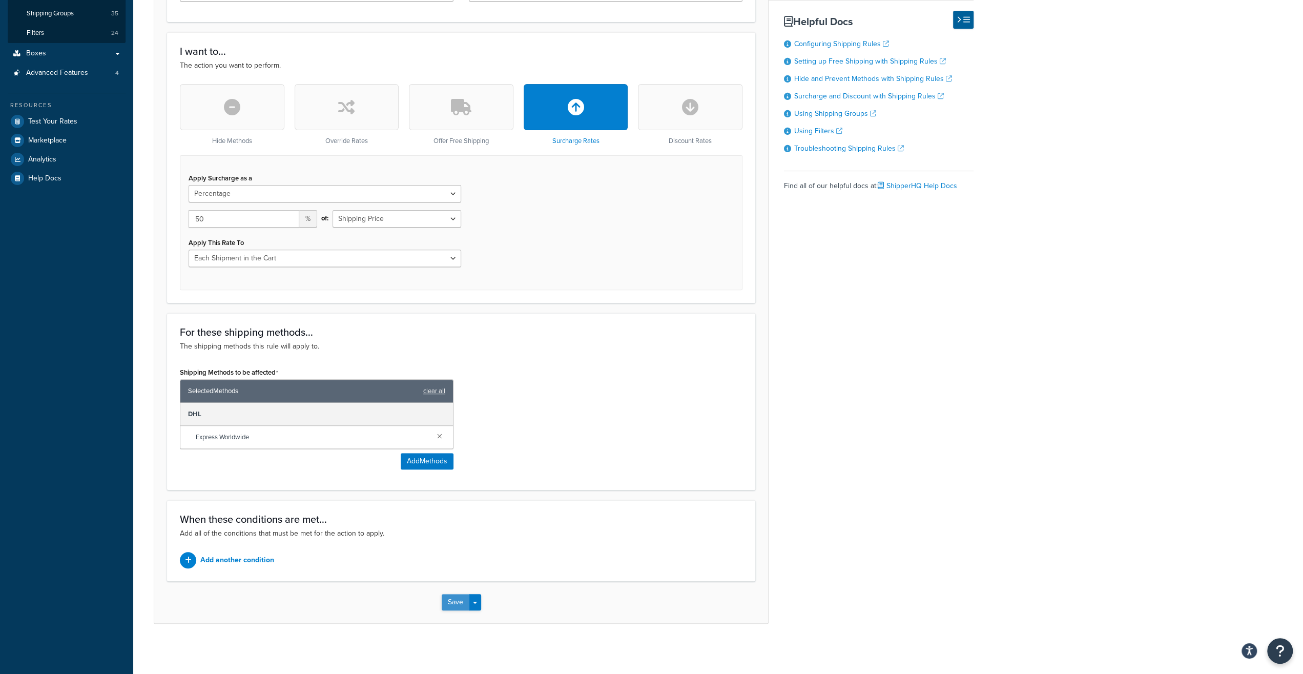
click at [452, 600] on button "Save" at bounding box center [456, 602] width 28 height 16
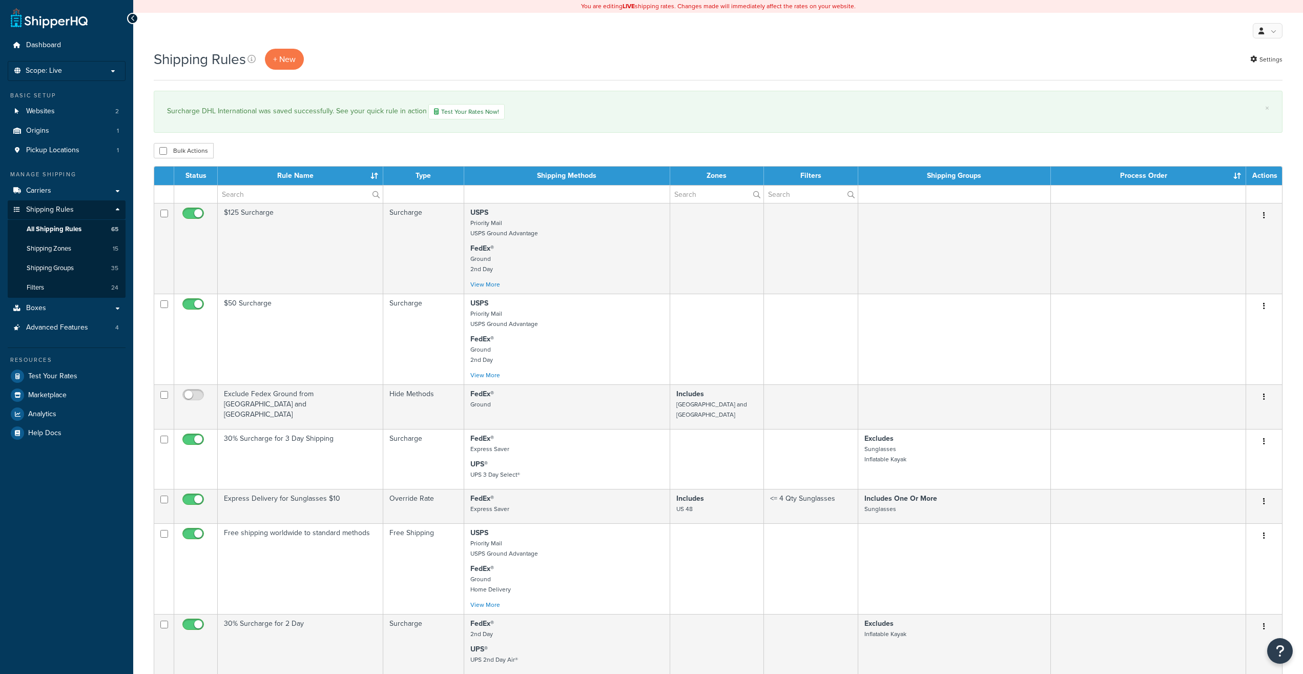
select select "25"
click at [39, 192] on span "Carriers" at bounding box center [38, 190] width 25 height 9
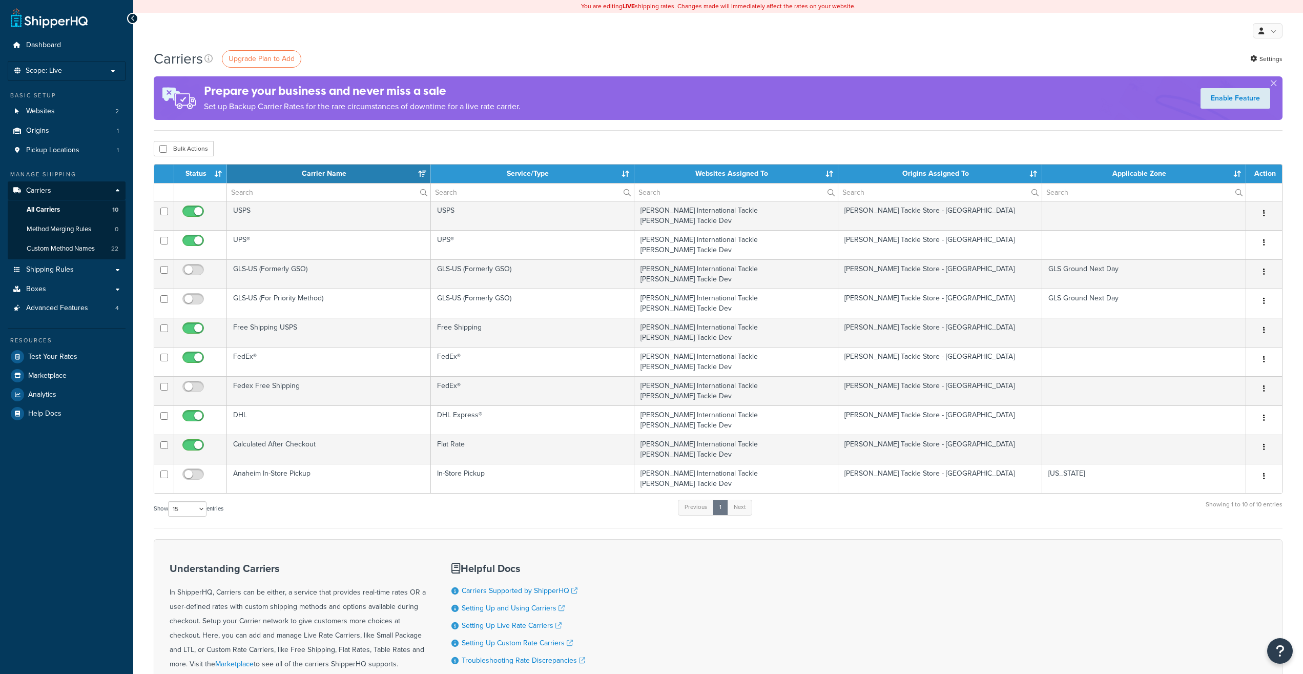
select select "15"
click at [51, 43] on span "Dashboard" at bounding box center [43, 45] width 35 height 9
